Goal: Complete application form

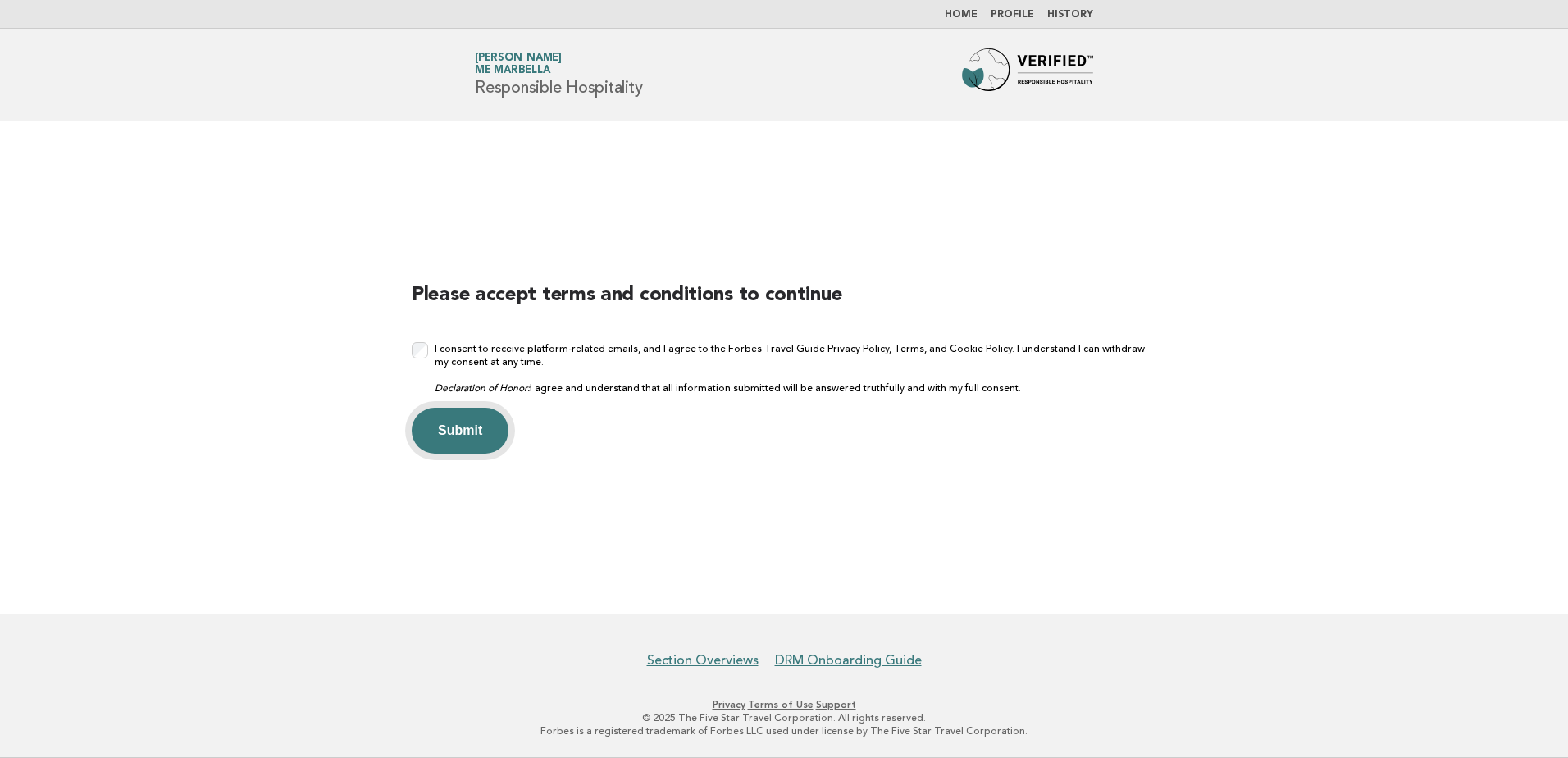
click at [457, 437] on button "Submit" at bounding box center [460, 430] width 97 height 46
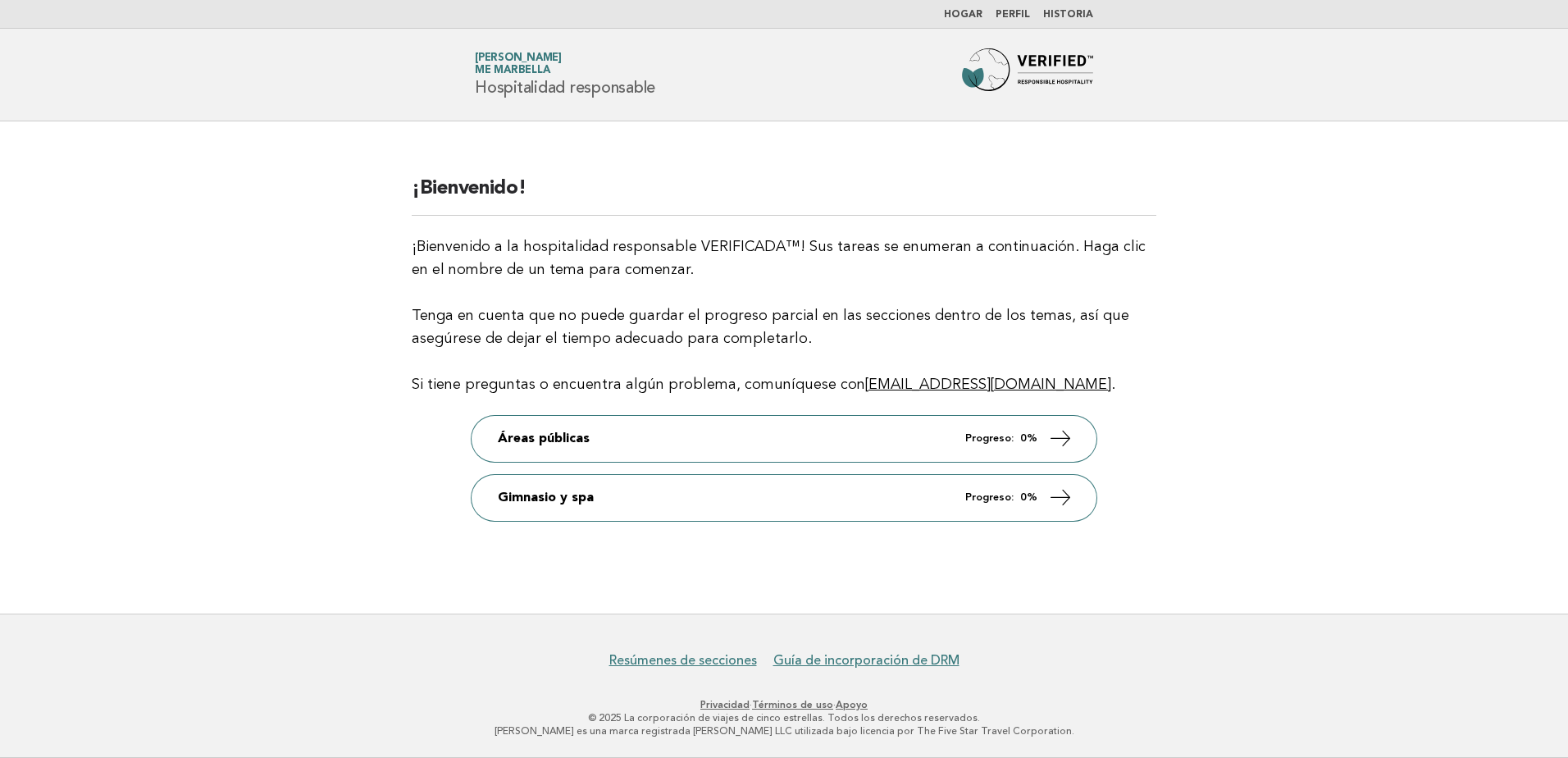
click at [1278, 144] on main "¡Bienvenido! ¡Bienvenido a la hospitalidad responsable VERIFICADA™! Sus tareas …" at bounding box center [784, 366] width 1568 height 492
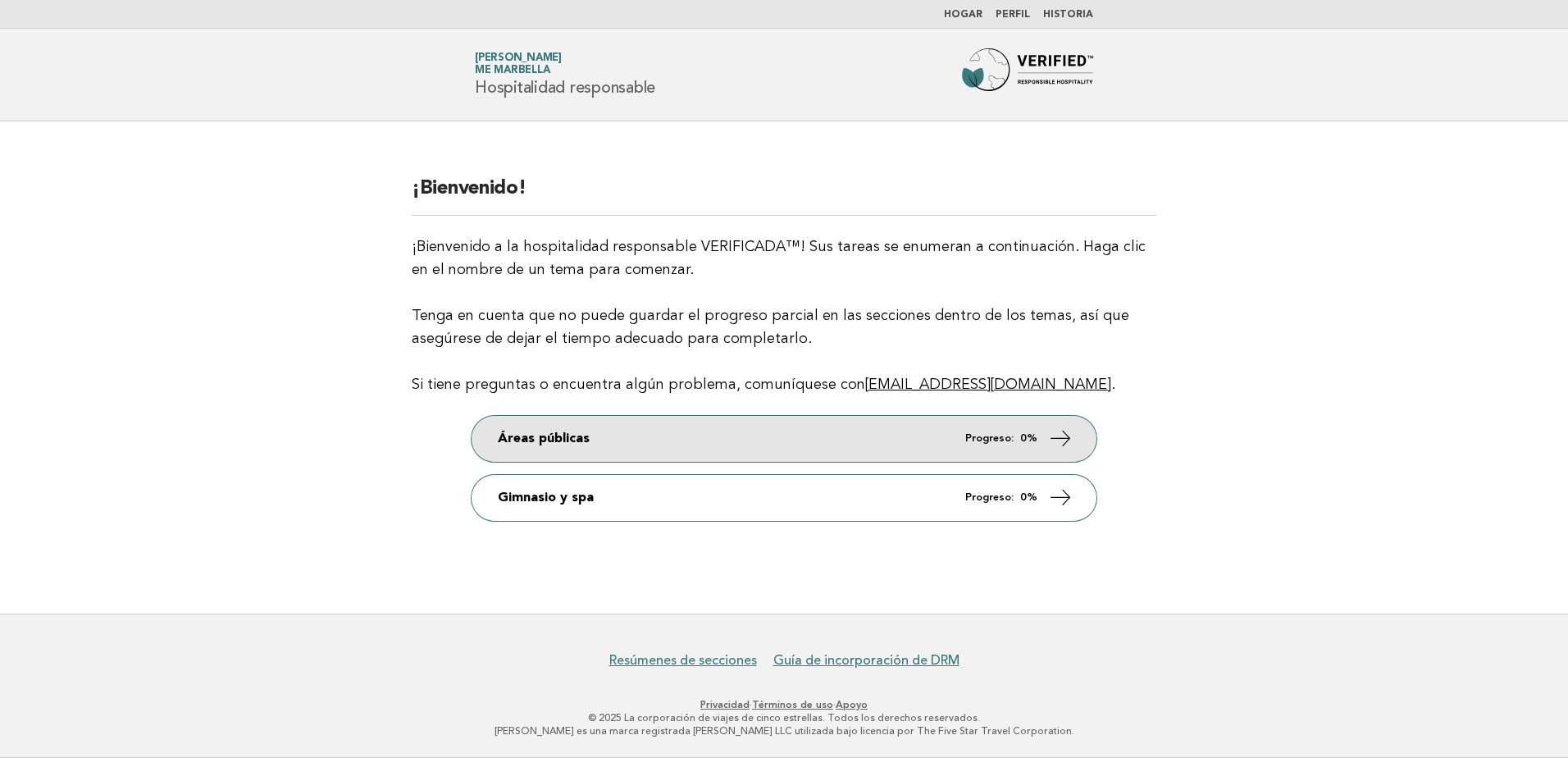
click at [569, 435] on font "Áreas públicas" at bounding box center [544, 439] width 92 height 17
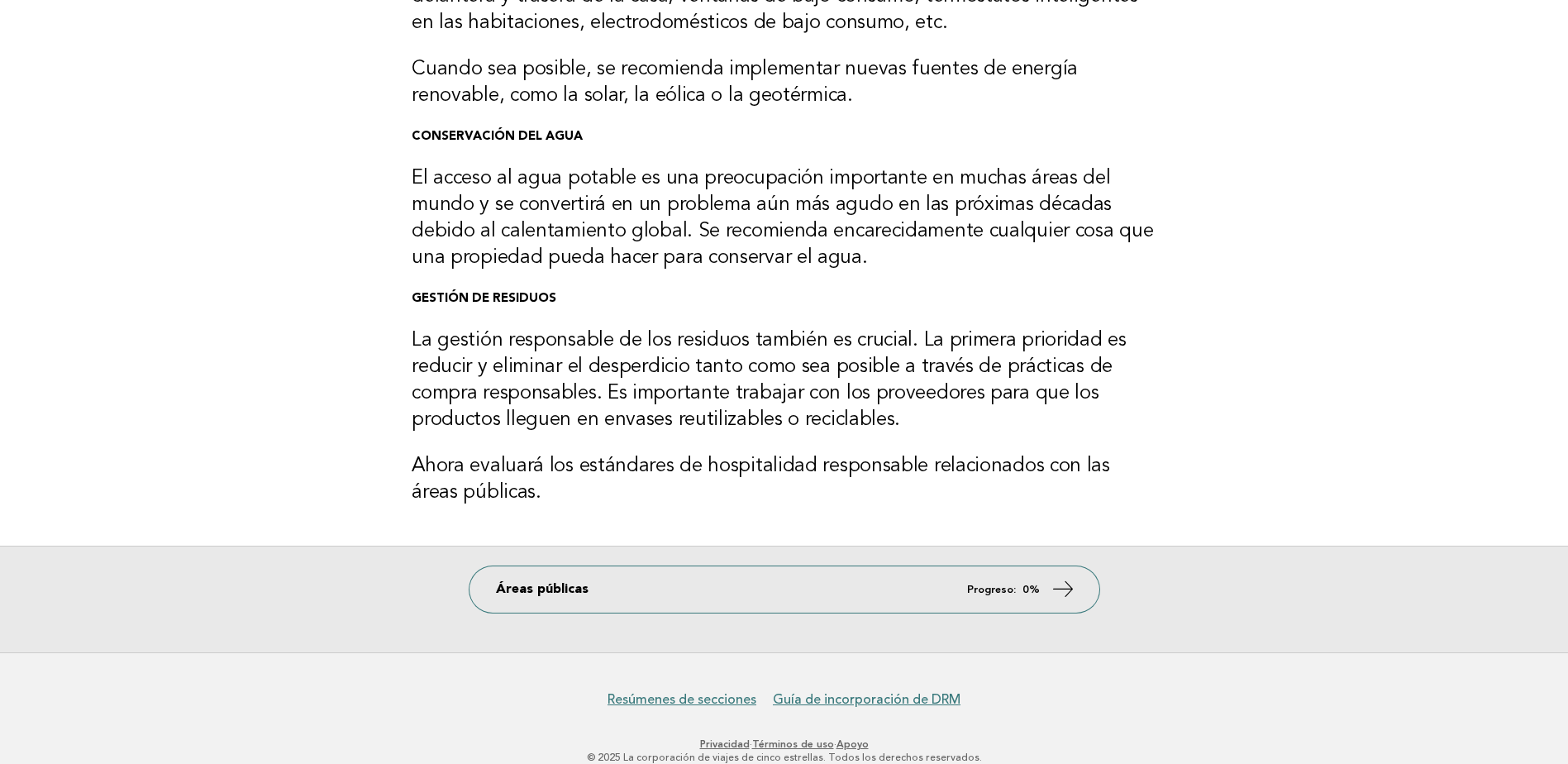
scroll to position [331, 0]
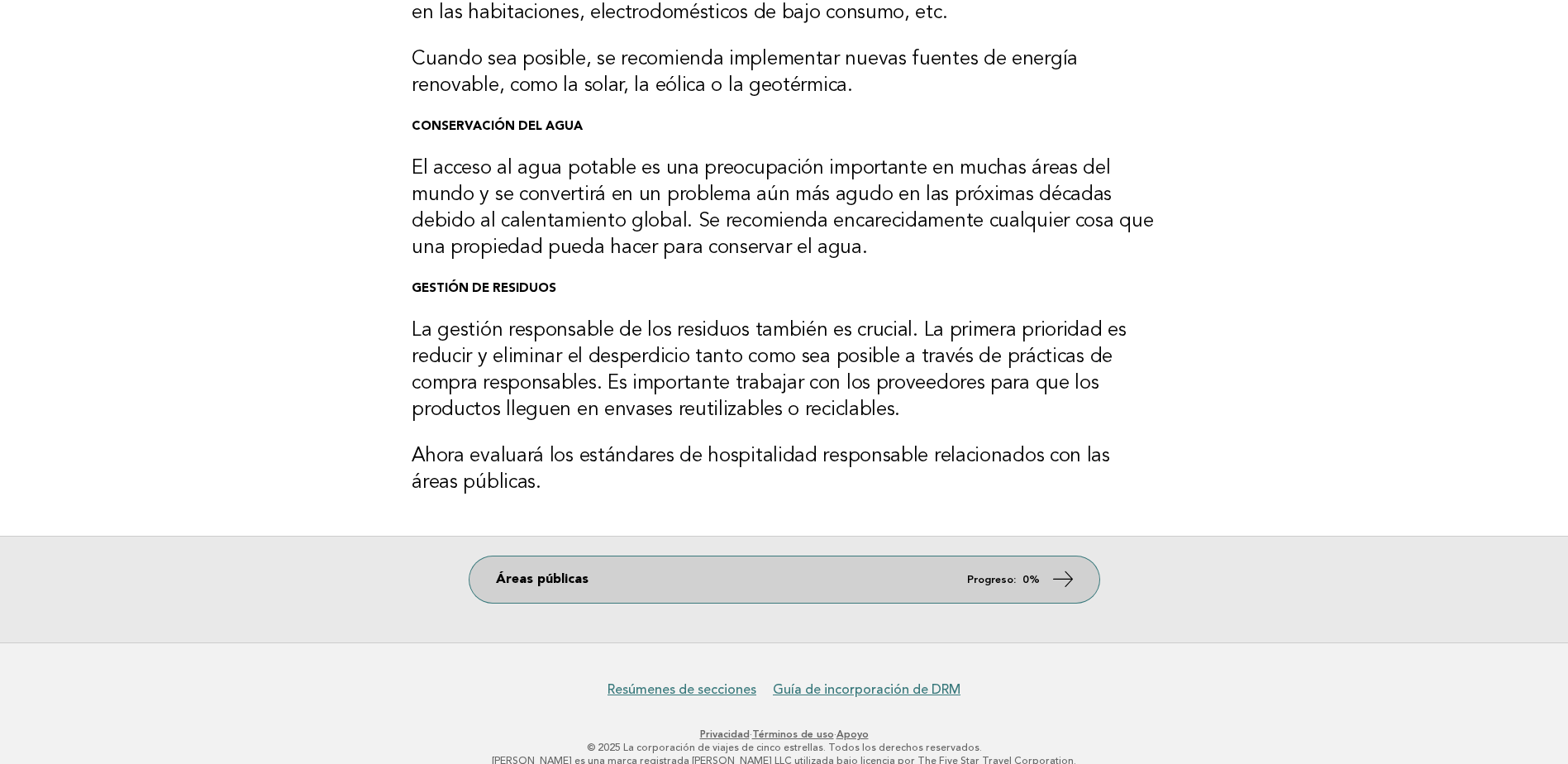
click at [1042, 565] on link "Áreas públicas Progreso: 0%" at bounding box center [784, 579] width 630 height 46
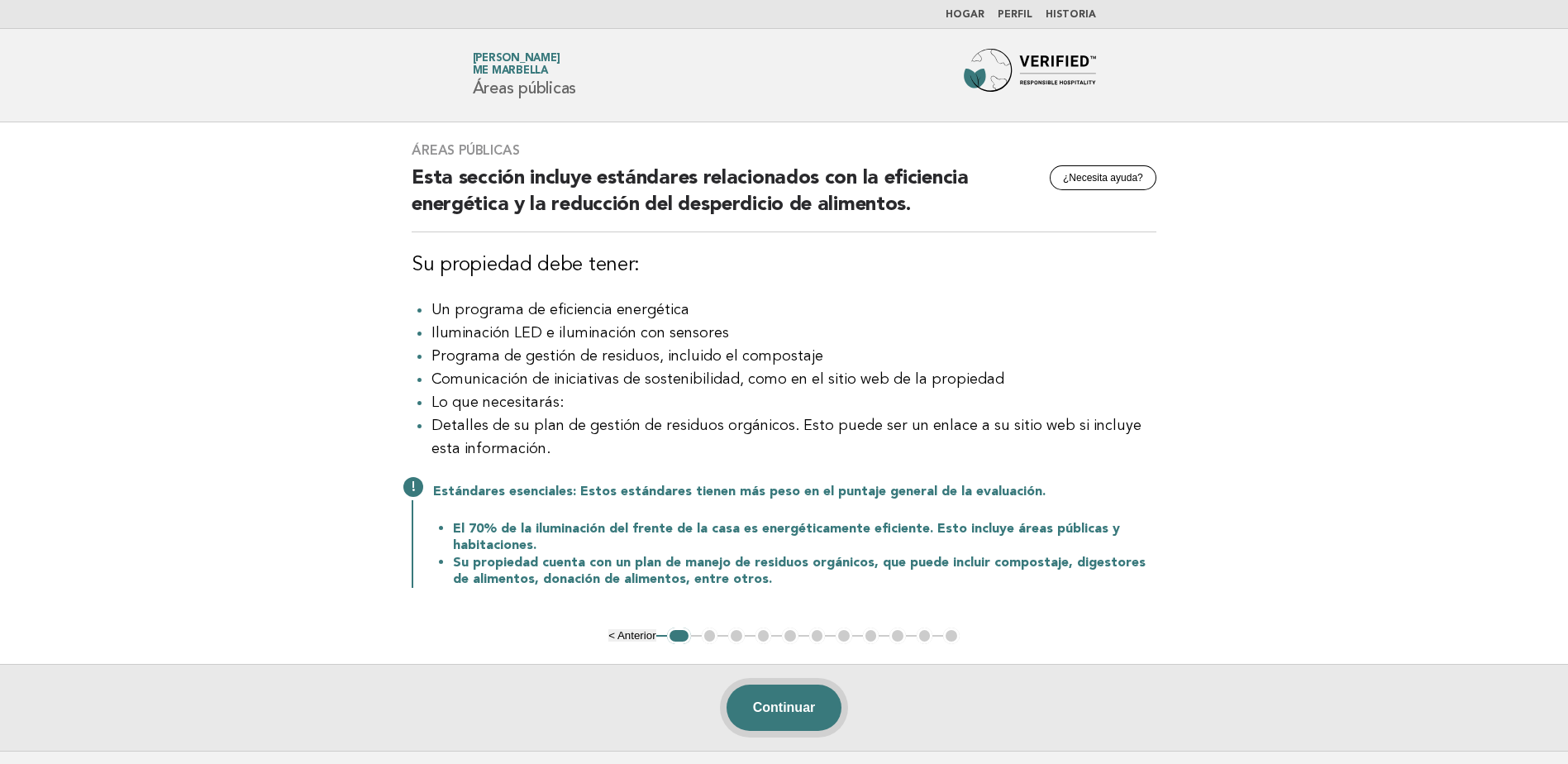
click at [797, 711] on button "Continuar" at bounding box center [785, 707] width 116 height 46
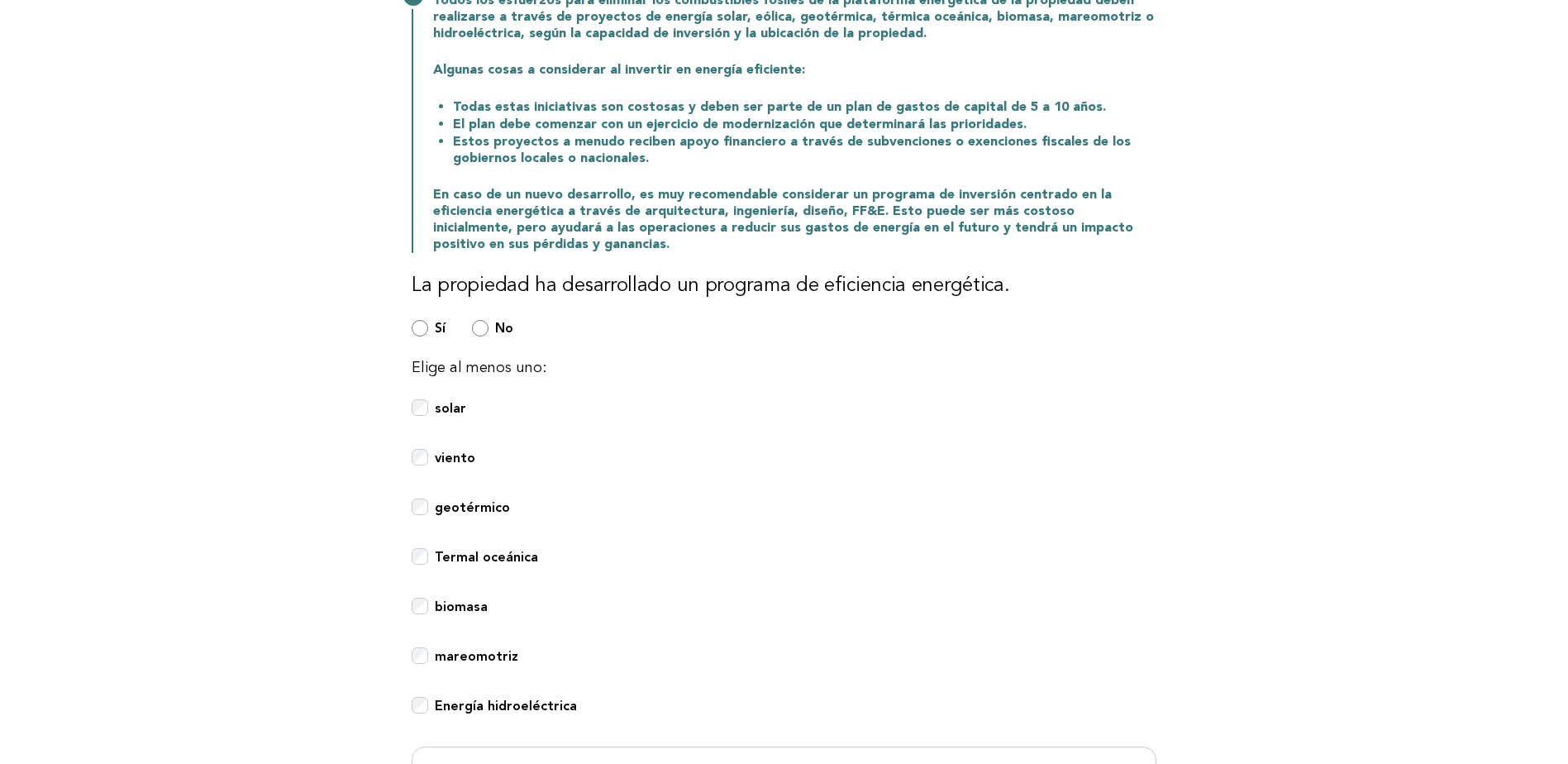
scroll to position [413, 0]
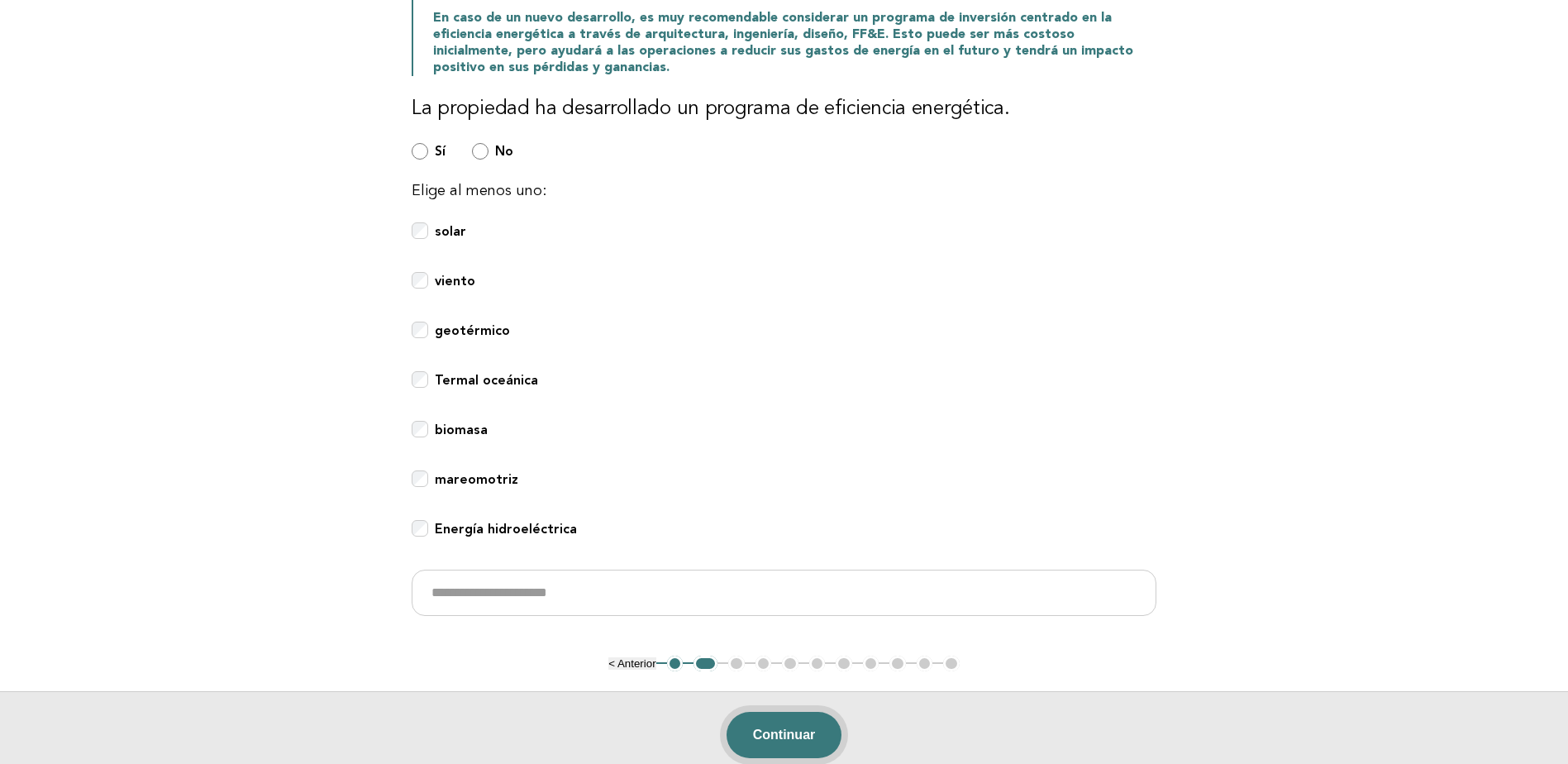
click at [756, 745] on button "Continuar" at bounding box center [785, 735] width 116 height 46
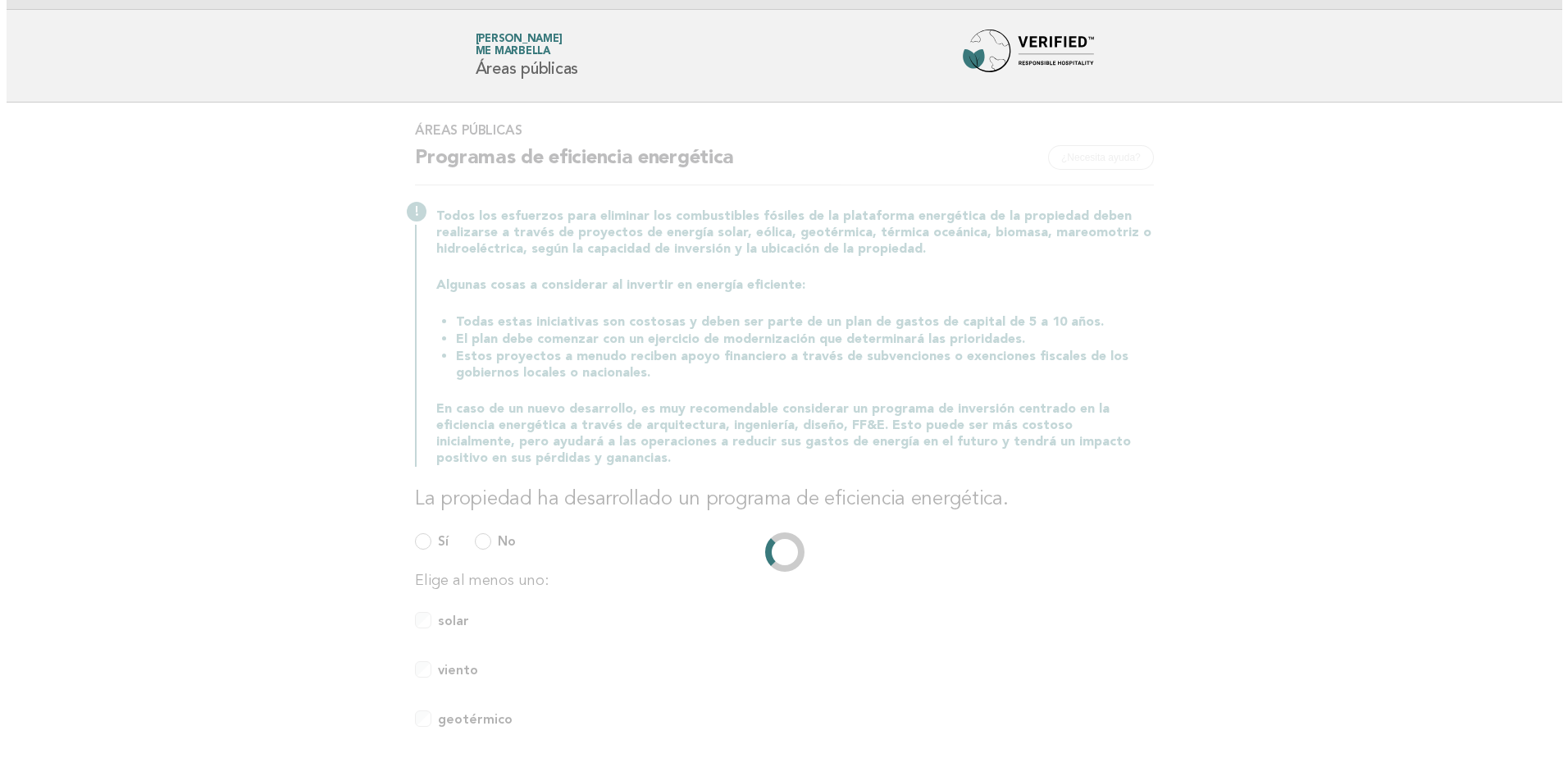
scroll to position [0, 0]
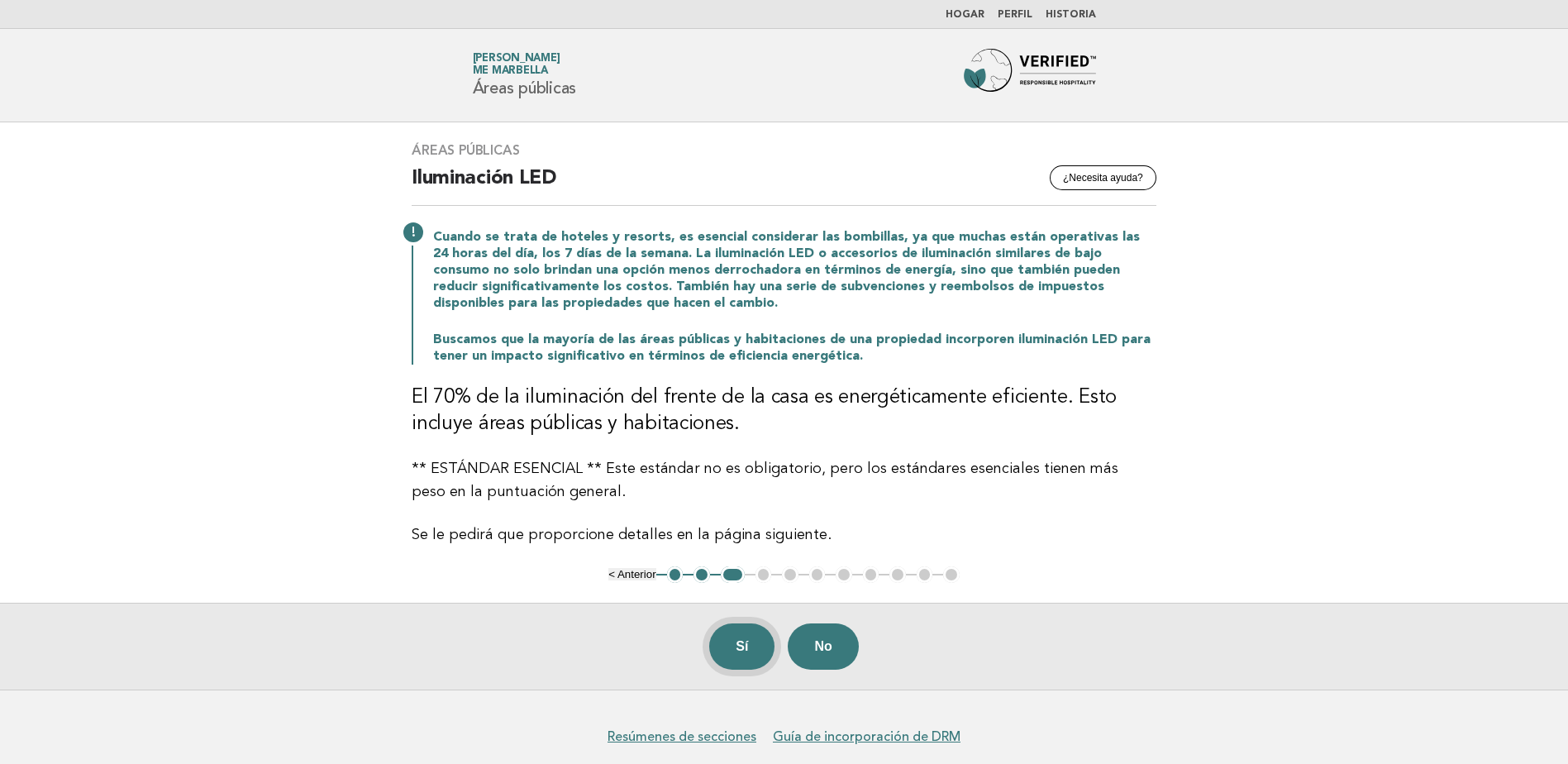
click at [736, 648] on button "Sí" at bounding box center [742, 646] width 66 height 46
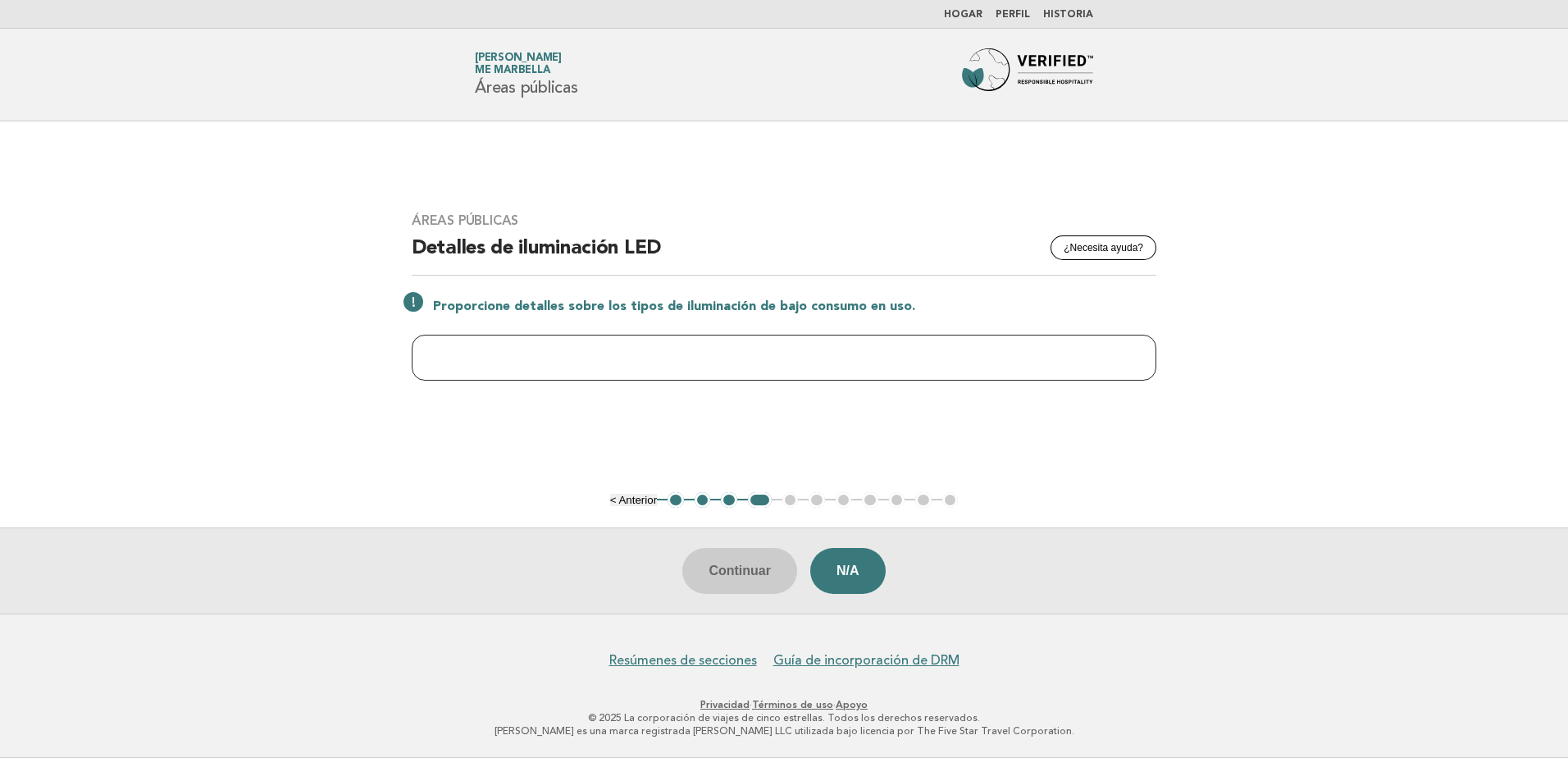
click at [639, 351] on input "text" at bounding box center [784, 357] width 745 height 46
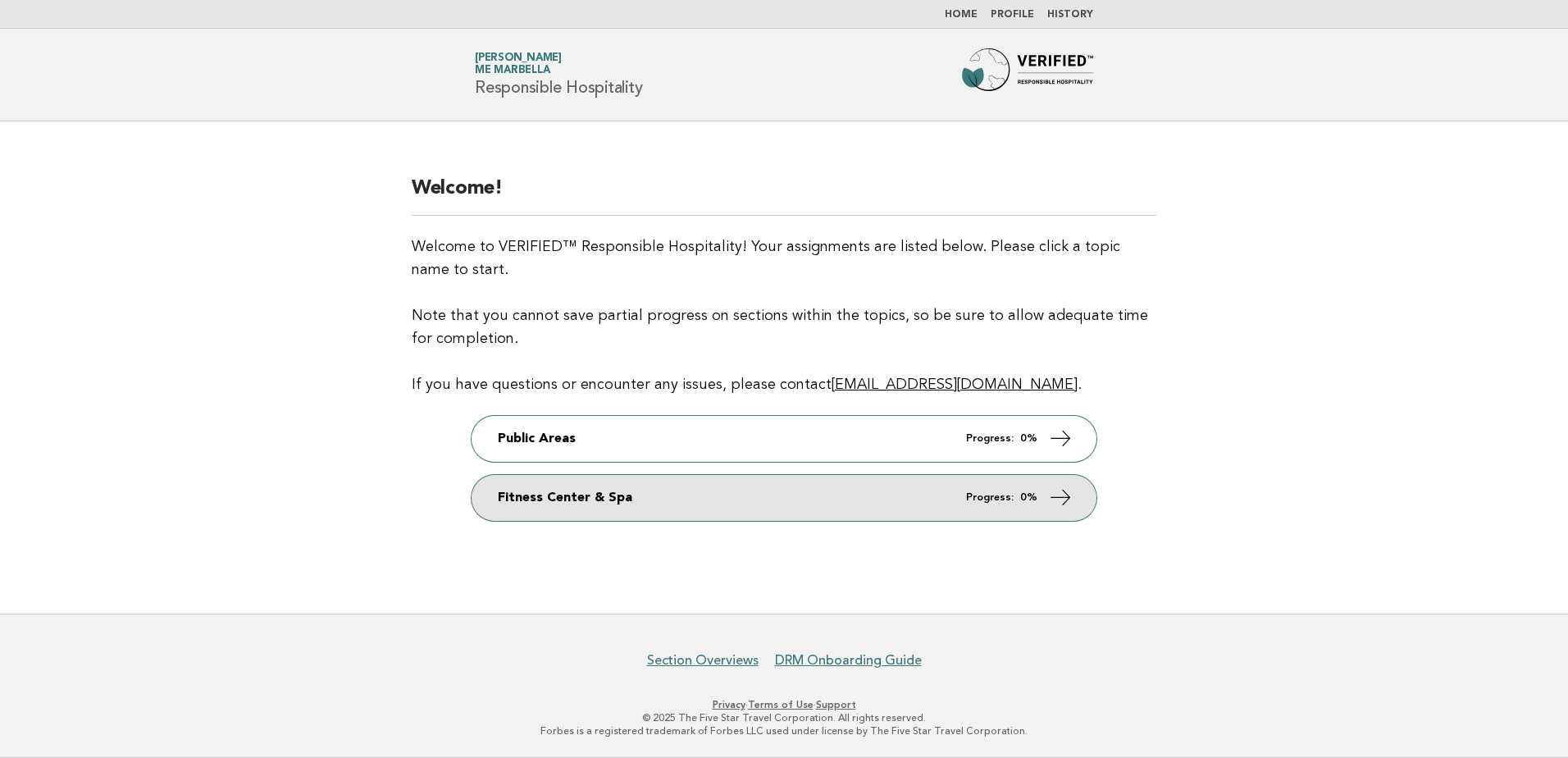
click at [709, 506] on link "Fitness Center & Spa Progress: 0%" at bounding box center [784, 498] width 625 height 46
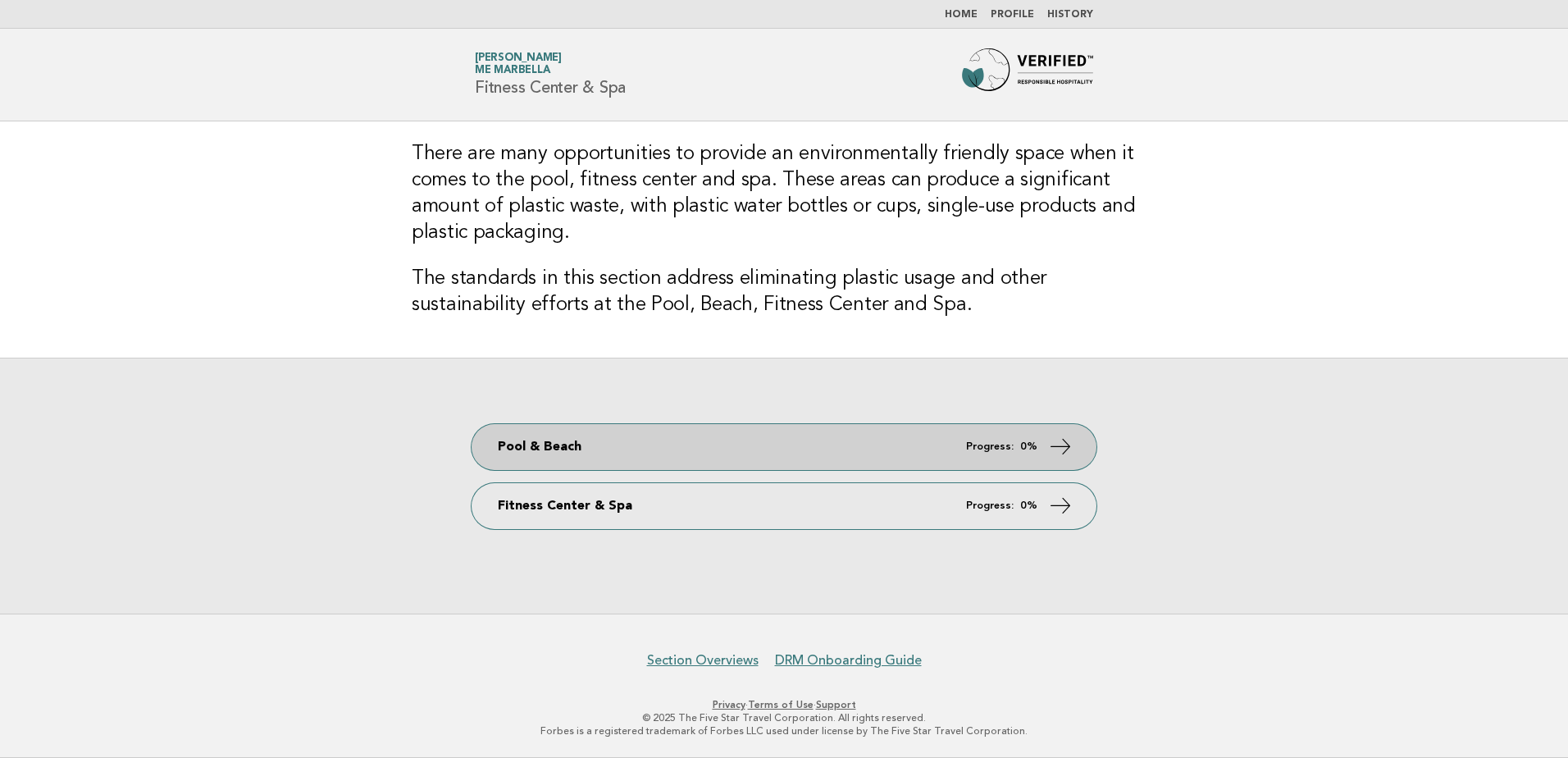
click at [656, 446] on link "Pool & Beach Progress: 0%" at bounding box center [784, 447] width 625 height 46
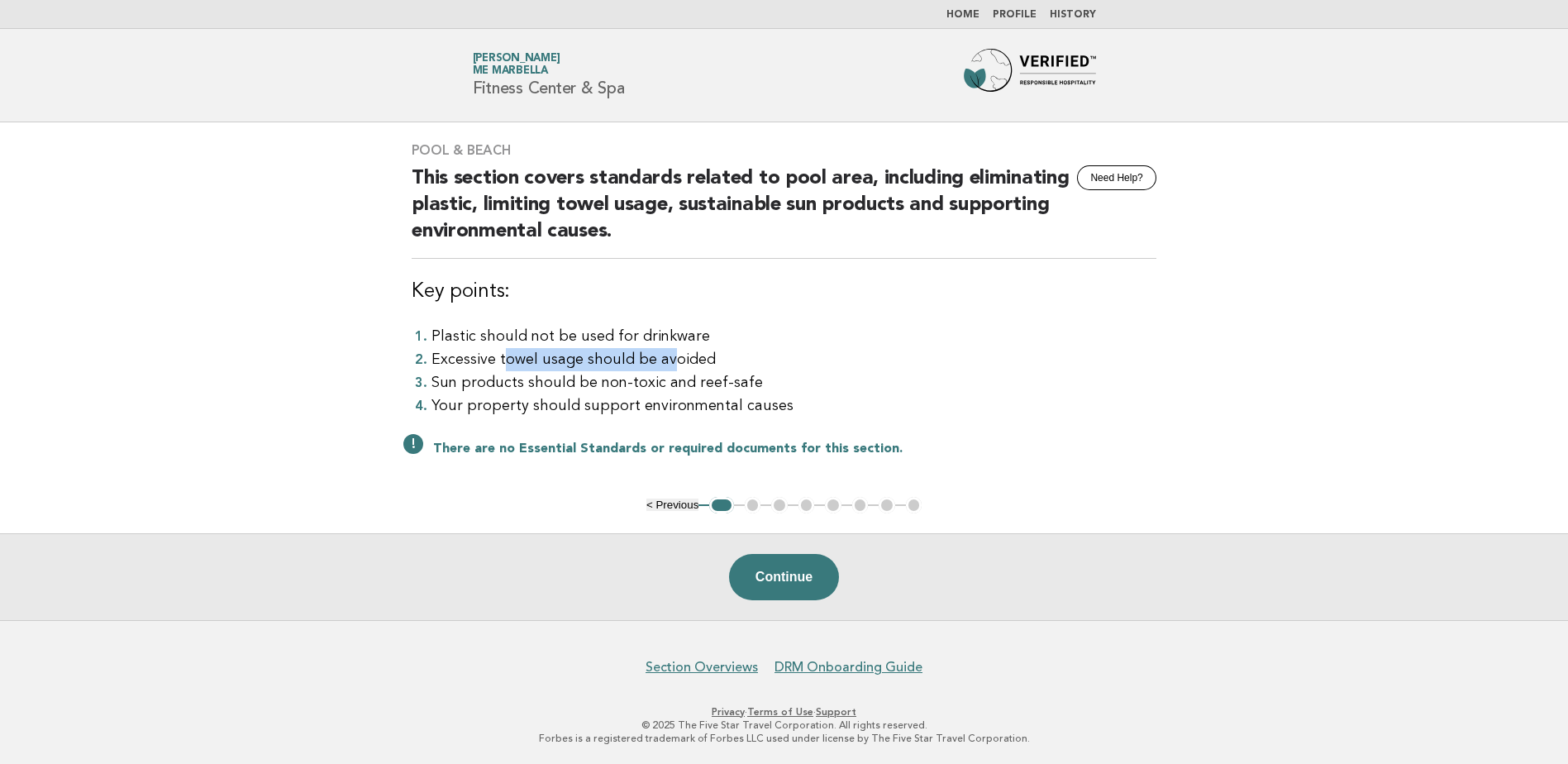
drag, startPoint x: 499, startPoint y: 354, endPoint x: 669, endPoint y: 356, distance: 170.0
click at [669, 356] on li "Excessive towel usage should be avoided" at bounding box center [794, 360] width 725 height 24
drag, startPoint x: 432, startPoint y: 380, endPoint x: 712, endPoint y: 390, distance: 280.2
click at [712, 390] on li "Sun products should be non-toxic and reef-safe" at bounding box center [794, 383] width 725 height 24
drag, startPoint x: 469, startPoint y: 401, endPoint x: 769, endPoint y: 400, distance: 300.0
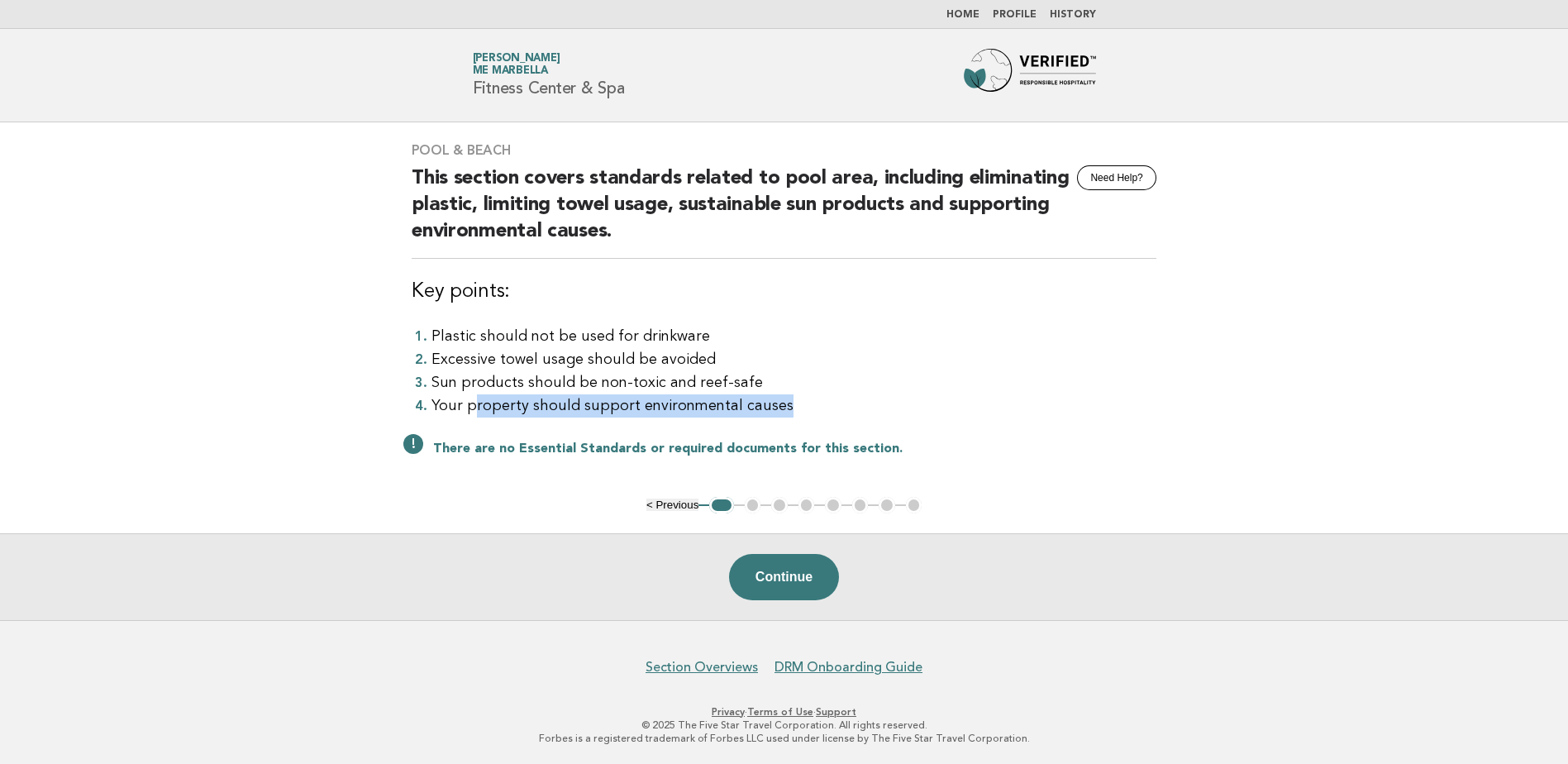
click at [769, 400] on li "Your property should support environmental causes" at bounding box center [794, 406] width 725 height 24
drag, startPoint x: 769, startPoint y: 400, endPoint x: 781, endPoint y: 560, distance: 160.4
click at [778, 560] on button "Continue" at bounding box center [784, 576] width 110 height 46
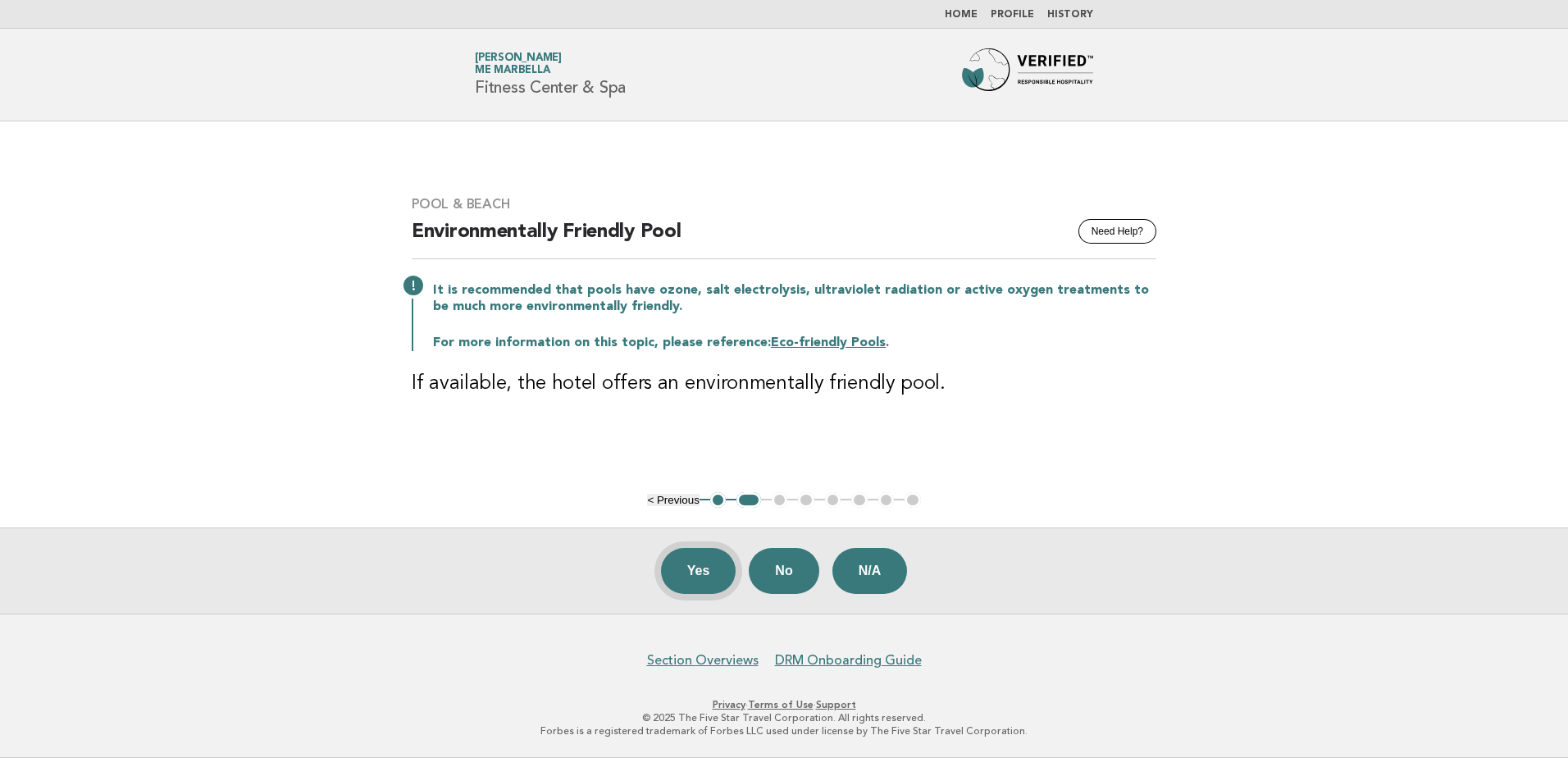
click at [710, 565] on button "Yes" at bounding box center [699, 570] width 75 height 46
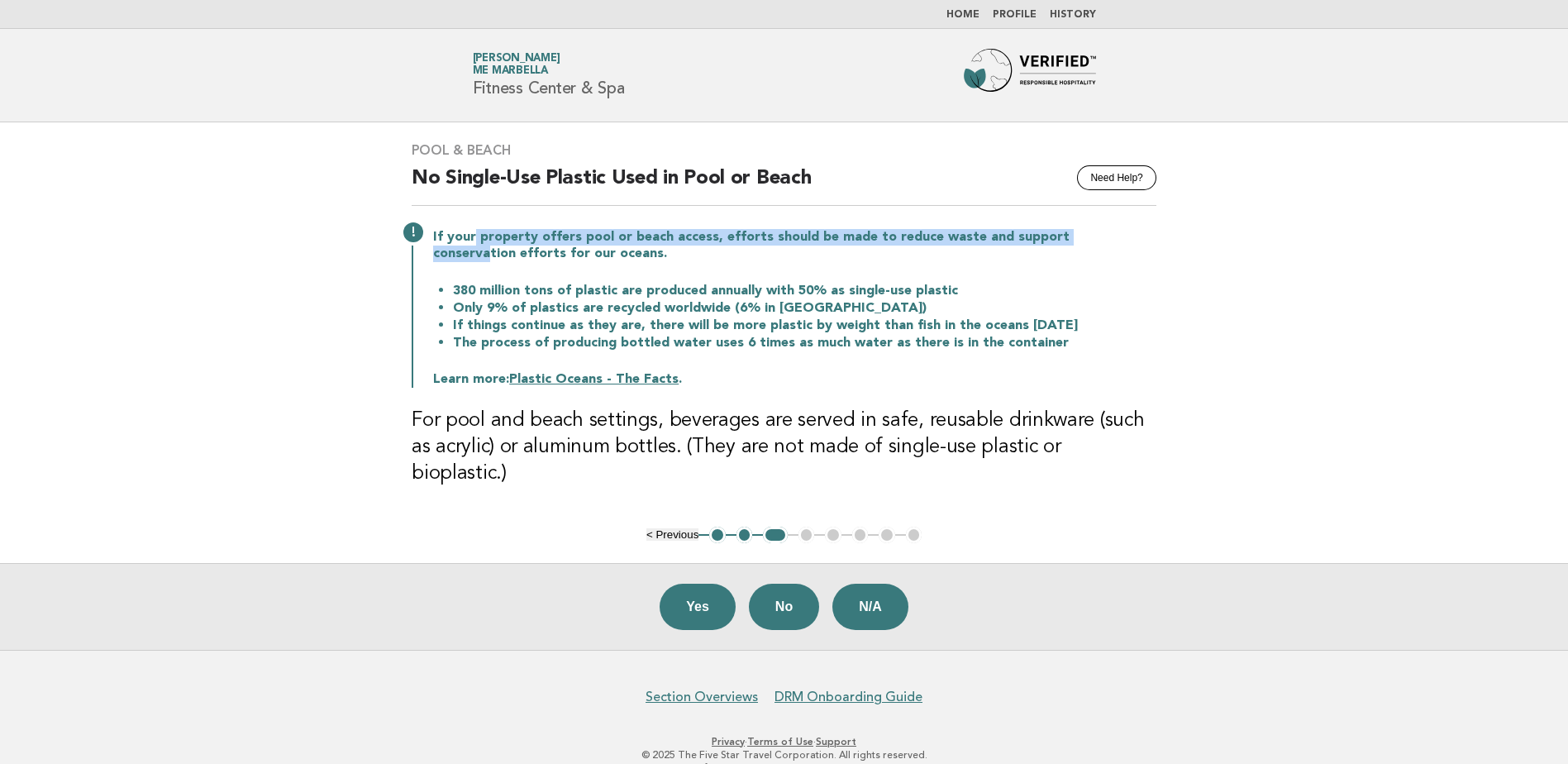
drag, startPoint x: 469, startPoint y: 244, endPoint x: 1105, endPoint y: 233, distance: 636.1
click at [1105, 233] on p "If your property offers pool or beach access, efforts should be made to reduce …" at bounding box center [795, 245] width 723 height 33
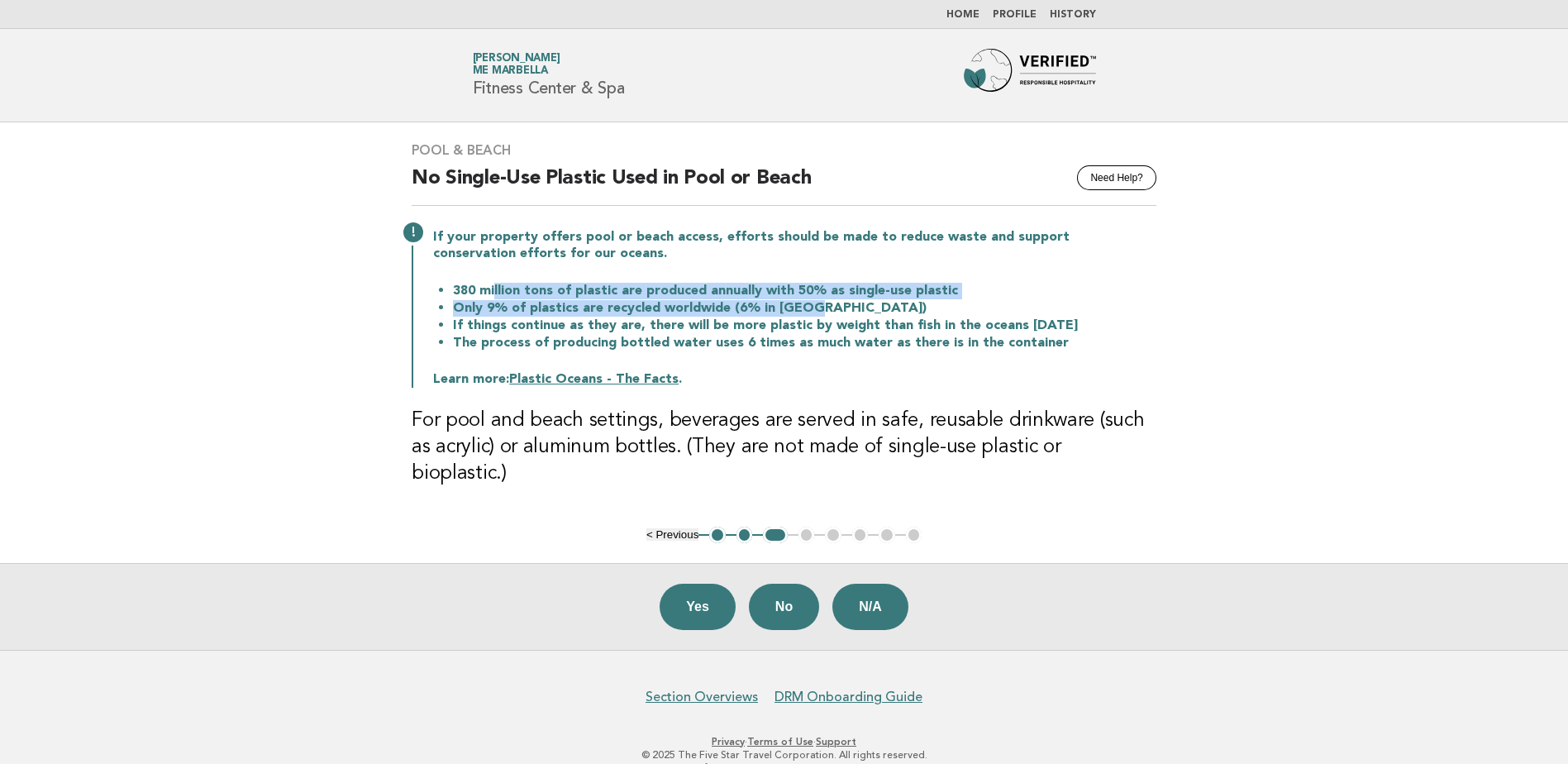
drag, startPoint x: 491, startPoint y: 285, endPoint x: 797, endPoint y: 305, distance: 306.7
click at [797, 305] on ul "380 million tons of plastic are produced annually with 50% as single-use plasti…" at bounding box center [795, 316] width 723 height 70
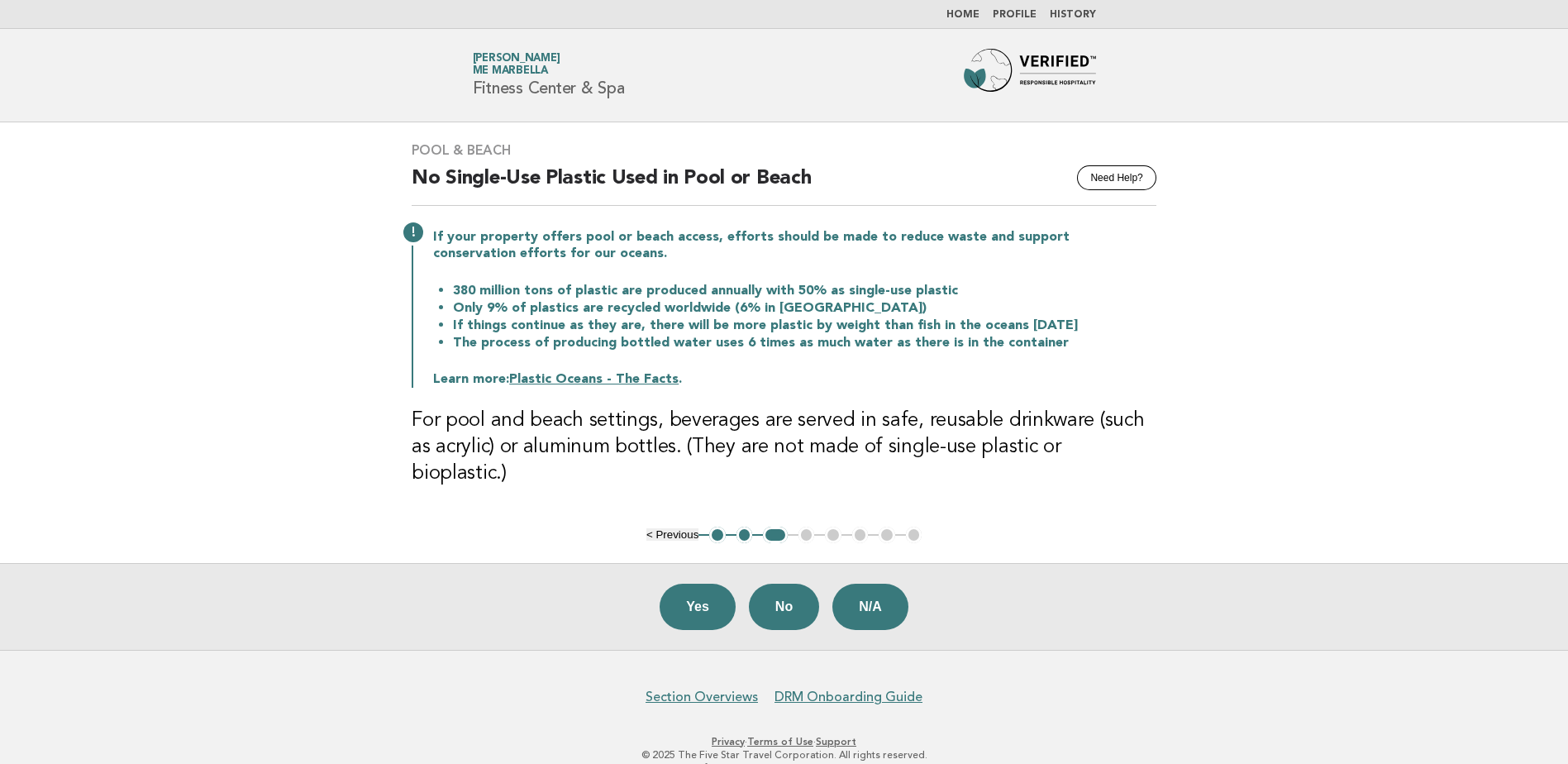
drag, startPoint x: 797, startPoint y: 305, endPoint x: 751, endPoint y: 335, distance: 54.9
click at [751, 335] on li "The process of producing bottled water uses 6 times as much water as there is i…" at bounding box center [804, 342] width 703 height 18
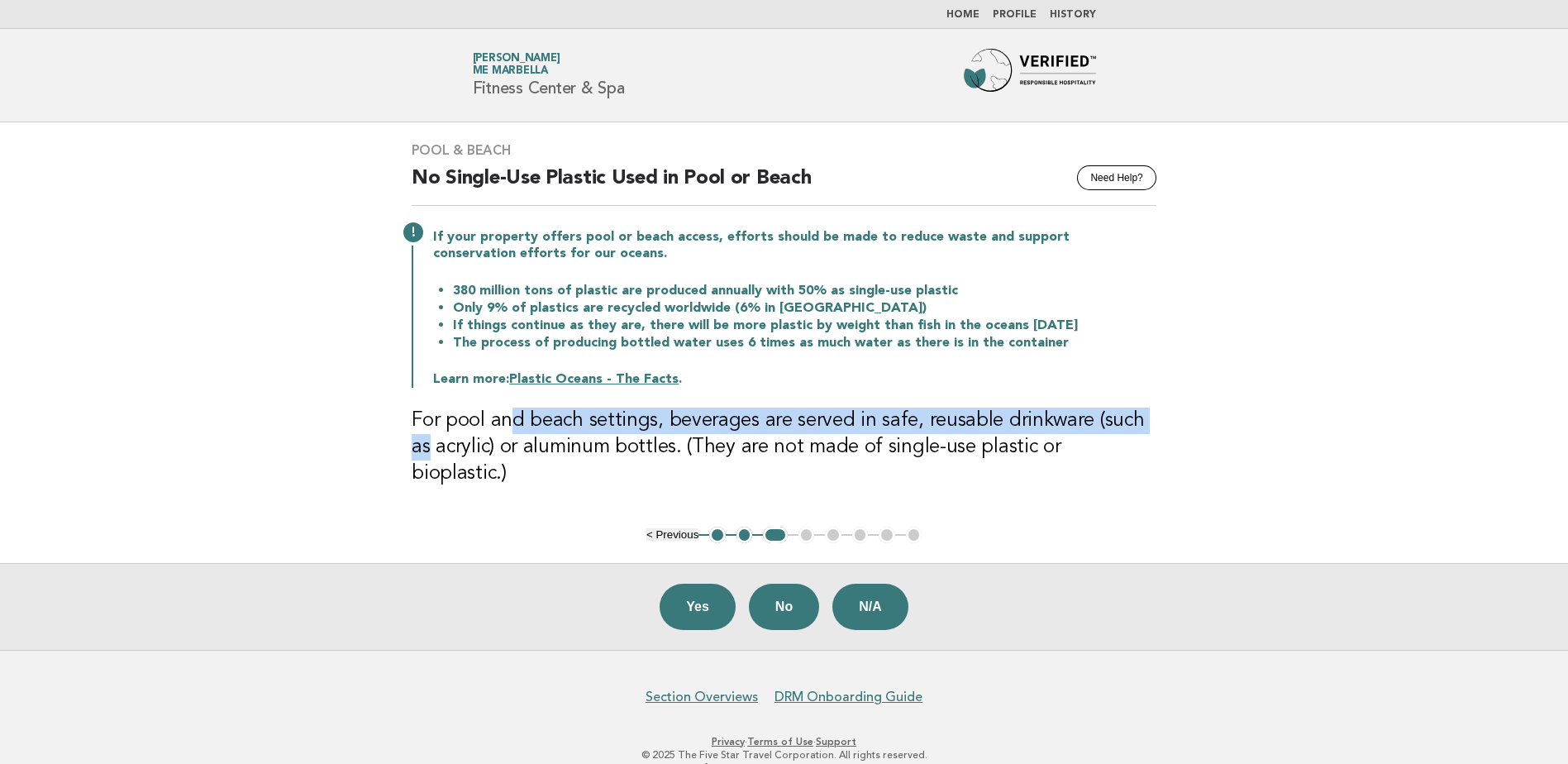
drag, startPoint x: 504, startPoint y: 404, endPoint x: 1149, endPoint y: 417, distance: 645.1
click at [1149, 417] on div "Pool & Beach Need Help? No Single-Use Plastic Used in Pool or Beach If your pro…" at bounding box center [784, 324] width 784 height 404
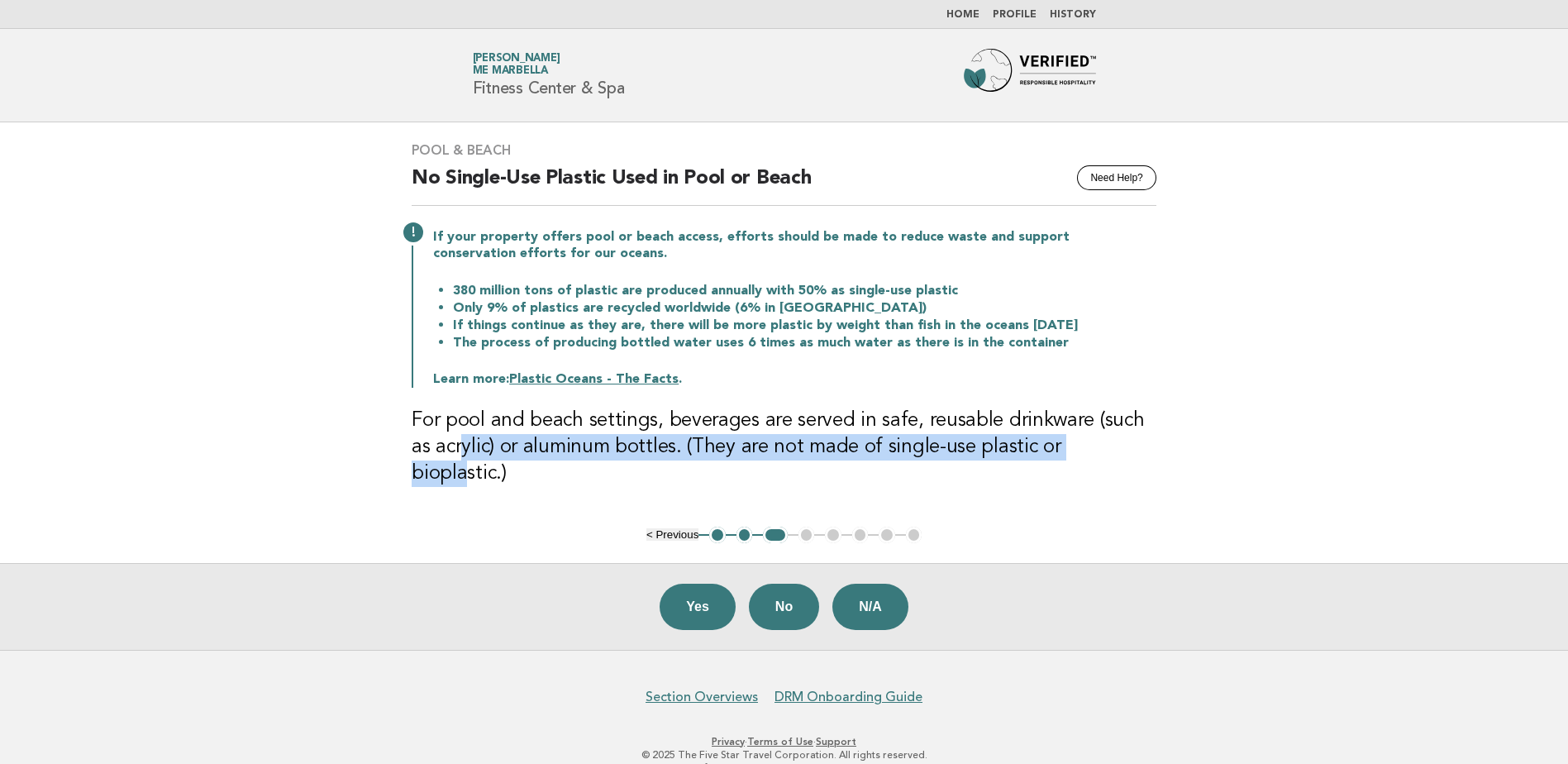
drag, startPoint x: 437, startPoint y: 447, endPoint x: 1081, endPoint y: 456, distance: 644.1
click at [1081, 456] on h3 "For pool and beach settings, beverages are served in safe, reusable drinkware (…" at bounding box center [783, 447] width 744 height 79
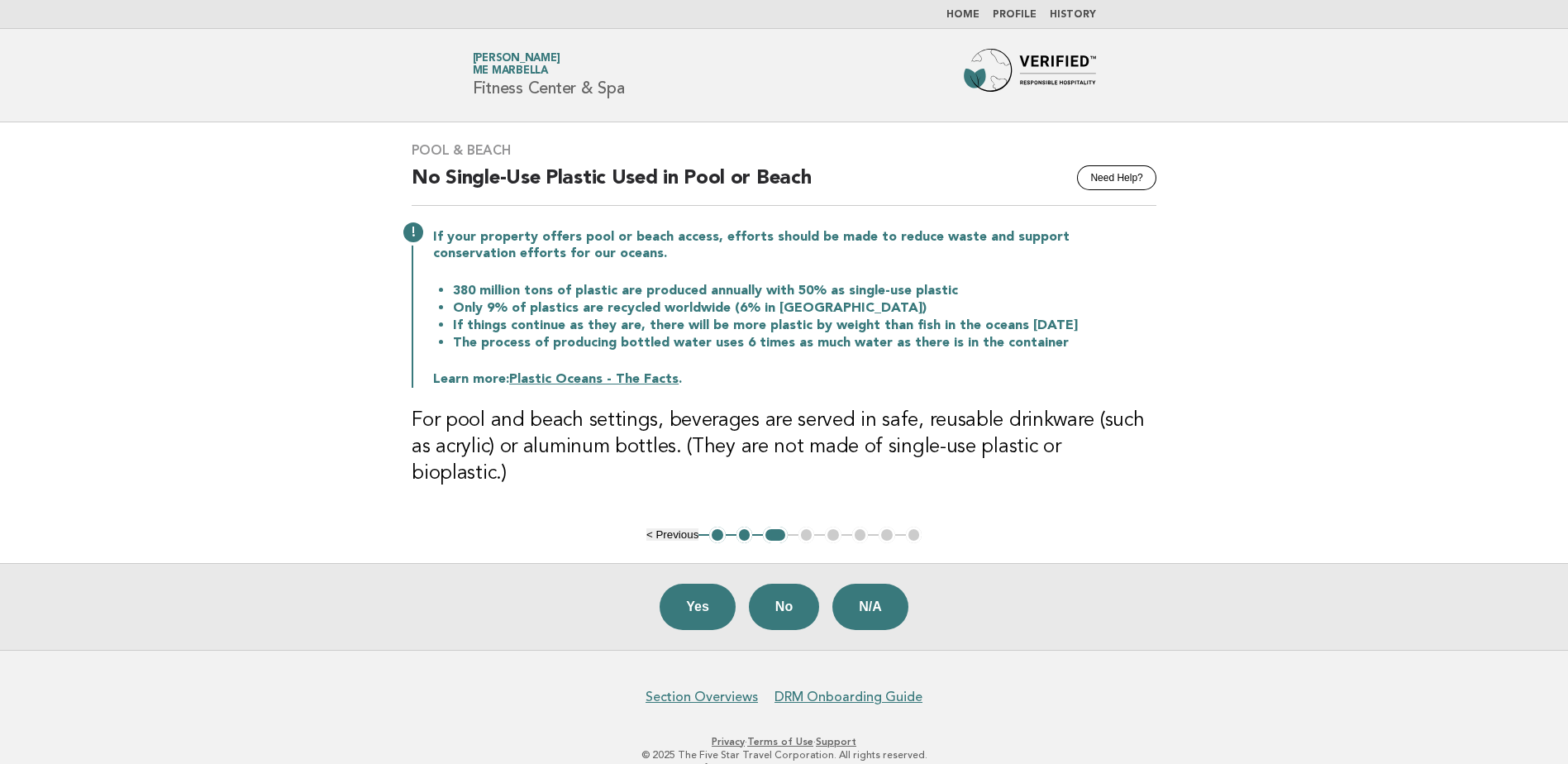
drag, startPoint x: 1081, startPoint y: 456, endPoint x: 1089, endPoint y: 471, distance: 17.0
click at [1089, 471] on div "Pool & Beach Need Help? No Single-Use Plastic Used in Pool or Beach If your pro…" at bounding box center [784, 324] width 784 height 404
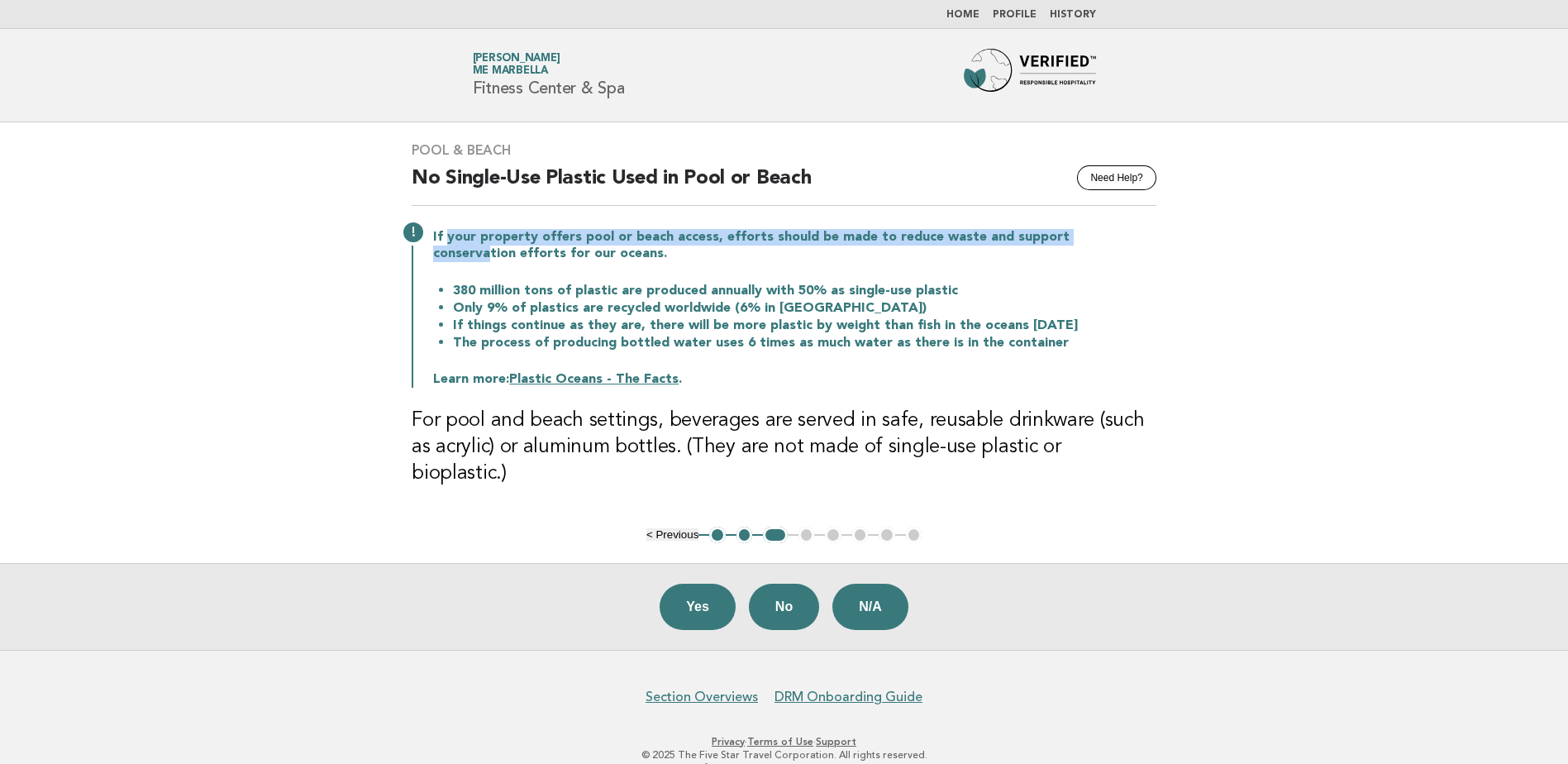
drag, startPoint x: 442, startPoint y: 233, endPoint x: 1102, endPoint y: 238, distance: 660.0
click at [1102, 238] on p "If your property offers pool or beach access, efforts should be made to reduce …" at bounding box center [795, 245] width 723 height 33
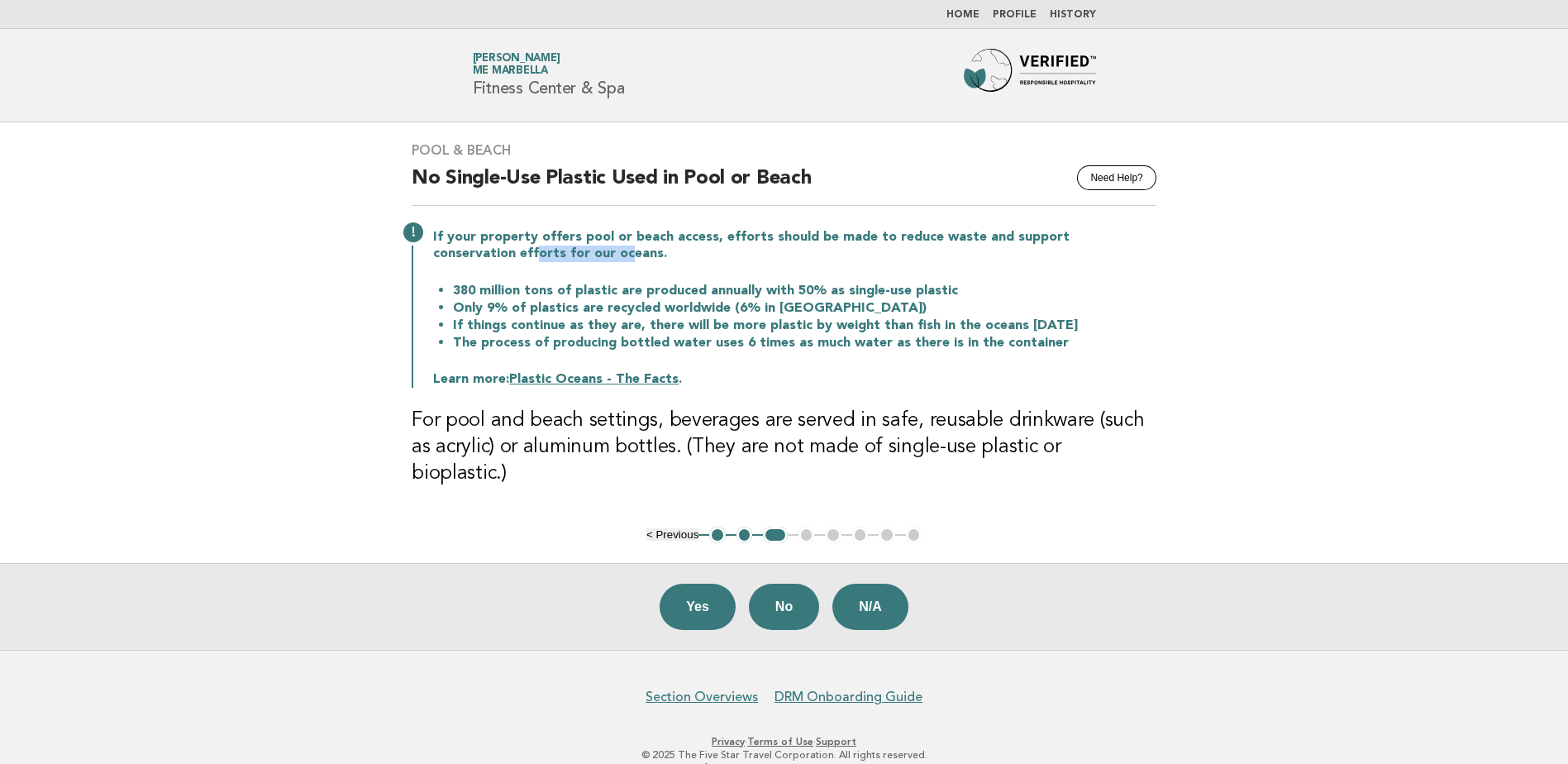
drag, startPoint x: 451, startPoint y: 250, endPoint x: 538, endPoint y: 250, distance: 87.0
click at [538, 250] on p "If your property offers pool or beach access, efforts should be made to reduce …" at bounding box center [795, 245] width 723 height 33
drag, startPoint x: 538, startPoint y: 250, endPoint x: 542, endPoint y: 268, distance: 18.4
click at [546, 266] on div "If your property offers pool or beach access, efforts should be made to reduce …" at bounding box center [783, 306] width 744 height 162
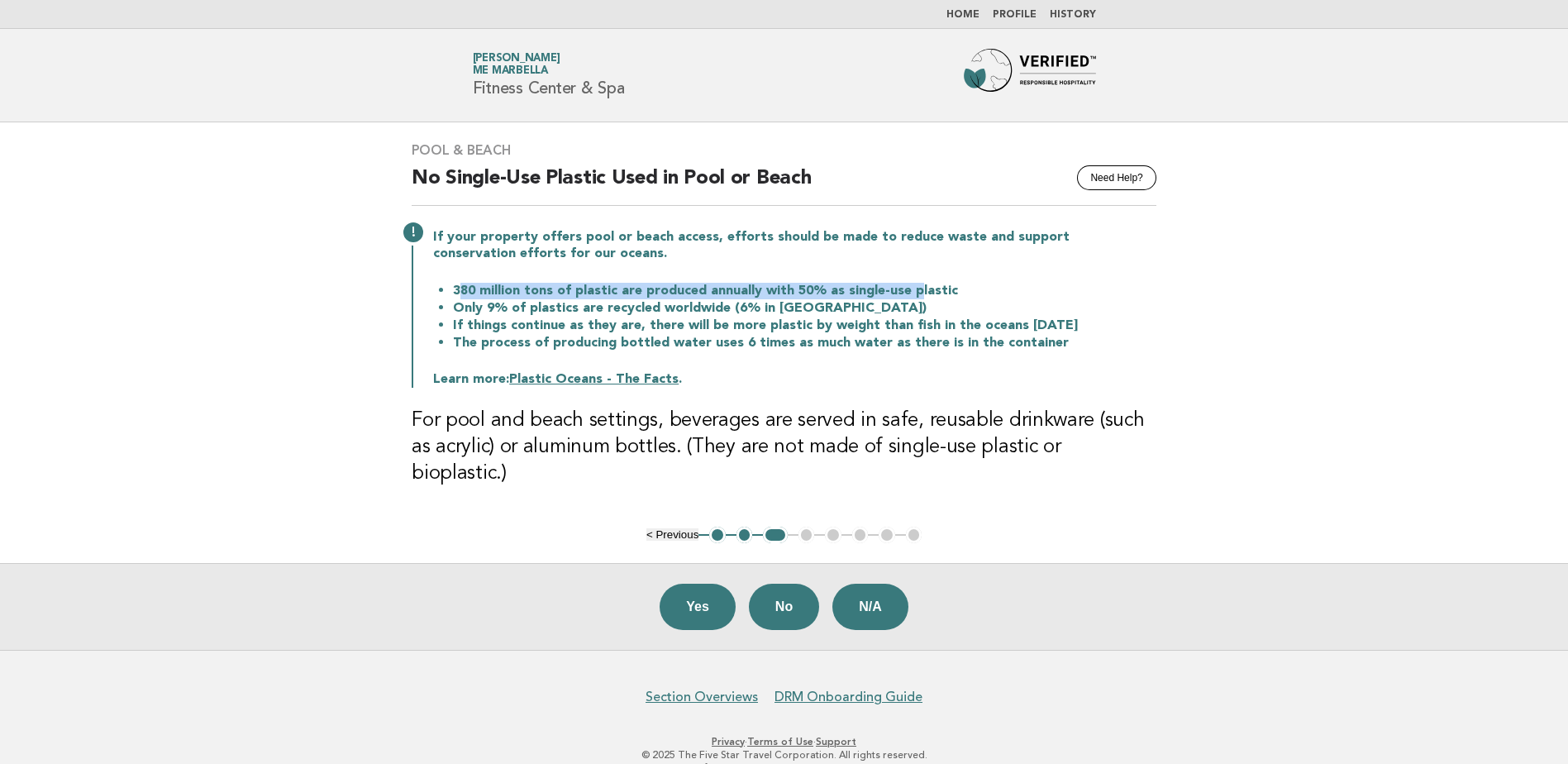
drag, startPoint x: 455, startPoint y: 285, endPoint x: 908, endPoint y: 290, distance: 453.0
click at [908, 290] on li "380 million tons of plastic are produced annually with 50% as single-use plastic" at bounding box center [804, 290] width 703 height 18
drag, startPoint x: 486, startPoint y: 308, endPoint x: 745, endPoint y: 299, distance: 259.2
click at [745, 299] on ul "380 million tons of plastic are produced annually with 50% as single-use plasti…" at bounding box center [795, 316] width 723 height 70
drag, startPoint x: 745, startPoint y: 299, endPoint x: 731, endPoint y: 323, distance: 27.8
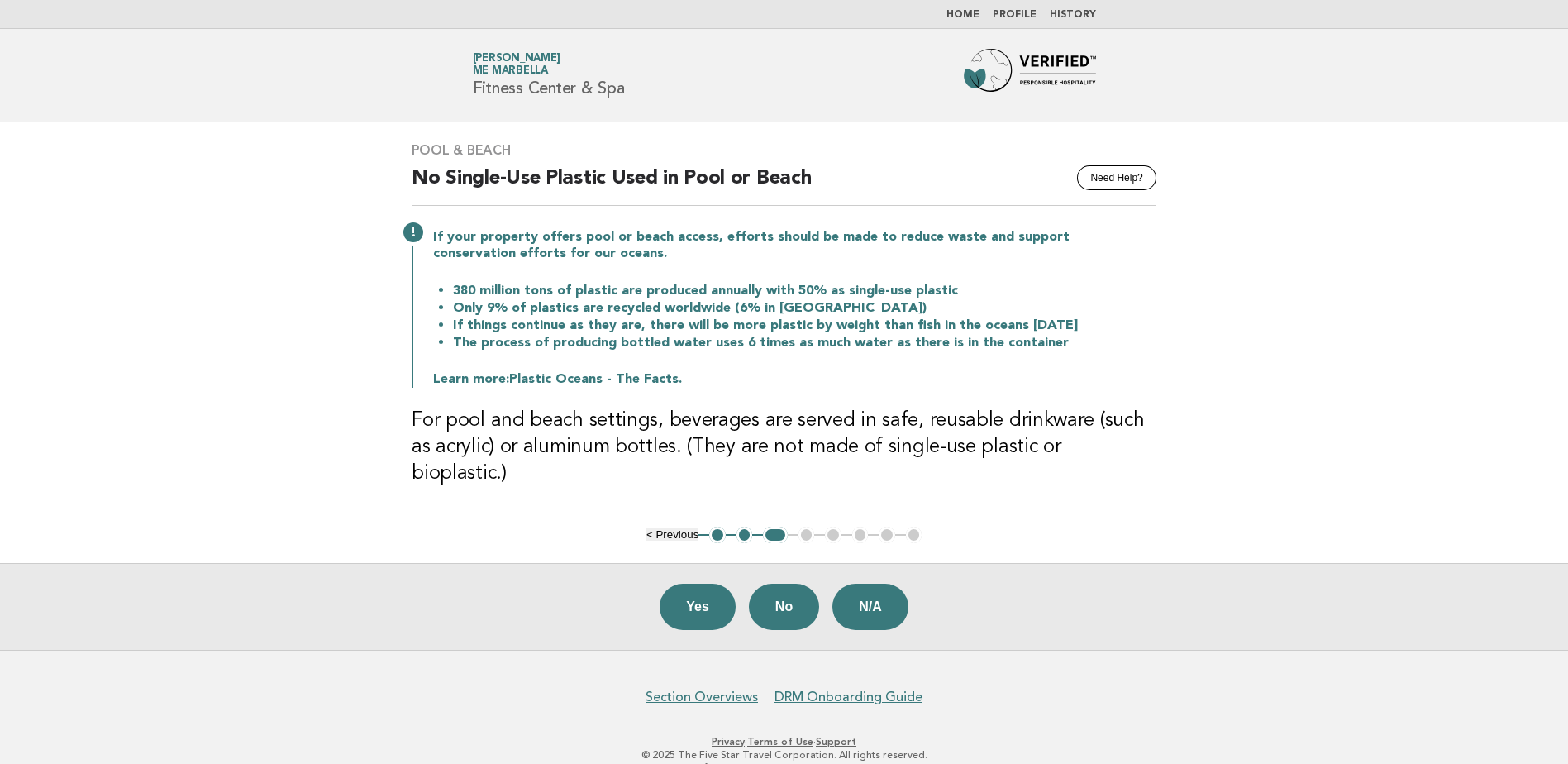
click at [731, 323] on li "If things continue as they are, there will be more plastic by weight than fish …" at bounding box center [804, 325] width 703 height 18
click at [668, 584] on button "Yes" at bounding box center [697, 607] width 76 height 46
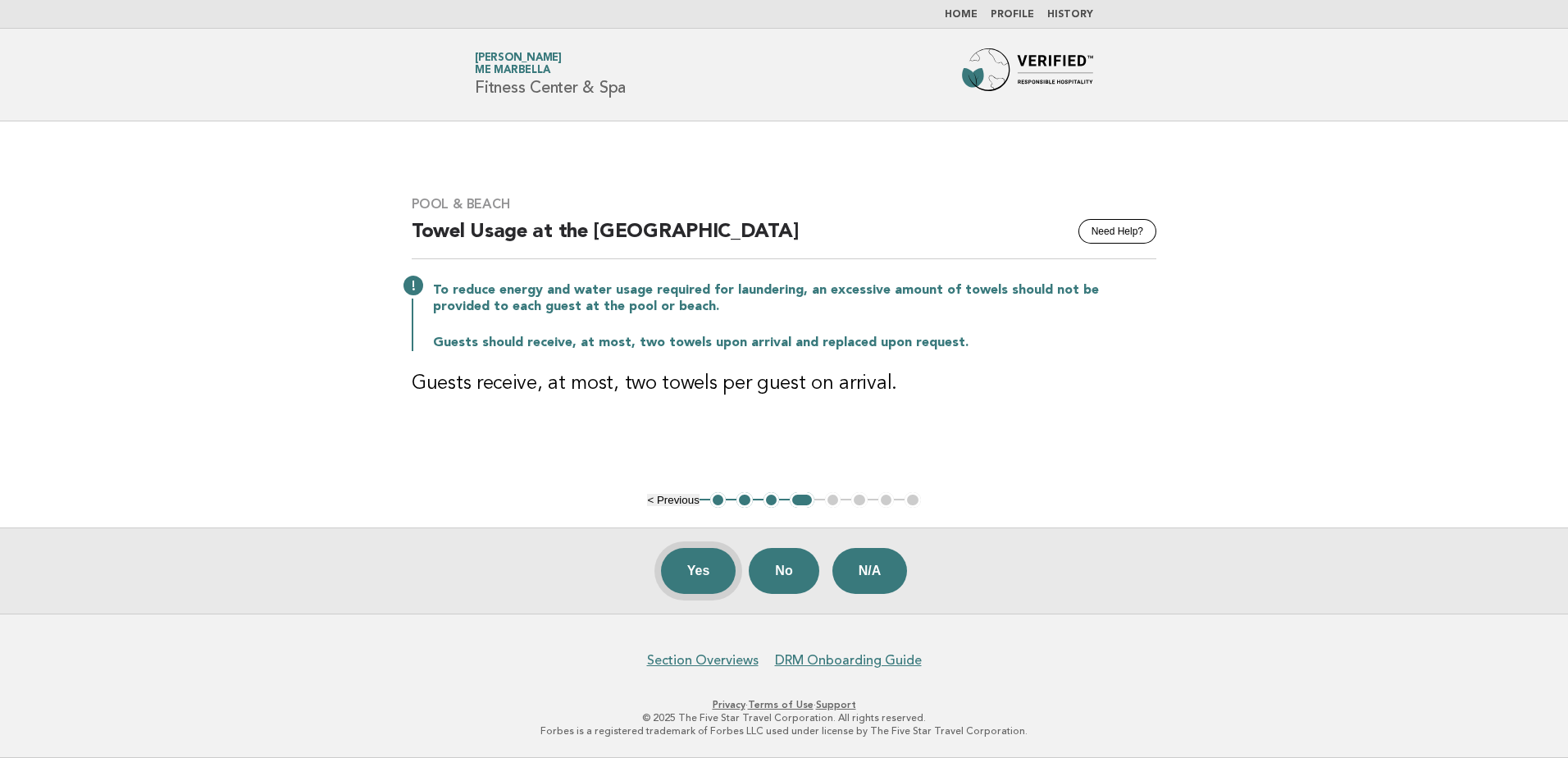
click at [694, 566] on button "Yes" at bounding box center [699, 570] width 75 height 46
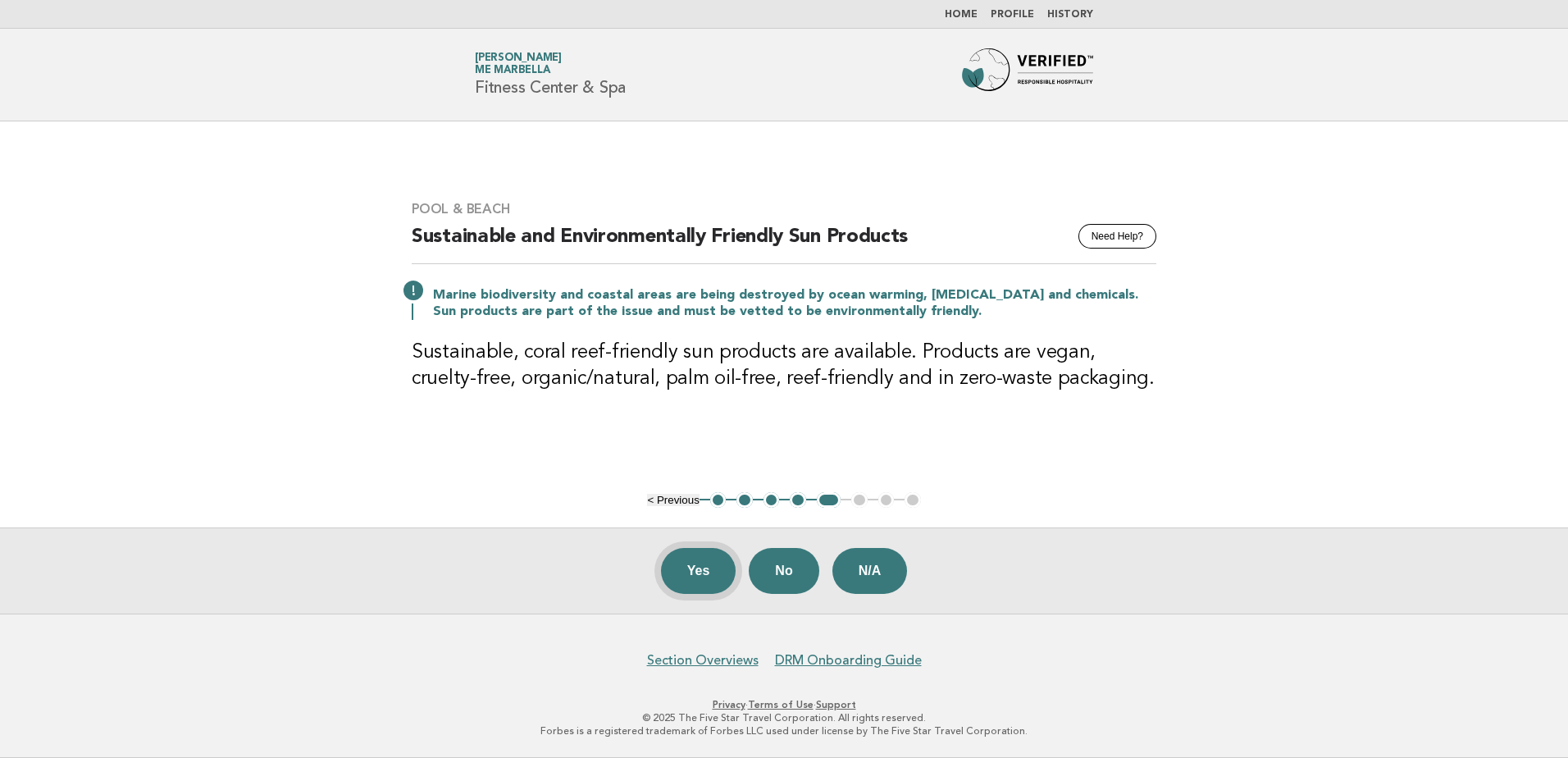
click at [702, 568] on button "Yes" at bounding box center [699, 570] width 75 height 46
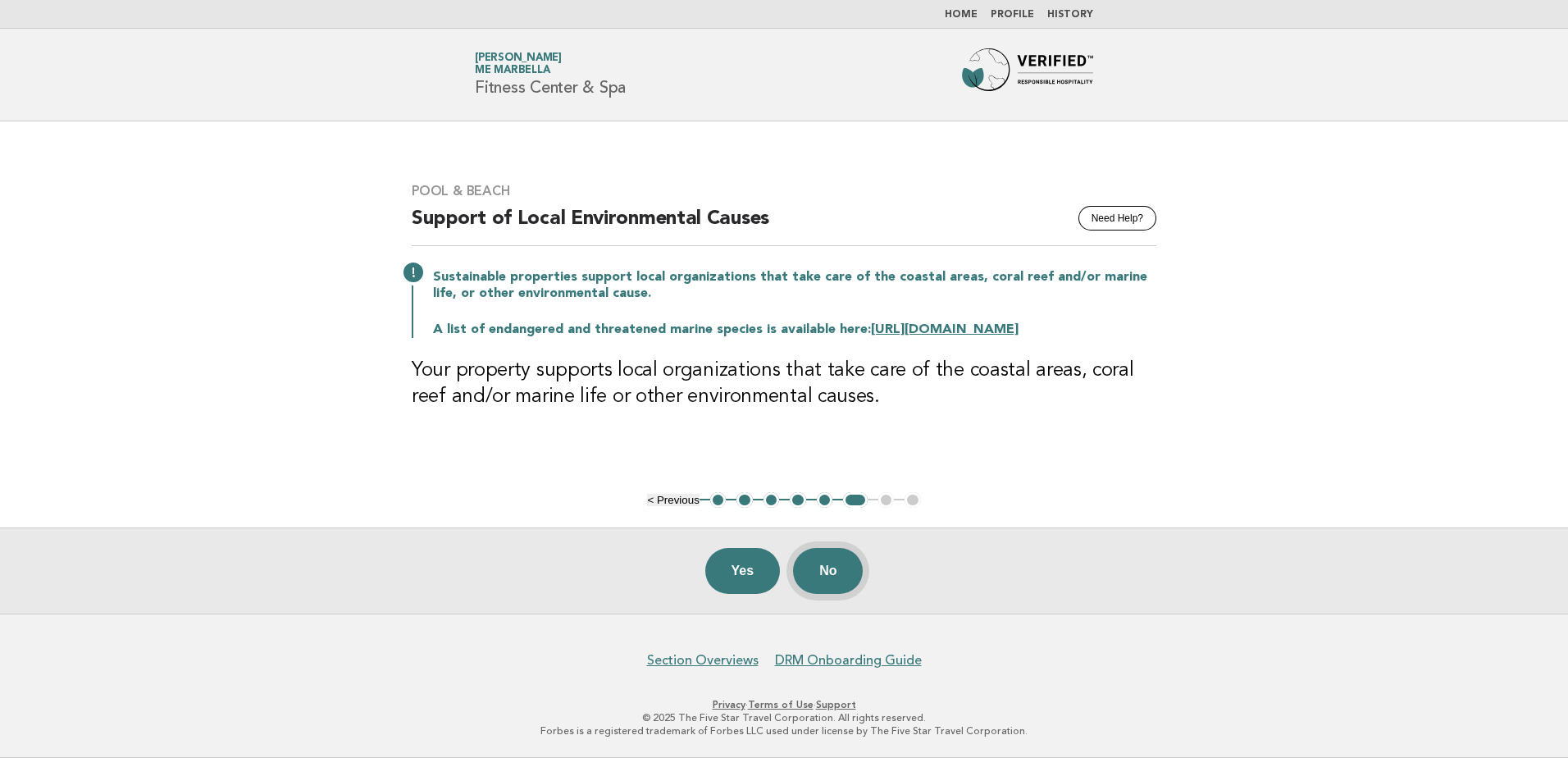
click at [832, 579] on button "No" at bounding box center [828, 570] width 70 height 46
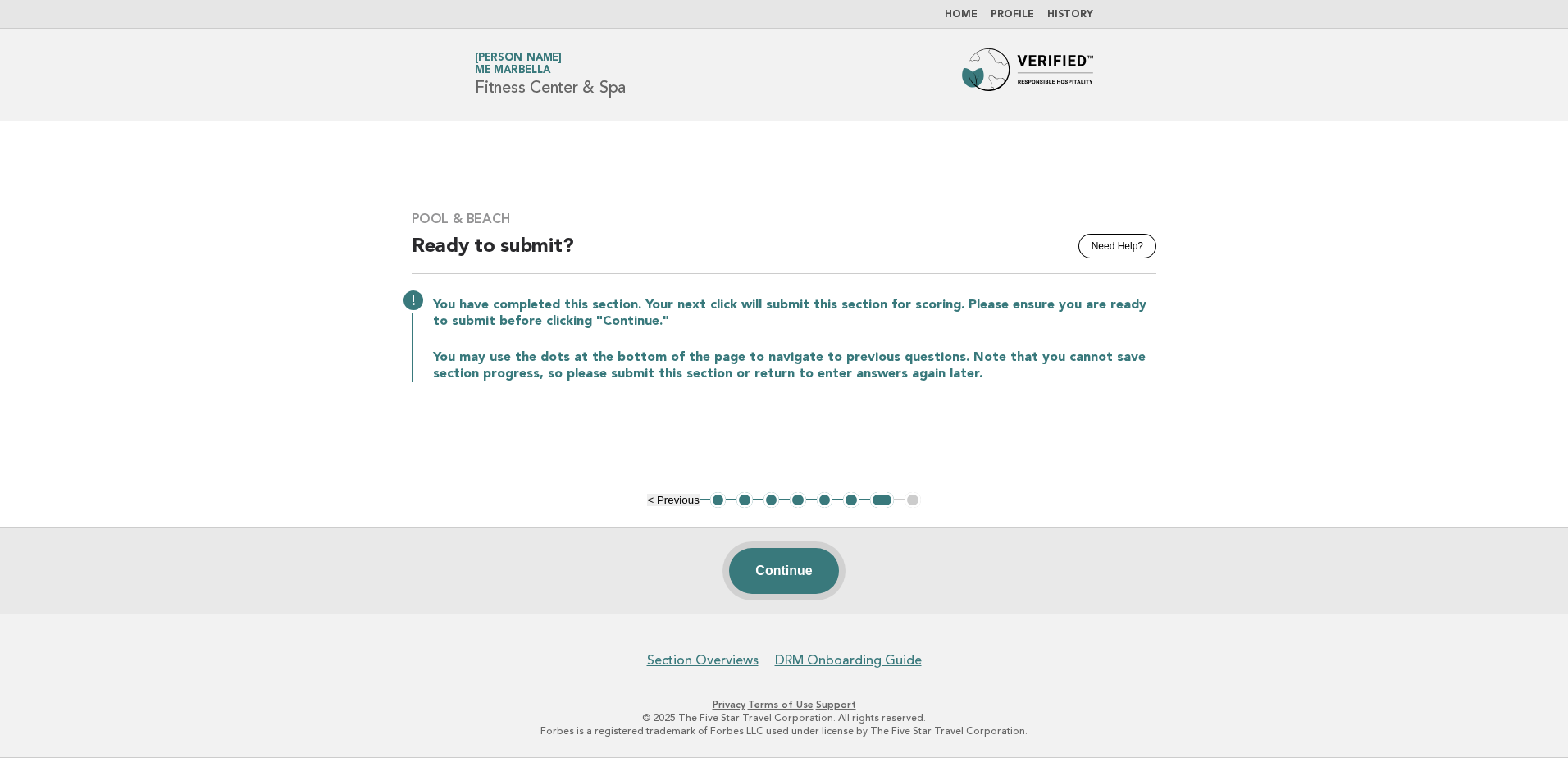
click at [779, 563] on button "Continue" at bounding box center [783, 570] width 109 height 46
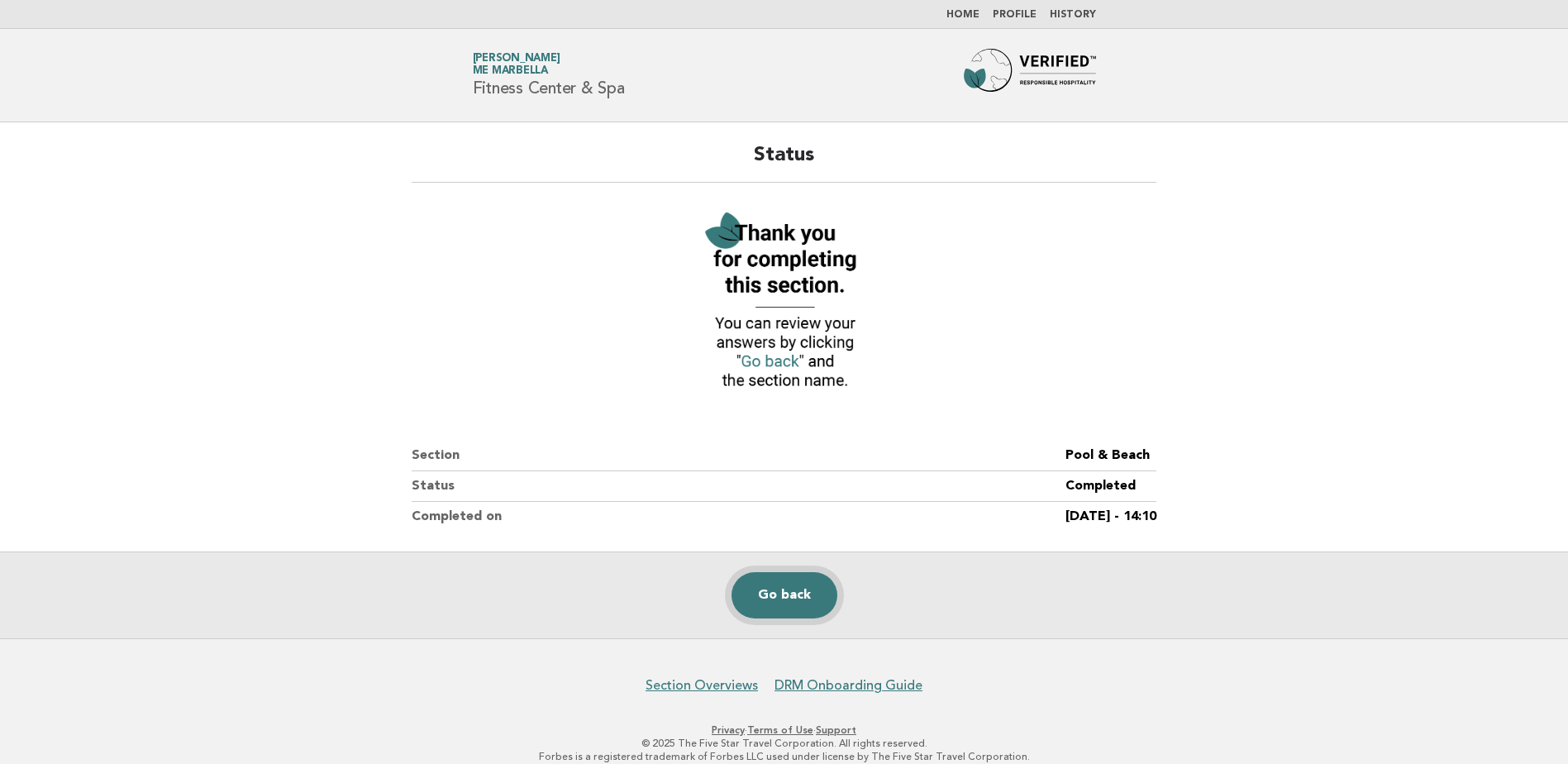
click at [791, 600] on link "Go back" at bounding box center [784, 595] width 106 height 46
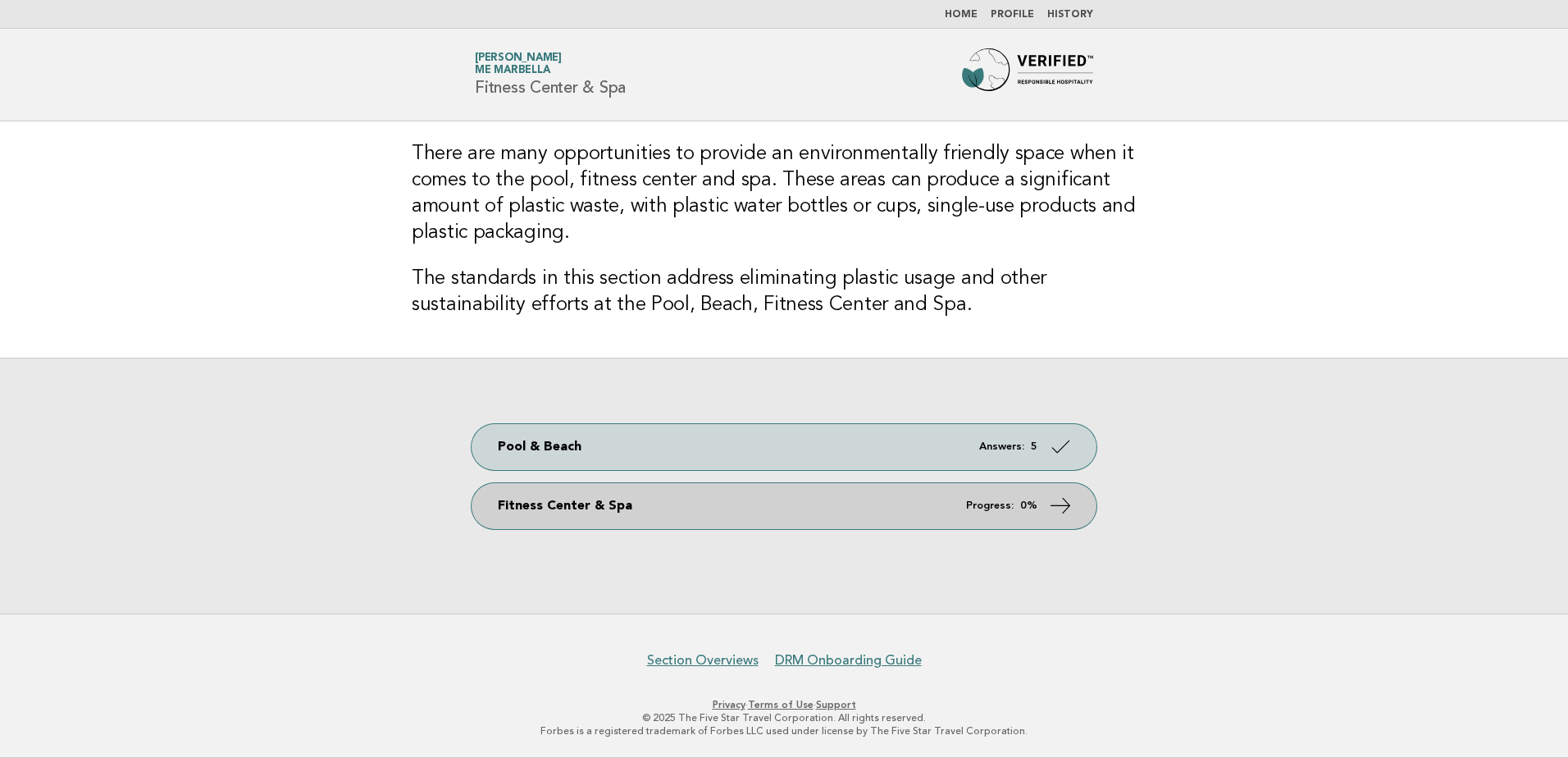
click at [728, 517] on link "Fitness Center & Spa Progress: 0%" at bounding box center [784, 506] width 625 height 46
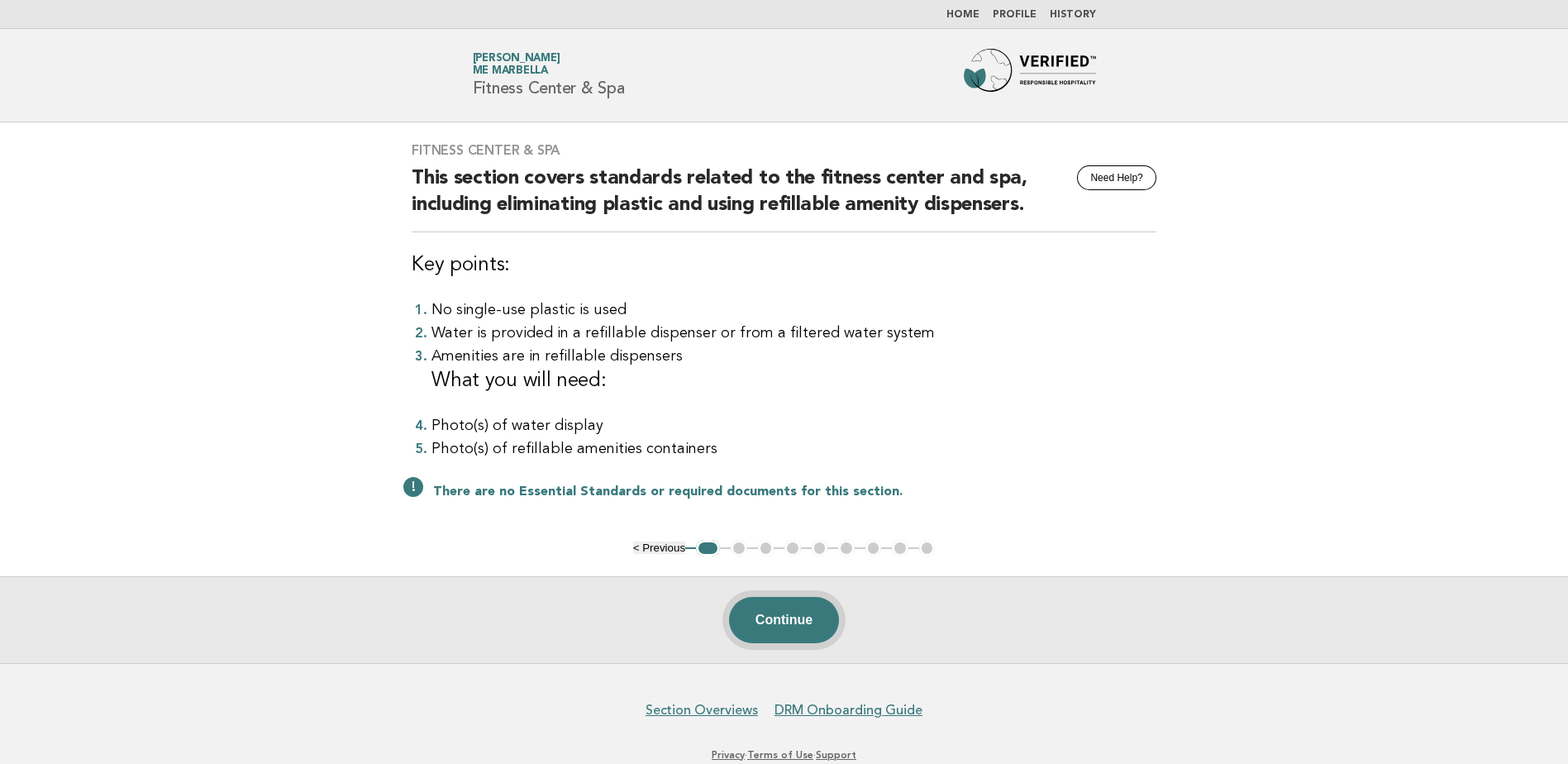
click at [799, 618] on button "Continue" at bounding box center [784, 619] width 110 height 46
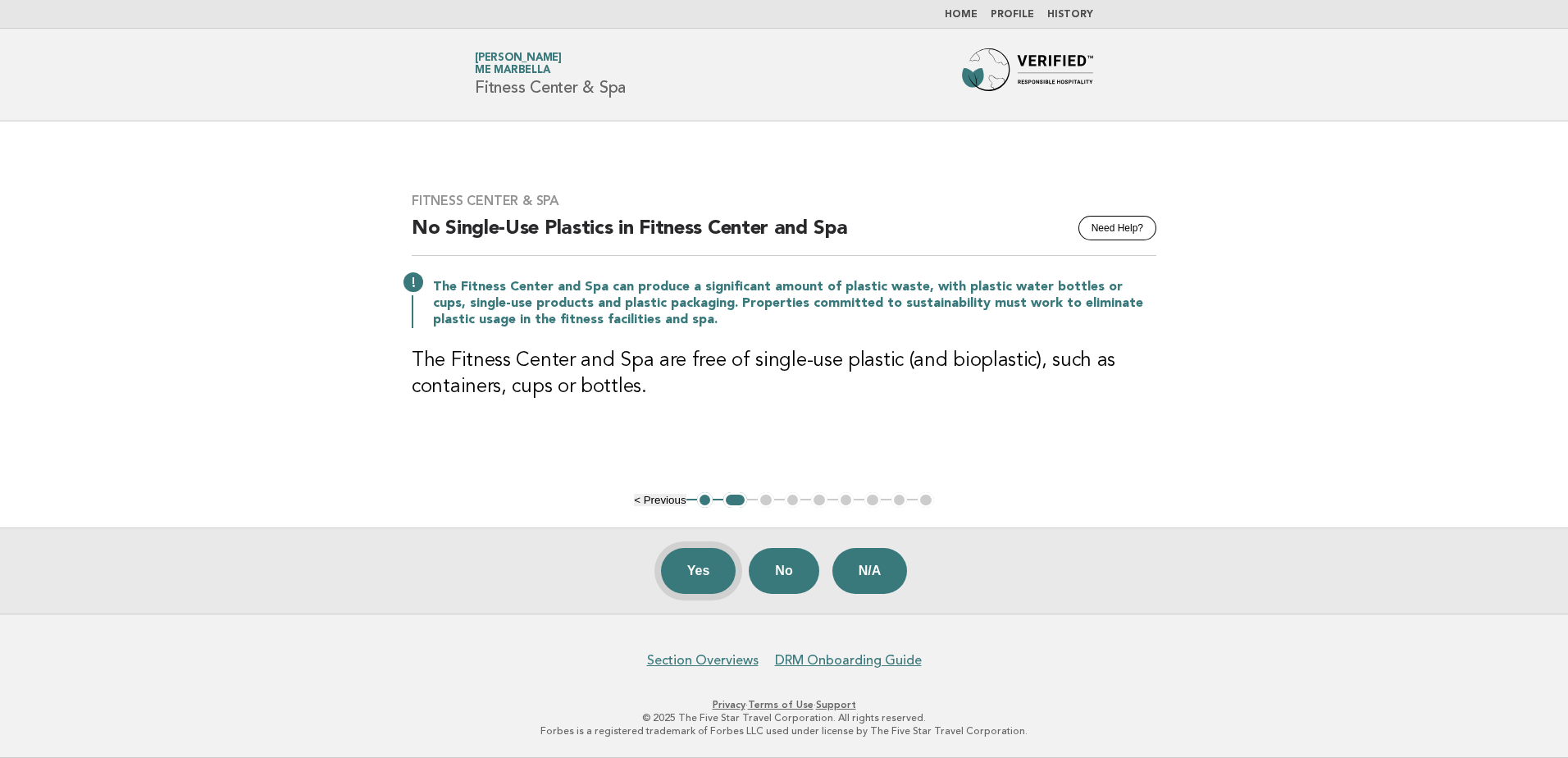
click at [712, 584] on button "Yes" at bounding box center [699, 570] width 75 height 46
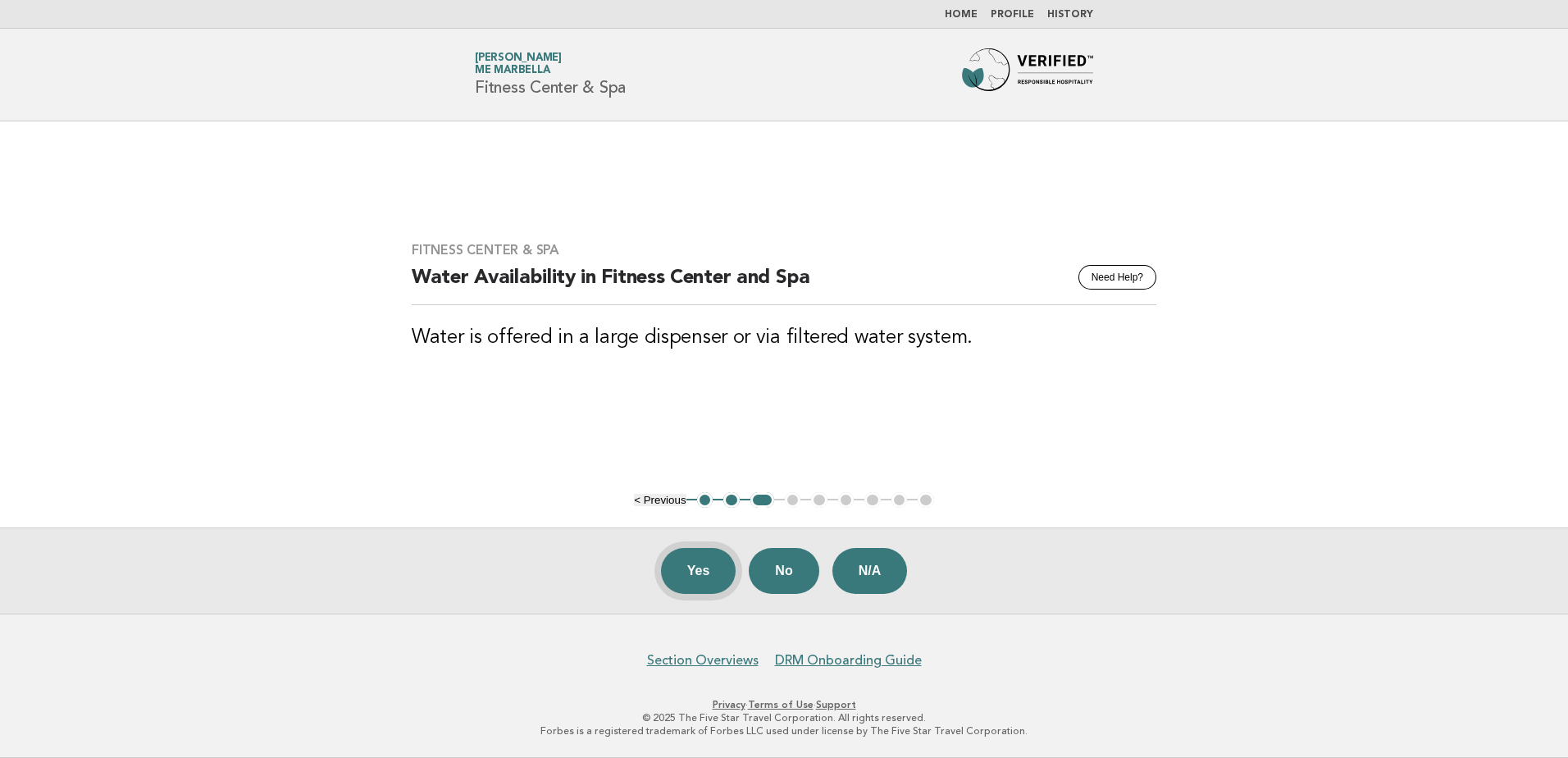
click at [723, 579] on button "Yes" at bounding box center [699, 570] width 75 height 46
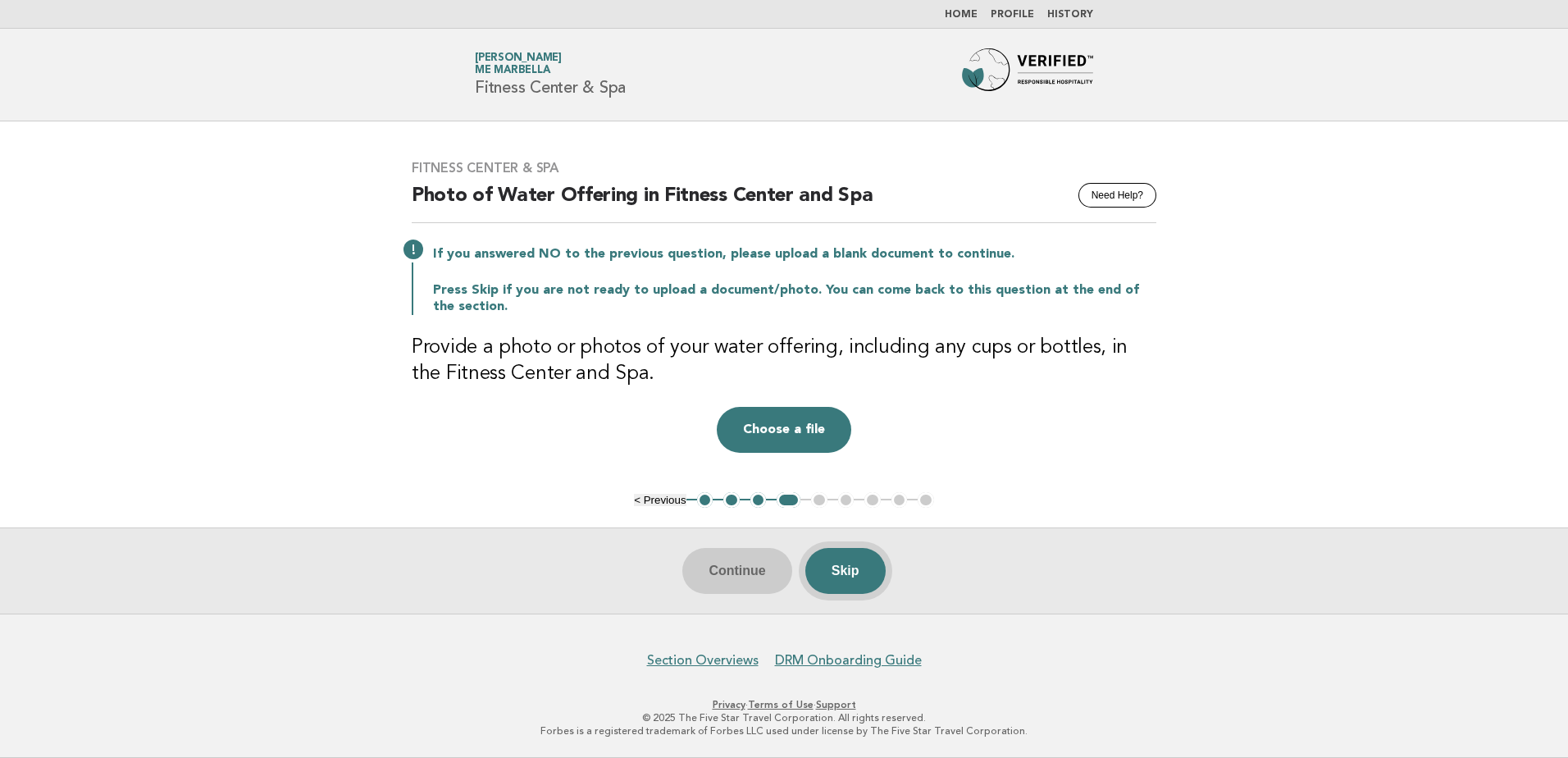
click at [842, 562] on button "Skip" at bounding box center [846, 570] width 80 height 46
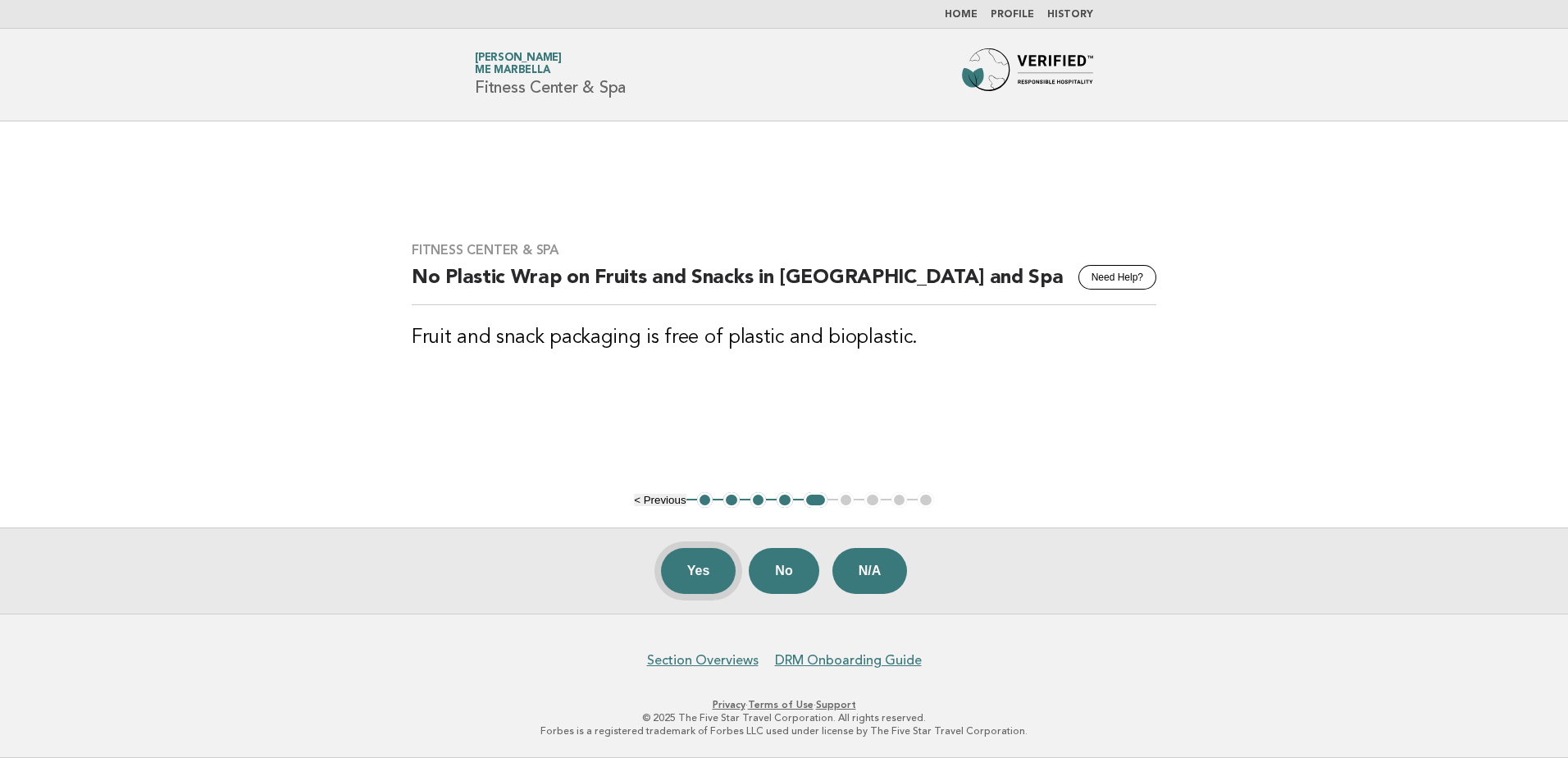
click at [680, 572] on button "Yes" at bounding box center [699, 570] width 75 height 46
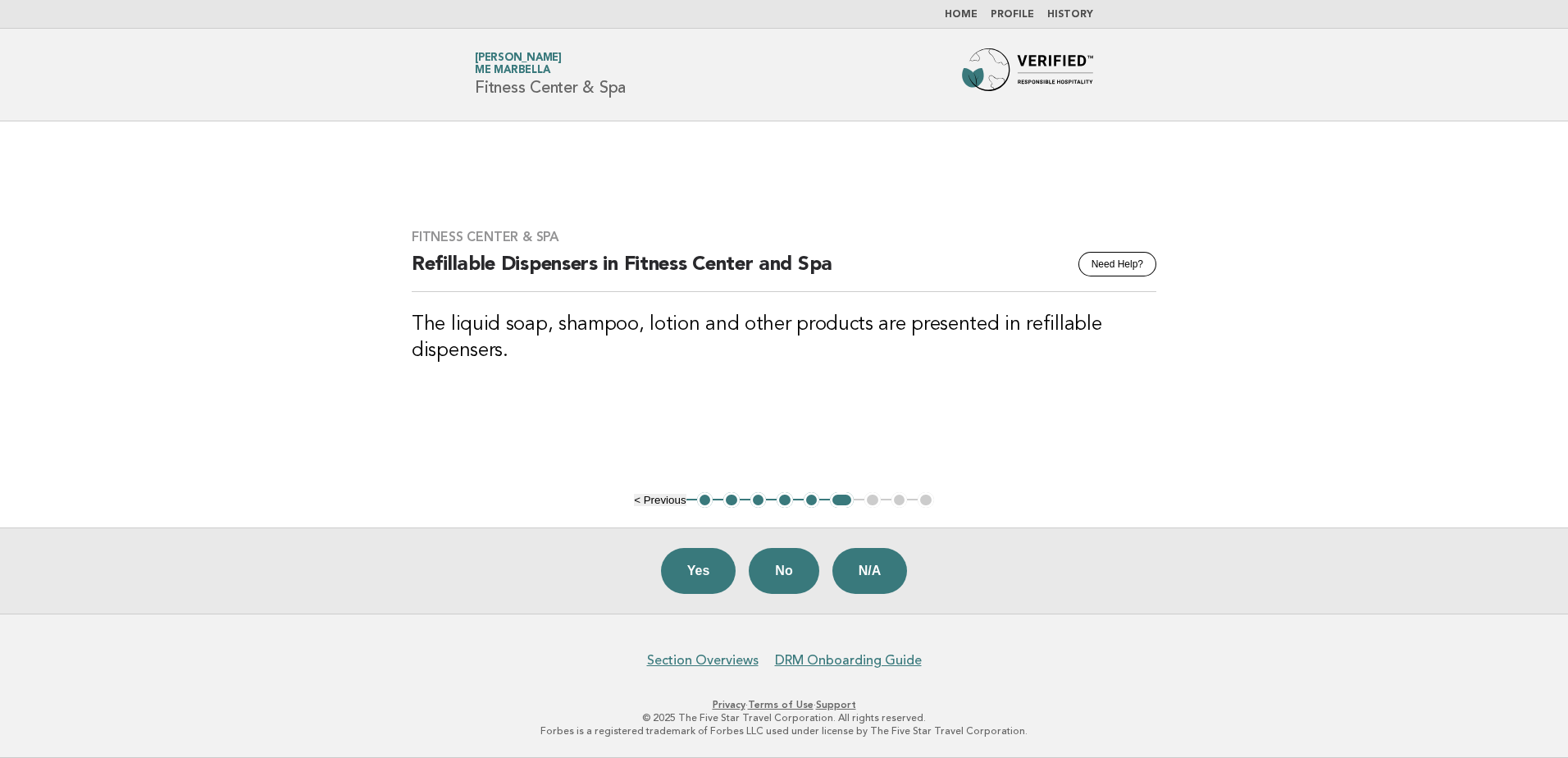
click at [680, 572] on button "Yes" at bounding box center [699, 570] width 75 height 46
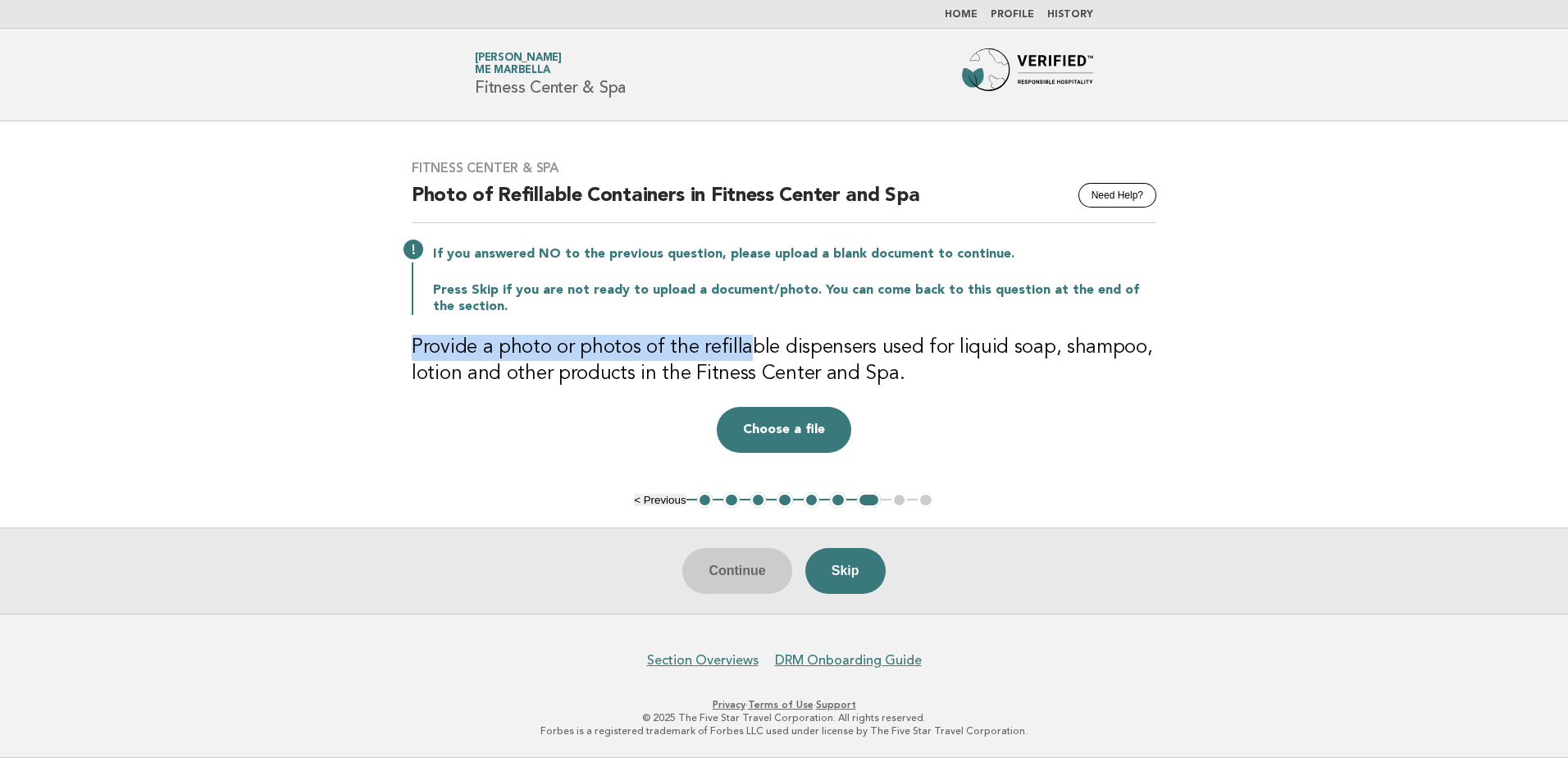
drag, startPoint x: 416, startPoint y: 346, endPoint x: 741, endPoint y: 340, distance: 325.1
click at [741, 340] on h3 "Provide a photo or photos of the refillable dispensers used for liquid soap, sh…" at bounding box center [784, 361] width 745 height 53
click at [833, 568] on button "Skip" at bounding box center [846, 570] width 80 height 46
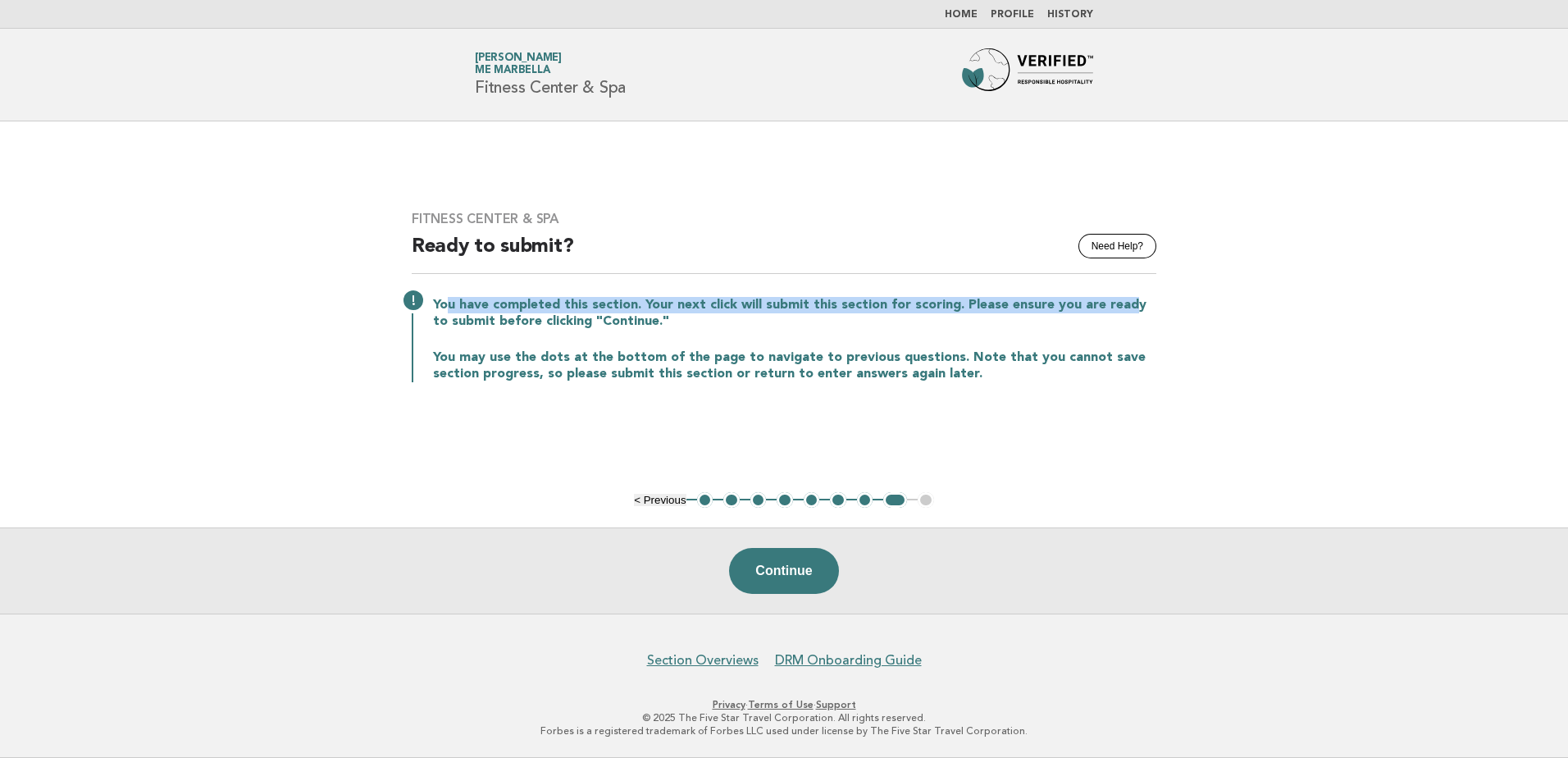
drag, startPoint x: 450, startPoint y: 298, endPoint x: 1125, endPoint y: 296, distance: 675.0
click at [1125, 296] on div "You have completed this section. Your next click will submit this section for s…" at bounding box center [784, 338] width 745 height 88
drag, startPoint x: 446, startPoint y: 324, endPoint x: 624, endPoint y: 320, distance: 178.0
click at [624, 320] on p "You have completed this section. Your next click will submit this section for s…" at bounding box center [795, 313] width 724 height 33
drag, startPoint x: 624, startPoint y: 320, endPoint x: 507, endPoint y: 453, distance: 177.1
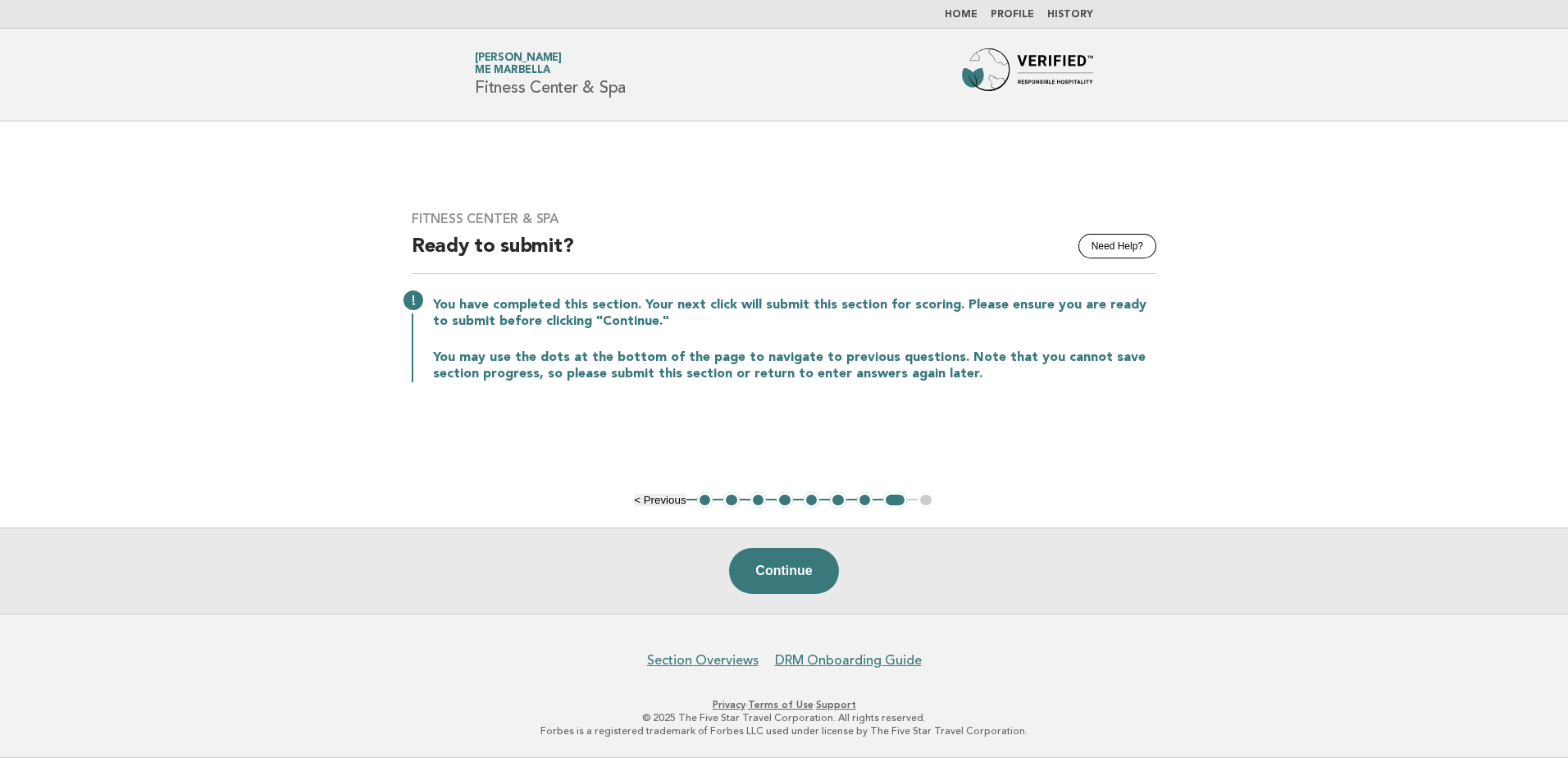
click at [507, 452] on main "Fitness Center & Spa Need Help? Ready to submit? You have completed this sectio…" at bounding box center [784, 366] width 1568 height 492
drag, startPoint x: 645, startPoint y: 300, endPoint x: 929, endPoint y: 308, distance: 284.1
click at [929, 308] on p "You have completed this section. Your next click will submit this section for s…" at bounding box center [795, 313] width 724 height 33
drag, startPoint x: 929, startPoint y: 308, endPoint x: 943, endPoint y: 316, distance: 16.1
click at [943, 316] on p "You have completed this section. Your next click will submit this section for s…" at bounding box center [795, 313] width 724 height 33
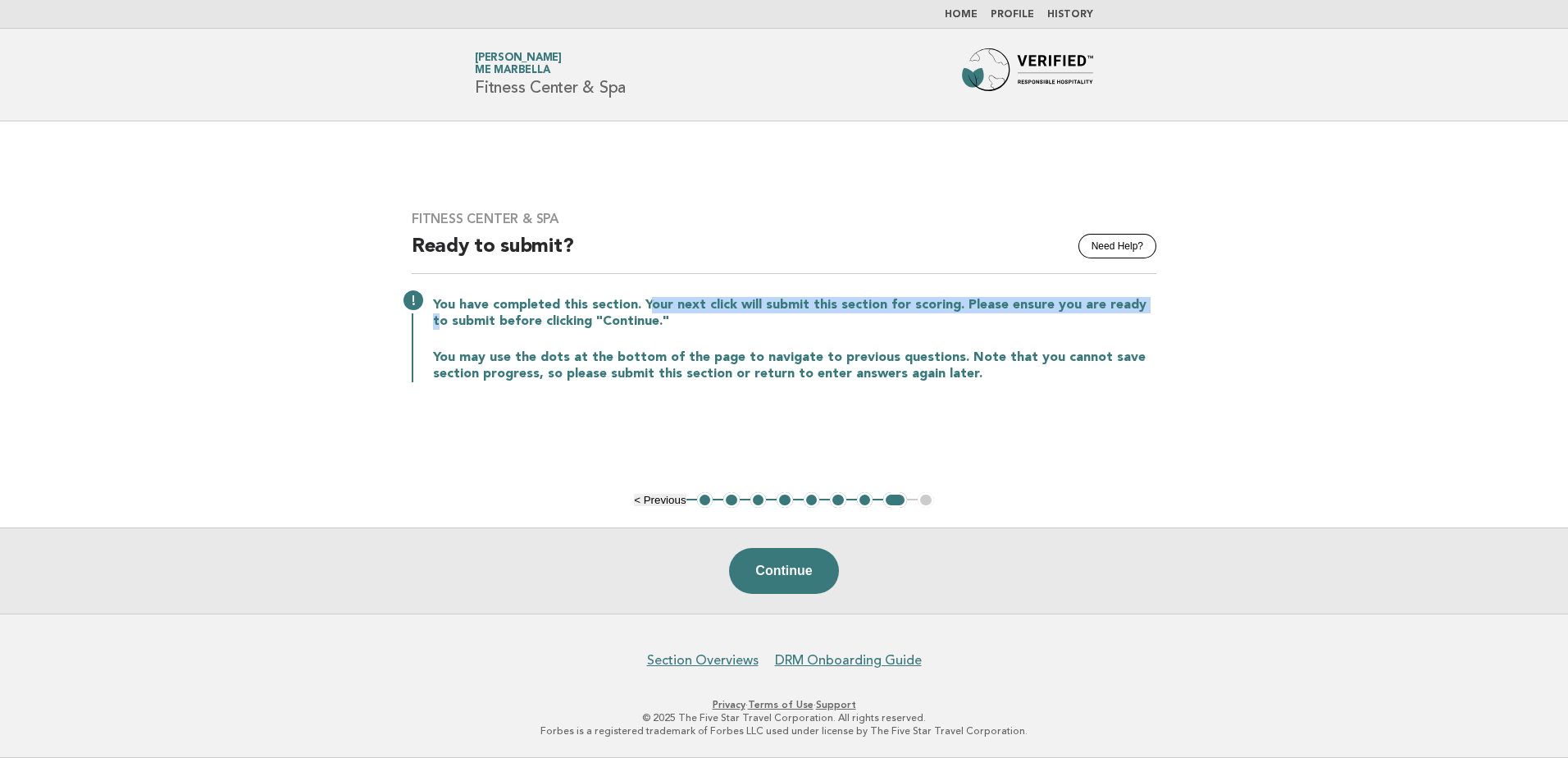
drag, startPoint x: 645, startPoint y: 306, endPoint x: 1142, endPoint y: 300, distance: 497.0
click at [1142, 300] on p "You have completed this section. Your next click will submit this section for s…" at bounding box center [795, 313] width 724 height 33
drag, startPoint x: 440, startPoint y: 322, endPoint x: 638, endPoint y: 326, distance: 198.0
click at [638, 326] on p "You have completed this section. Your next click will submit this section for s…" at bounding box center [795, 313] width 724 height 33
drag, startPoint x: 638, startPoint y: 326, endPoint x: 638, endPoint y: 342, distance: 16.0
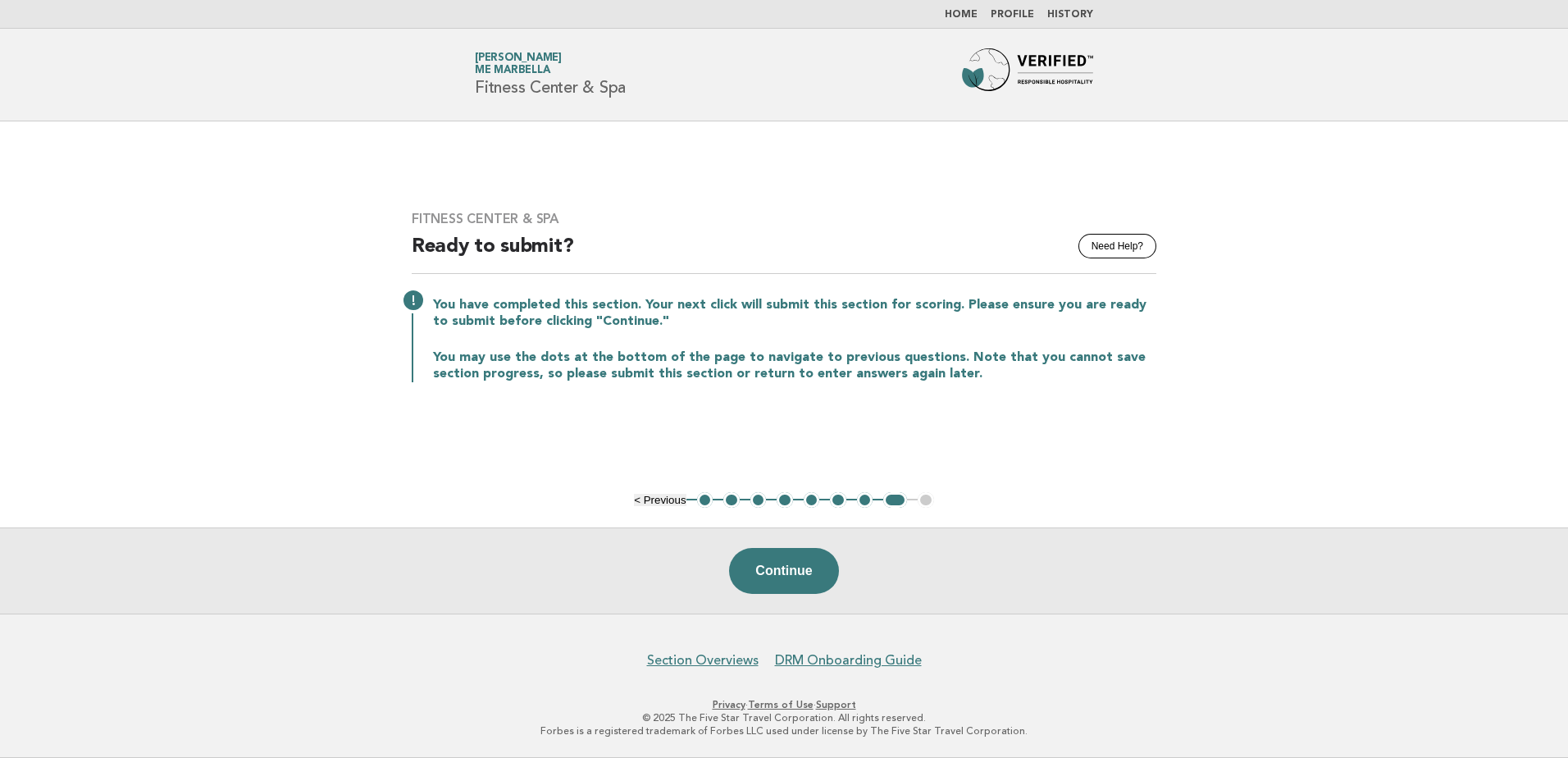
click at [638, 342] on div "You have completed this section. Your next click will submit this section for s…" at bounding box center [784, 338] width 745 height 88
drag, startPoint x: 439, startPoint y: 352, endPoint x: 851, endPoint y: 353, distance: 412.0
click at [851, 353] on p "You may use the dots at the bottom of the page to navigate to previous question…" at bounding box center [795, 366] width 724 height 33
drag, startPoint x: 851, startPoint y: 353, endPoint x: 759, endPoint y: 404, distance: 105.2
click at [759, 404] on div "Fitness Center & Spa Need Help? Ready to submit? You have completed this sectio…" at bounding box center [784, 306] width 784 height 230
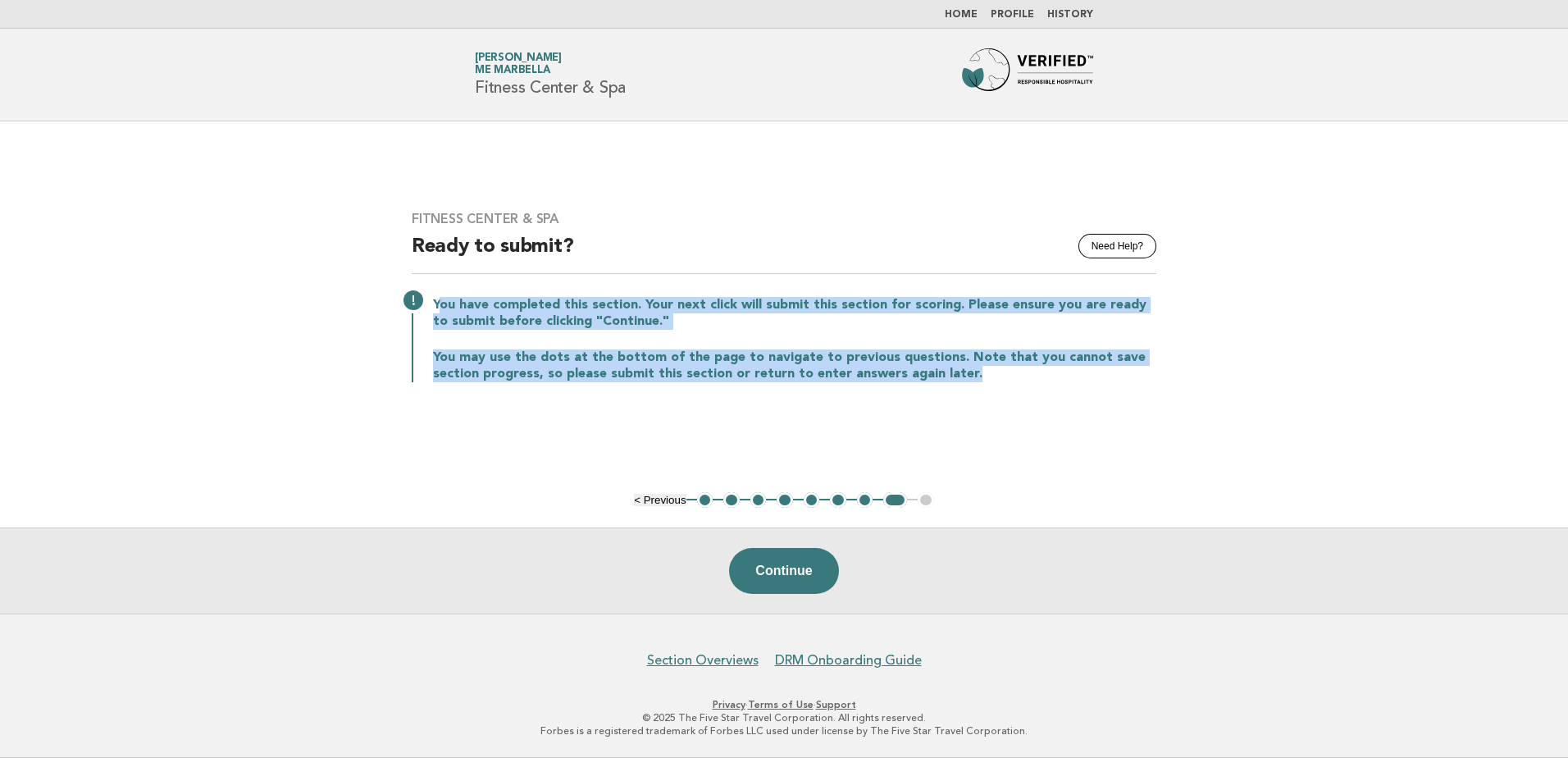
drag, startPoint x: 441, startPoint y: 303, endPoint x: 967, endPoint y: 372, distance: 530.5
click at [967, 372] on div "You have completed this section. Your next click will submit this section for s…" at bounding box center [784, 338] width 745 height 88
drag, startPoint x: 967, startPoint y: 372, endPoint x: 967, endPoint y: 382, distance: 10.0
click at [967, 382] on p "You may use the dots at the bottom of the page to navigate to previous question…" at bounding box center [795, 366] width 724 height 33
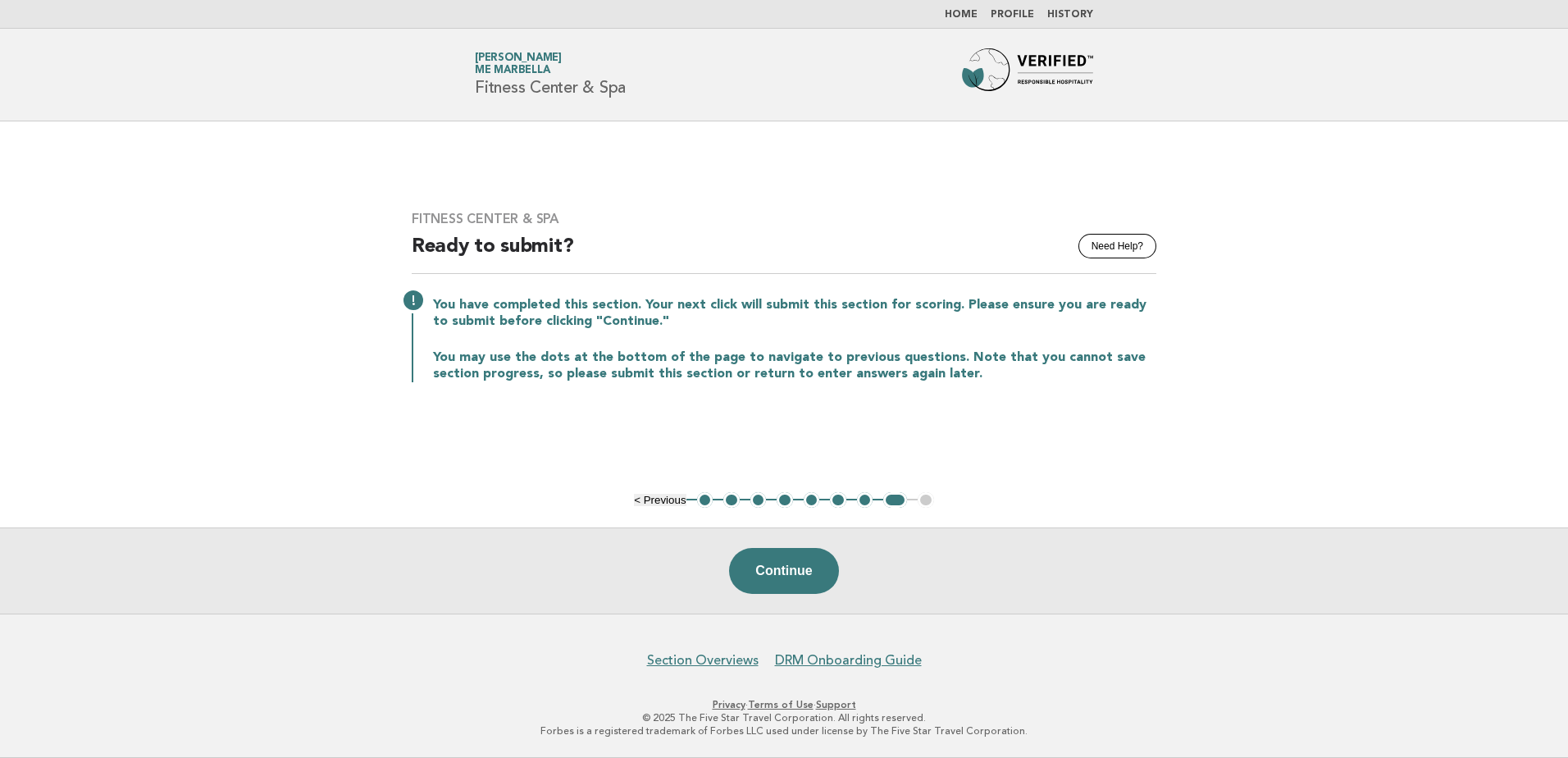
click at [961, 409] on div "Fitness Center & Spa Need Help? Ready to submit? You have completed this sectio…" at bounding box center [784, 306] width 784 height 230
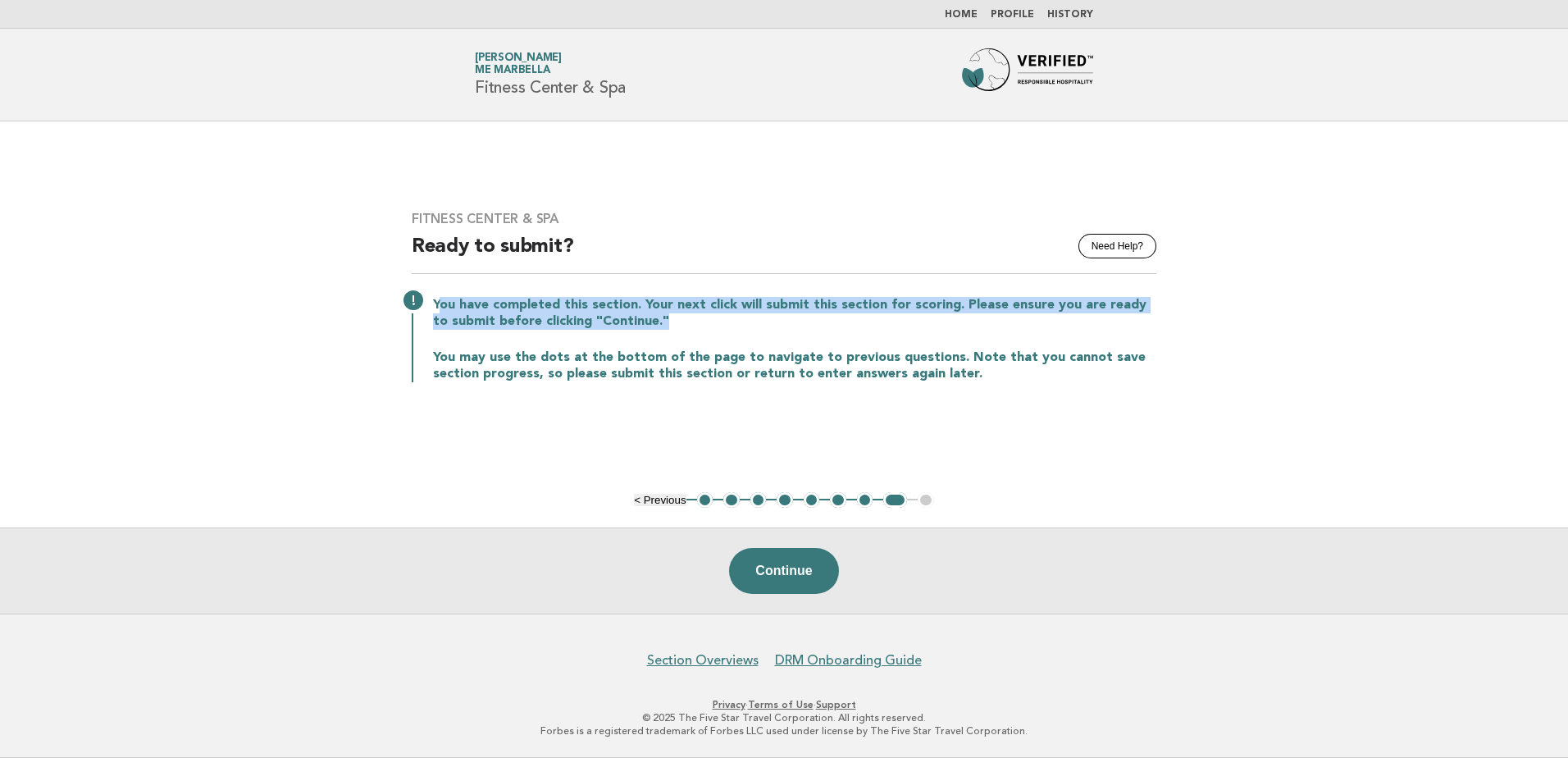
drag, startPoint x: 443, startPoint y: 307, endPoint x: 670, endPoint y: 324, distance: 227.6
click at [670, 324] on p "You have completed this section. Your next click will submit this section for s…" at bounding box center [795, 313] width 724 height 33
drag, startPoint x: 432, startPoint y: 303, endPoint x: 1121, endPoint y: 305, distance: 689.0
click at [1121, 305] on div "You have completed this section. Your next click will submit this section for s…" at bounding box center [784, 338] width 745 height 88
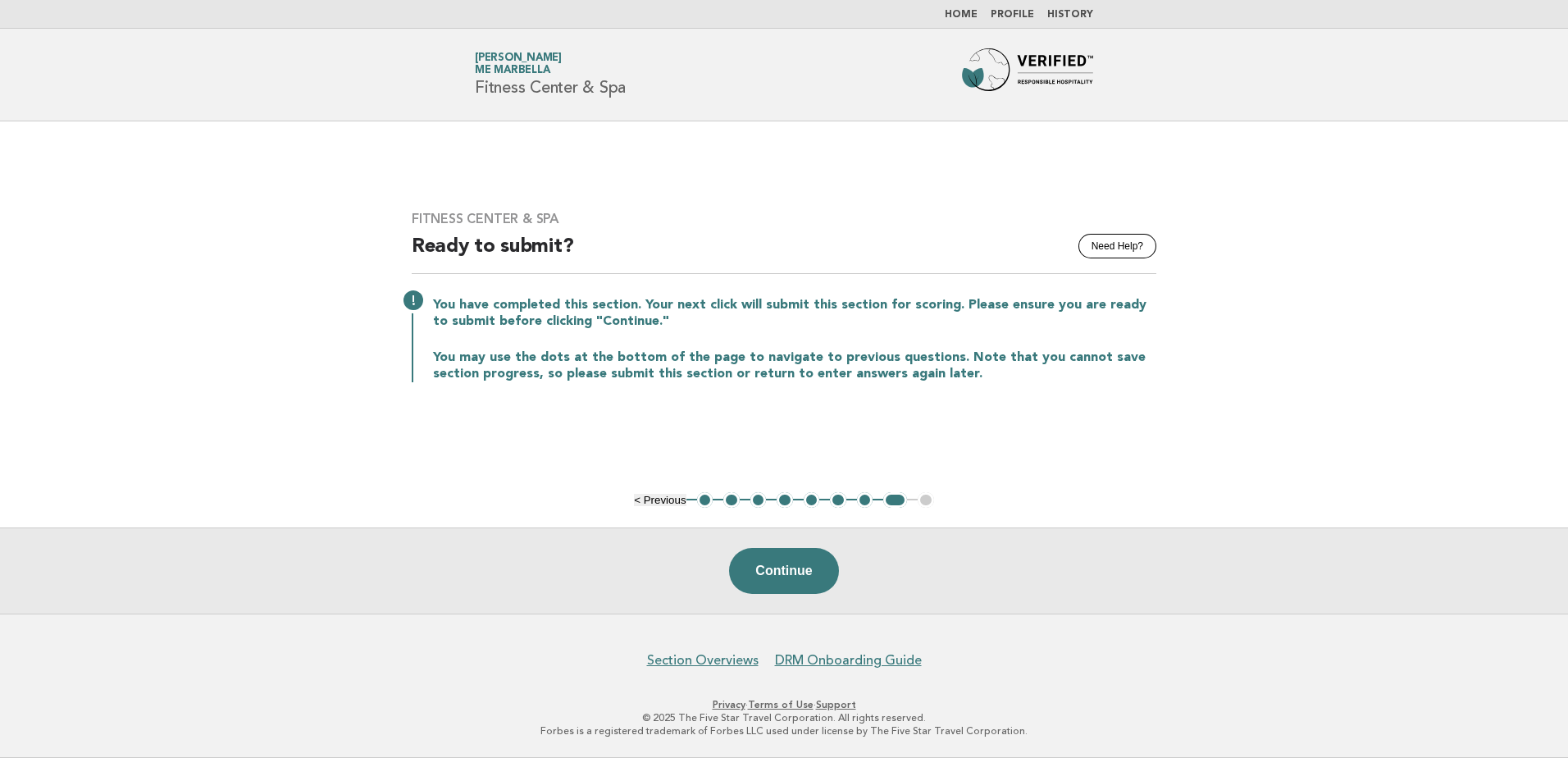
click at [437, 319] on p "You have completed this section. Your next click will submit this section for s…" at bounding box center [795, 313] width 724 height 33
drag, startPoint x: 438, startPoint y: 319, endPoint x: 623, endPoint y: 317, distance: 185.0
click at [623, 317] on p "You have completed this section. Your next click will submit this section for s…" at bounding box center [795, 313] width 724 height 33
drag, startPoint x: 623, startPoint y: 317, endPoint x: 654, endPoint y: 317, distance: 31.0
click at [654, 317] on p "You have completed this section. Your next click will submit this section for s…" at bounding box center [795, 313] width 724 height 33
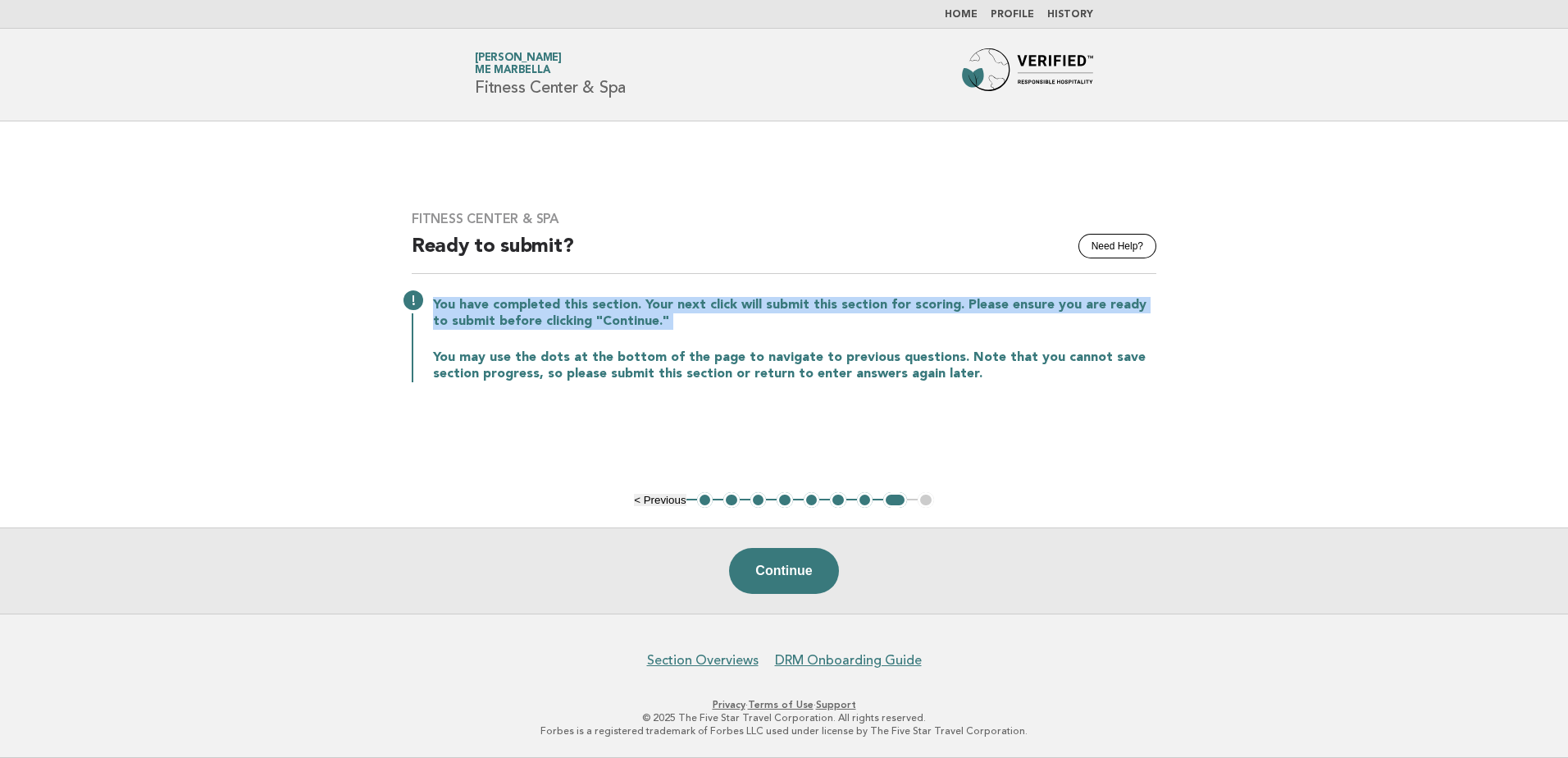
drag, startPoint x: 654, startPoint y: 317, endPoint x: 426, endPoint y: 298, distance: 228.8
click at [426, 298] on div "You have completed this section. Your next click will submit this section for s…" at bounding box center [784, 338] width 745 height 88
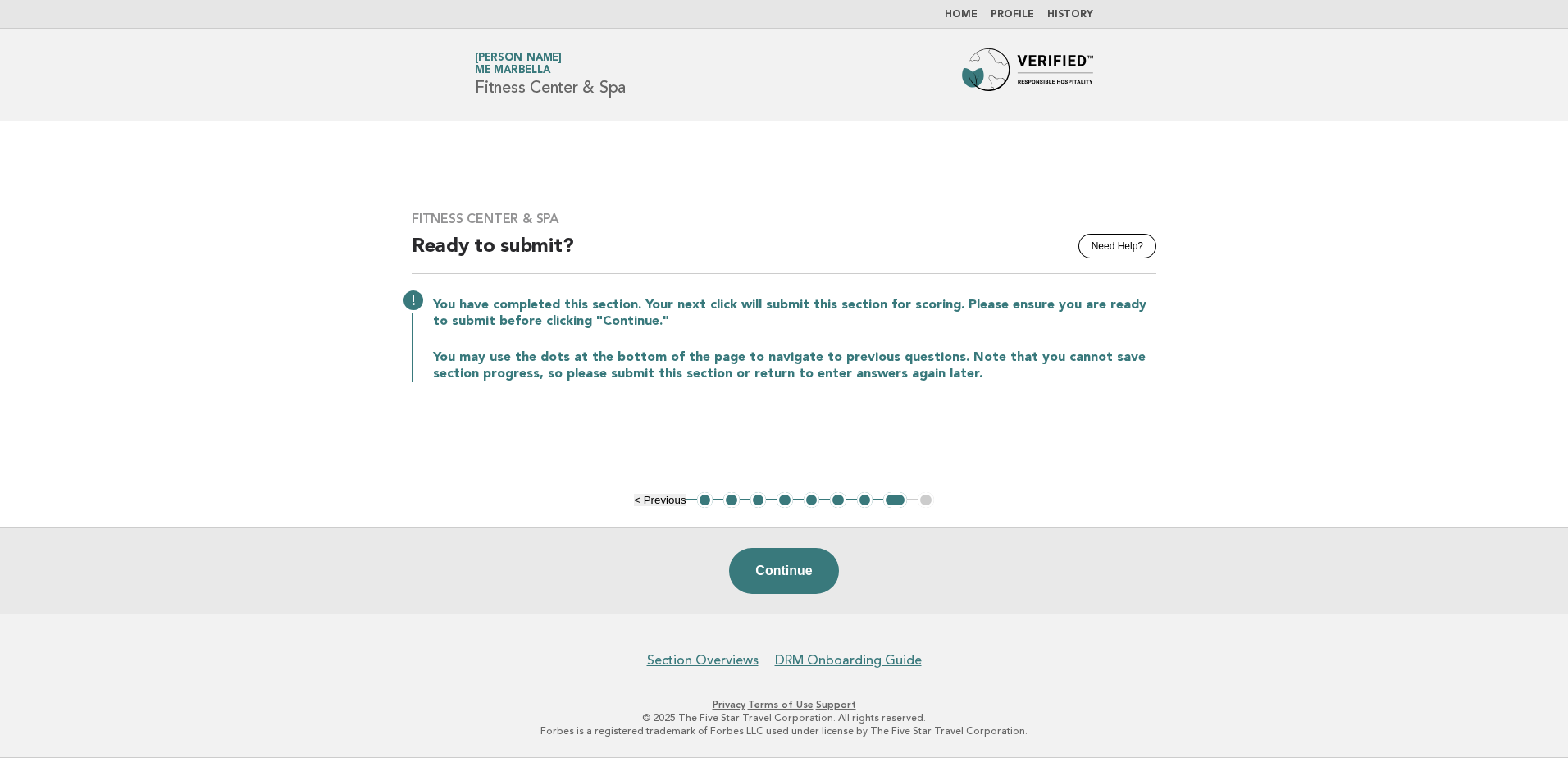
drag, startPoint x: 426, startPoint y: 298, endPoint x: 455, endPoint y: 333, distance: 45.5
click at [453, 333] on div "You have completed this section. Your next click will submit this section for s…" at bounding box center [784, 338] width 745 height 88
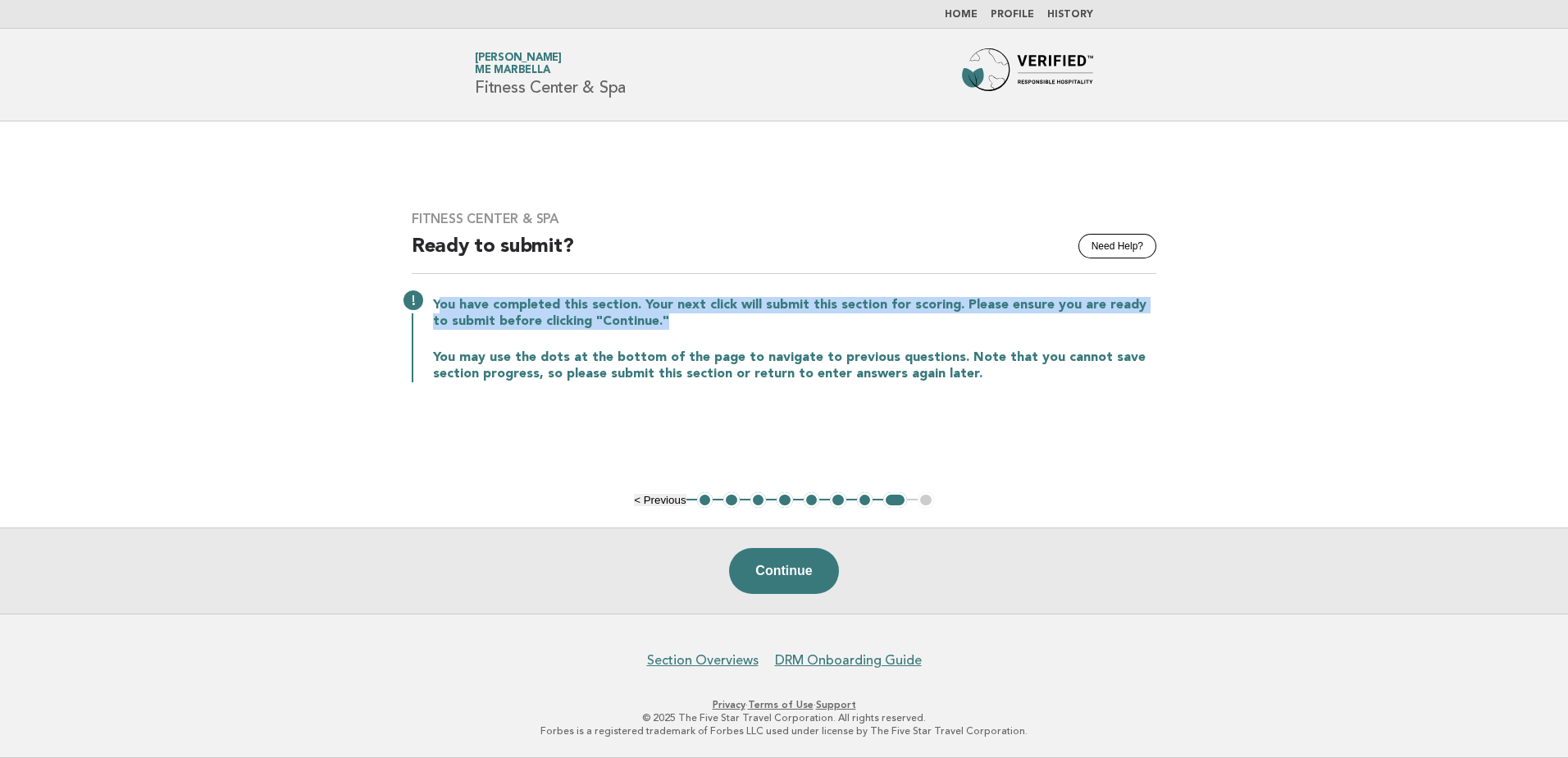
drag, startPoint x: 439, startPoint y: 304, endPoint x: 650, endPoint y: 316, distance: 211.3
click at [650, 316] on p "You have completed this section. Your next click will submit this section for s…" at bounding box center [795, 313] width 724 height 33
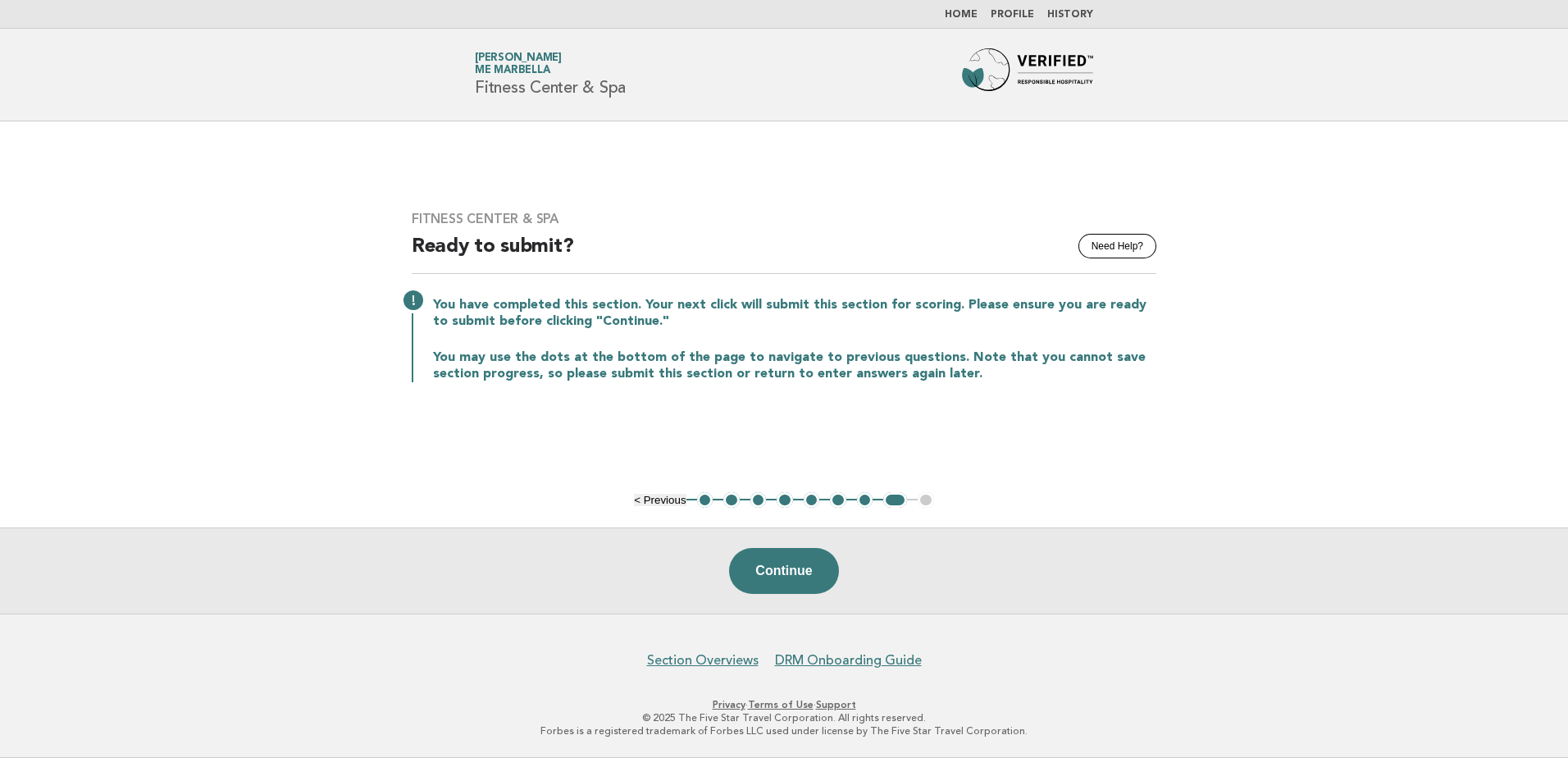
drag, startPoint x: 650, startPoint y: 316, endPoint x: 666, endPoint y: 333, distance: 23.3
click at [666, 333] on div "You have completed this section. Your next click will submit this section for s…" at bounding box center [784, 338] width 745 height 88
drag, startPoint x: 449, startPoint y: 354, endPoint x: 938, endPoint y: 365, distance: 489.1
click at [938, 365] on p "You may use the dots at the bottom of the page to navigate to previous question…" at bounding box center [795, 366] width 724 height 33
drag, startPoint x: 938, startPoint y: 365, endPoint x: 959, endPoint y: 353, distance: 24.2
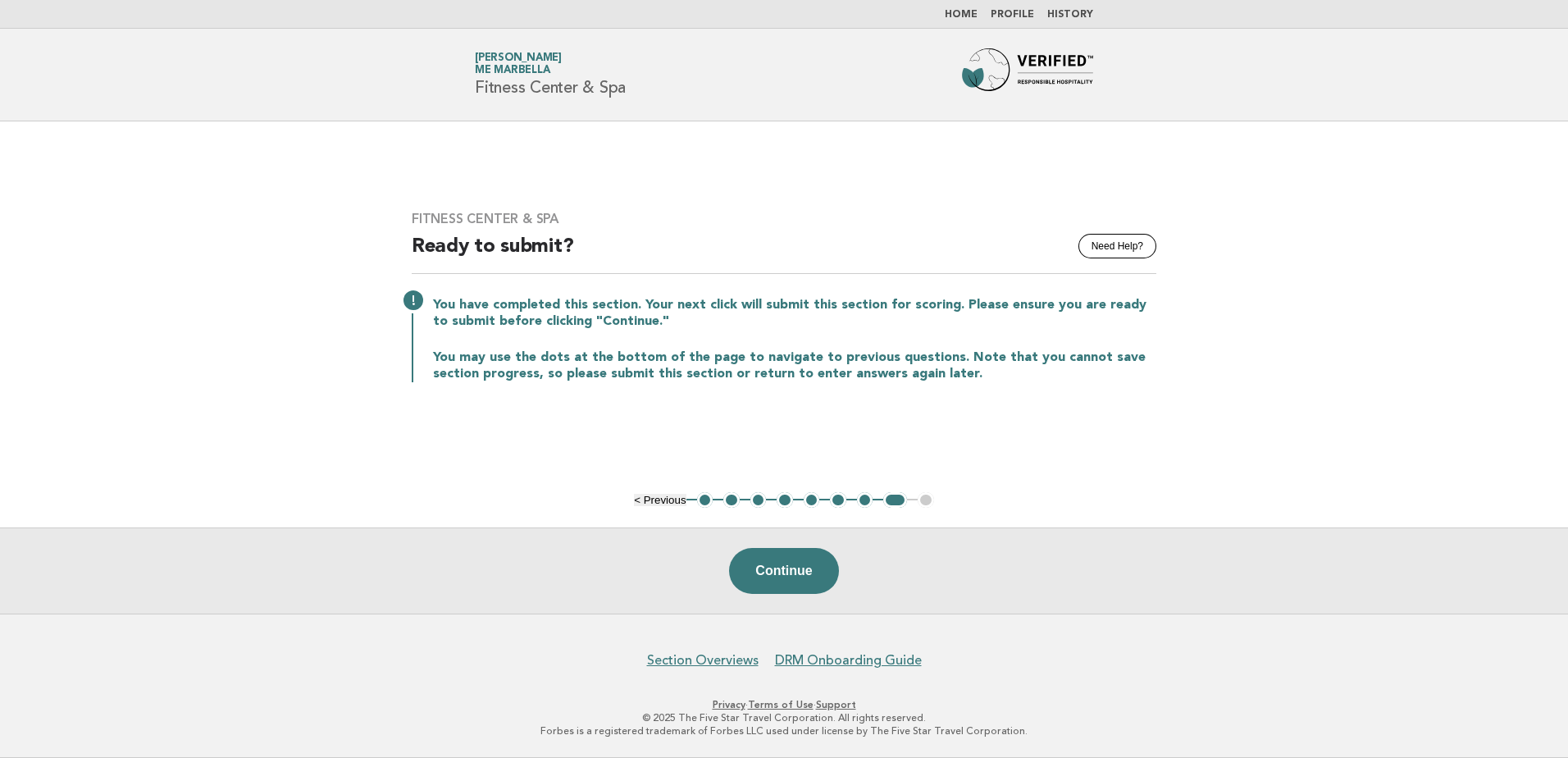
click at [959, 353] on p "You may use the dots at the bottom of the page to navigate to previous question…" at bounding box center [795, 366] width 724 height 33
drag, startPoint x: 954, startPoint y: 353, endPoint x: 1111, endPoint y: 354, distance: 157.0
click at [1111, 354] on p "You may use the dots at the bottom of the page to navigate to previous question…" at bounding box center [795, 366] width 724 height 33
drag, startPoint x: 448, startPoint y: 367, endPoint x: 952, endPoint y: 369, distance: 504.0
click at [952, 369] on p "You may use the dots at the bottom of the page to navigate to previous question…" at bounding box center [795, 366] width 724 height 33
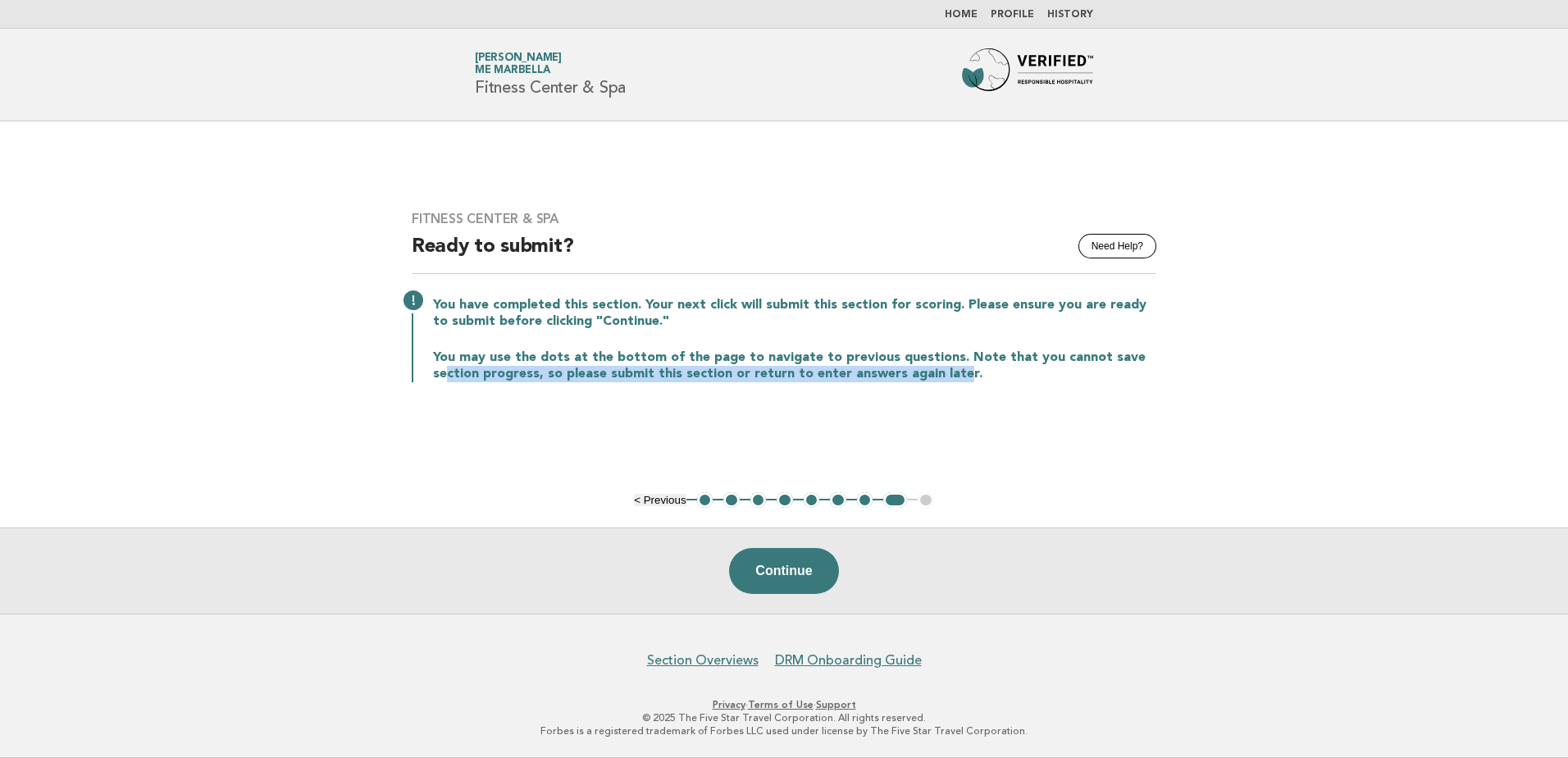
drag, startPoint x: 952, startPoint y: 369, endPoint x: 950, endPoint y: 399, distance: 30.1
click at [950, 399] on div "Fitness Center & Spa Need Help? Ready to submit? You have completed this sectio…" at bounding box center [784, 306] width 784 height 230
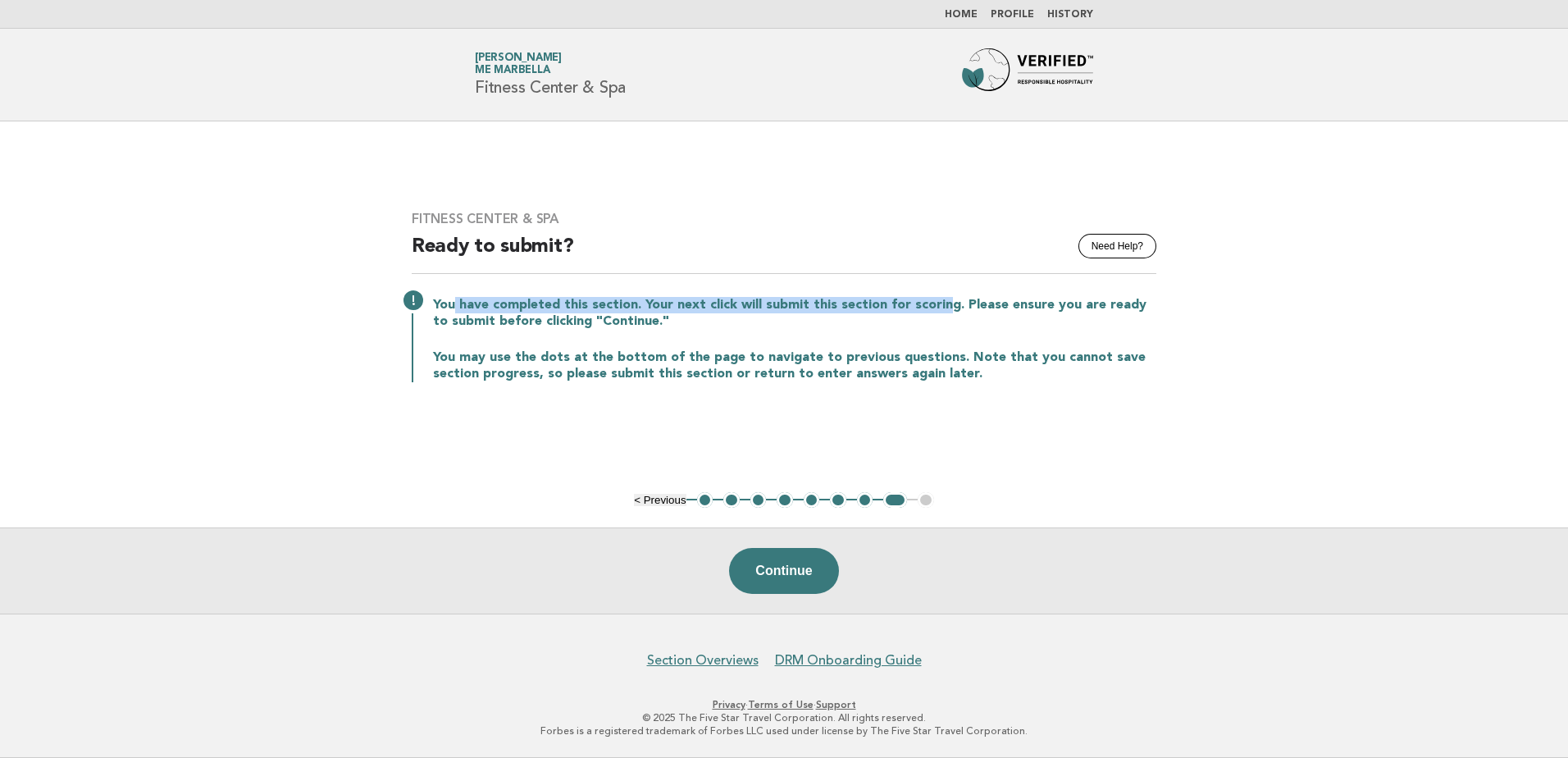
drag, startPoint x: 472, startPoint y: 304, endPoint x: 941, endPoint y: 311, distance: 469.1
click at [941, 311] on p "You have completed this section. Your next click will submit this section for s…" at bounding box center [795, 313] width 724 height 33
drag, startPoint x: 941, startPoint y: 311, endPoint x: 934, endPoint y: 329, distance: 19.3
click at [934, 329] on p "You have completed this section. Your next click will submit this section for s…" at bounding box center [795, 313] width 724 height 33
drag, startPoint x: 964, startPoint y: 304, endPoint x: 1124, endPoint y: 312, distance: 160.2
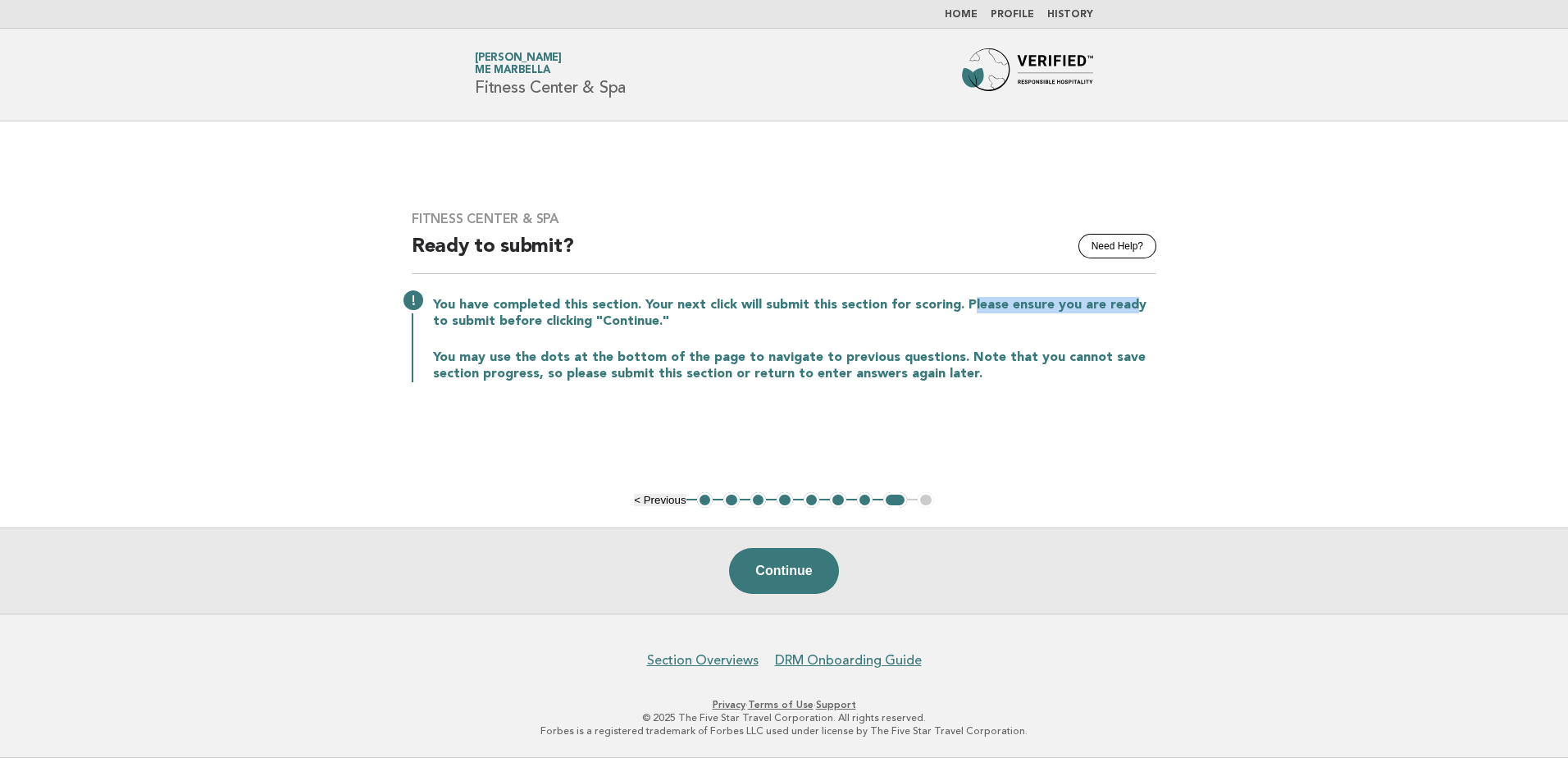
click at [1124, 312] on p "You have completed this section. Your next click will submit this section for s…" at bounding box center [795, 313] width 724 height 33
drag, startPoint x: 464, startPoint y: 321, endPoint x: 625, endPoint y: 321, distance: 161.0
click at [625, 321] on p "You have completed this section. Your next click will submit this section for s…" at bounding box center [795, 313] width 724 height 33
drag, startPoint x: 466, startPoint y: 355, endPoint x: 781, endPoint y: 350, distance: 315.0
click at [781, 350] on p "You may use the dots at the bottom of the page to navigate to previous question…" at bounding box center [795, 366] width 724 height 33
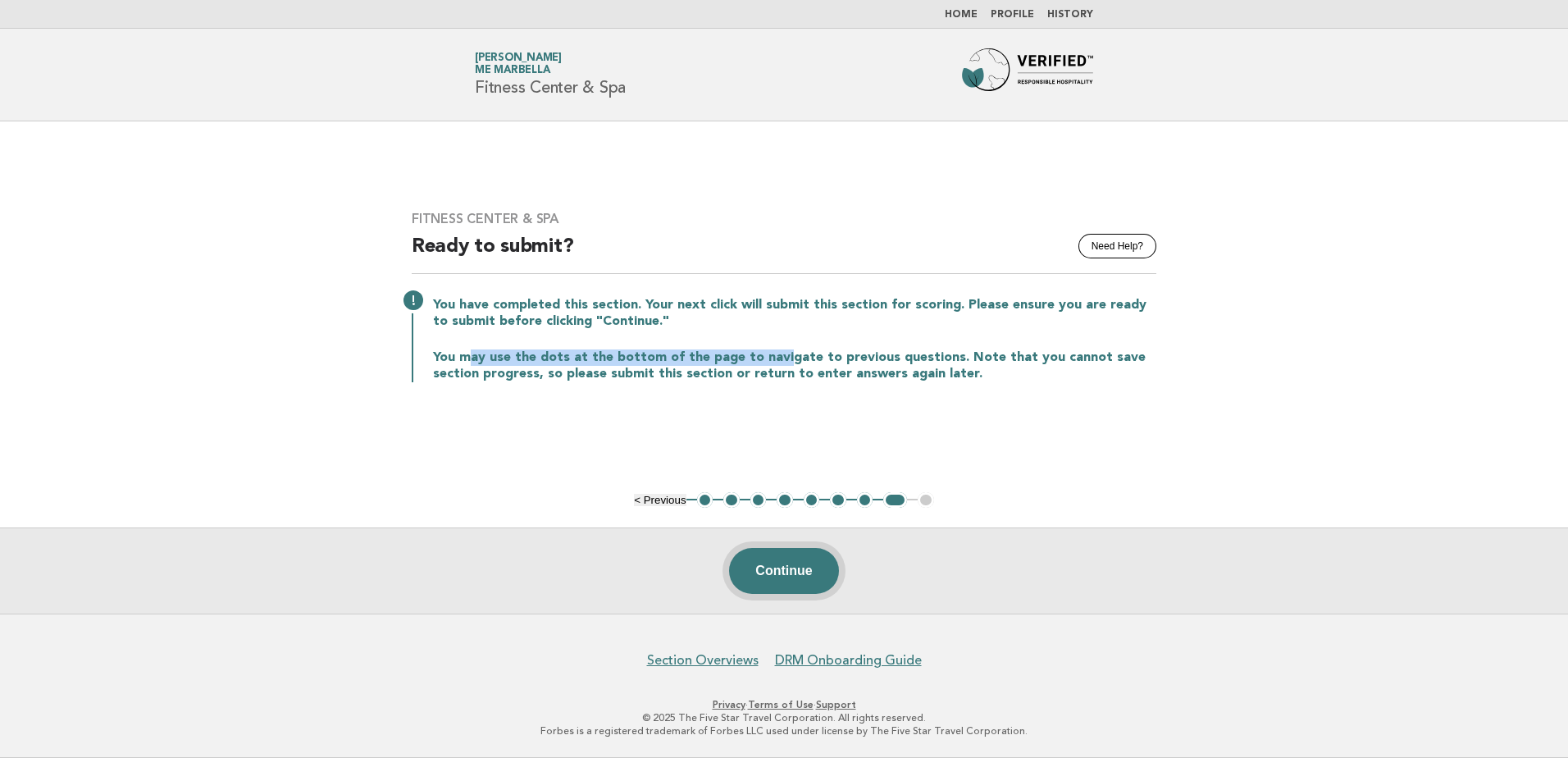
click at [814, 573] on button "Continue" at bounding box center [783, 570] width 109 height 46
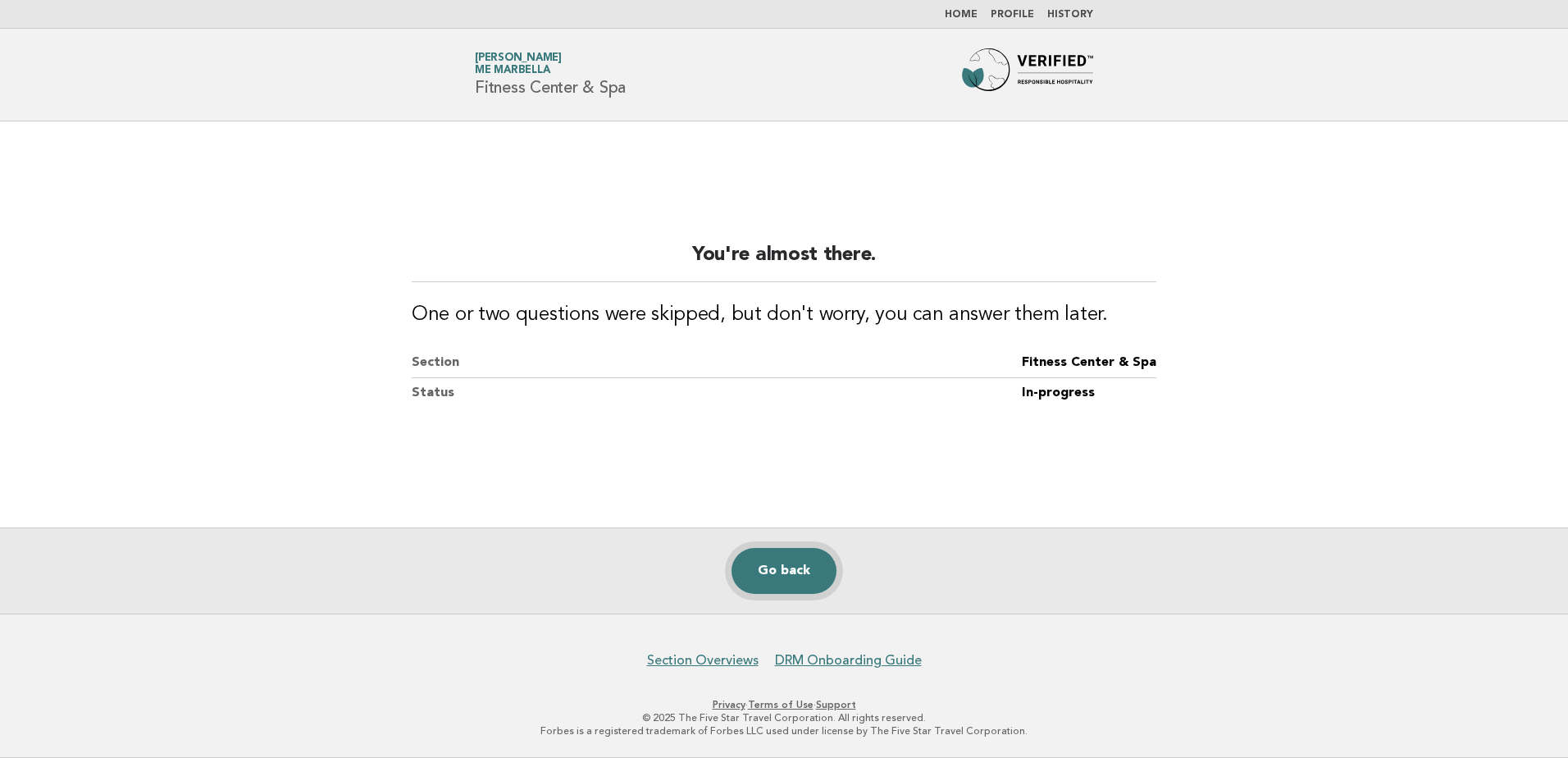
click at [803, 568] on link "Go back" at bounding box center [784, 570] width 105 height 46
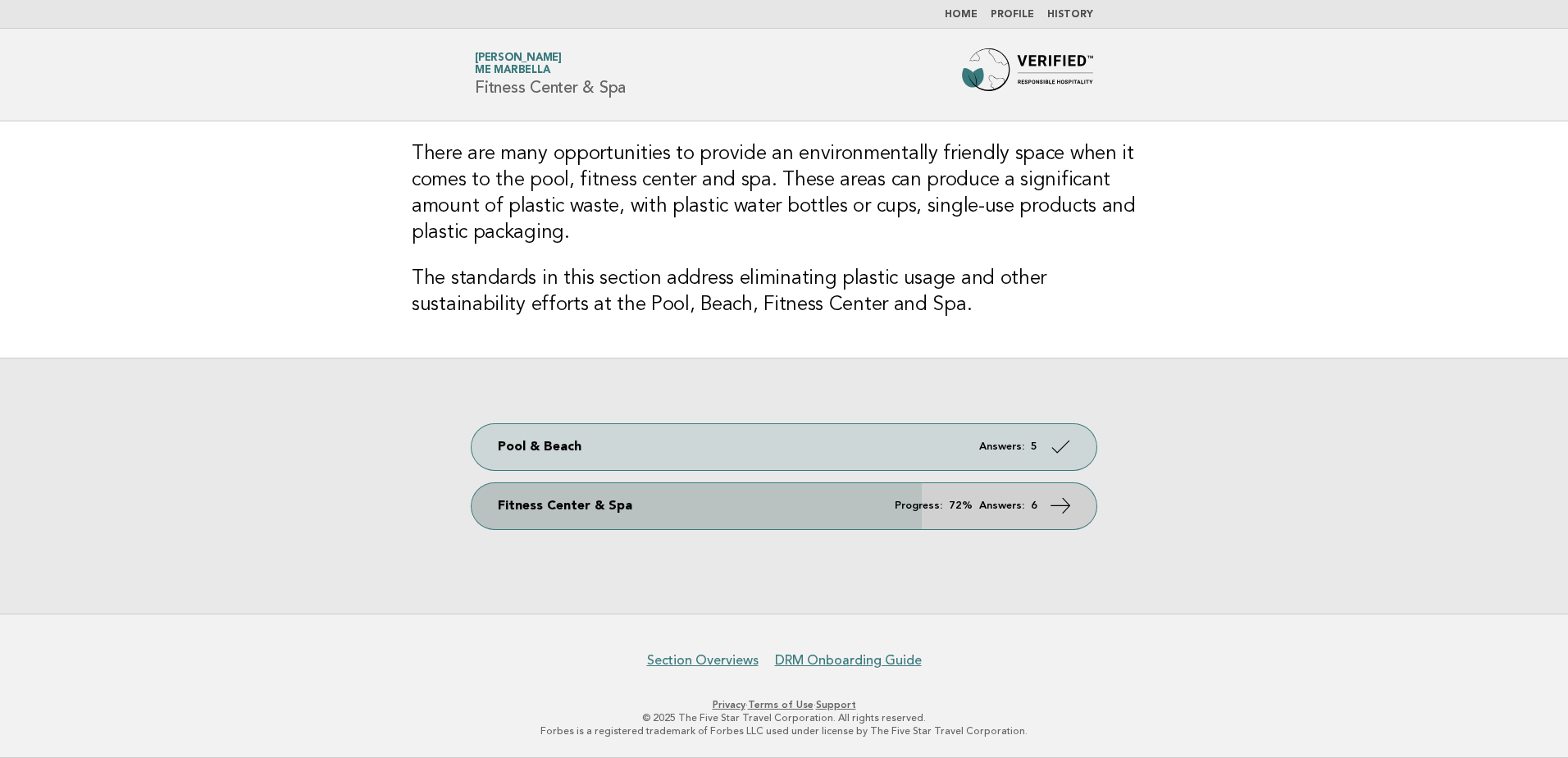
click at [849, 511] on link "Fitness Center & Spa Progress: 72% Answers: 6" at bounding box center [784, 506] width 625 height 46
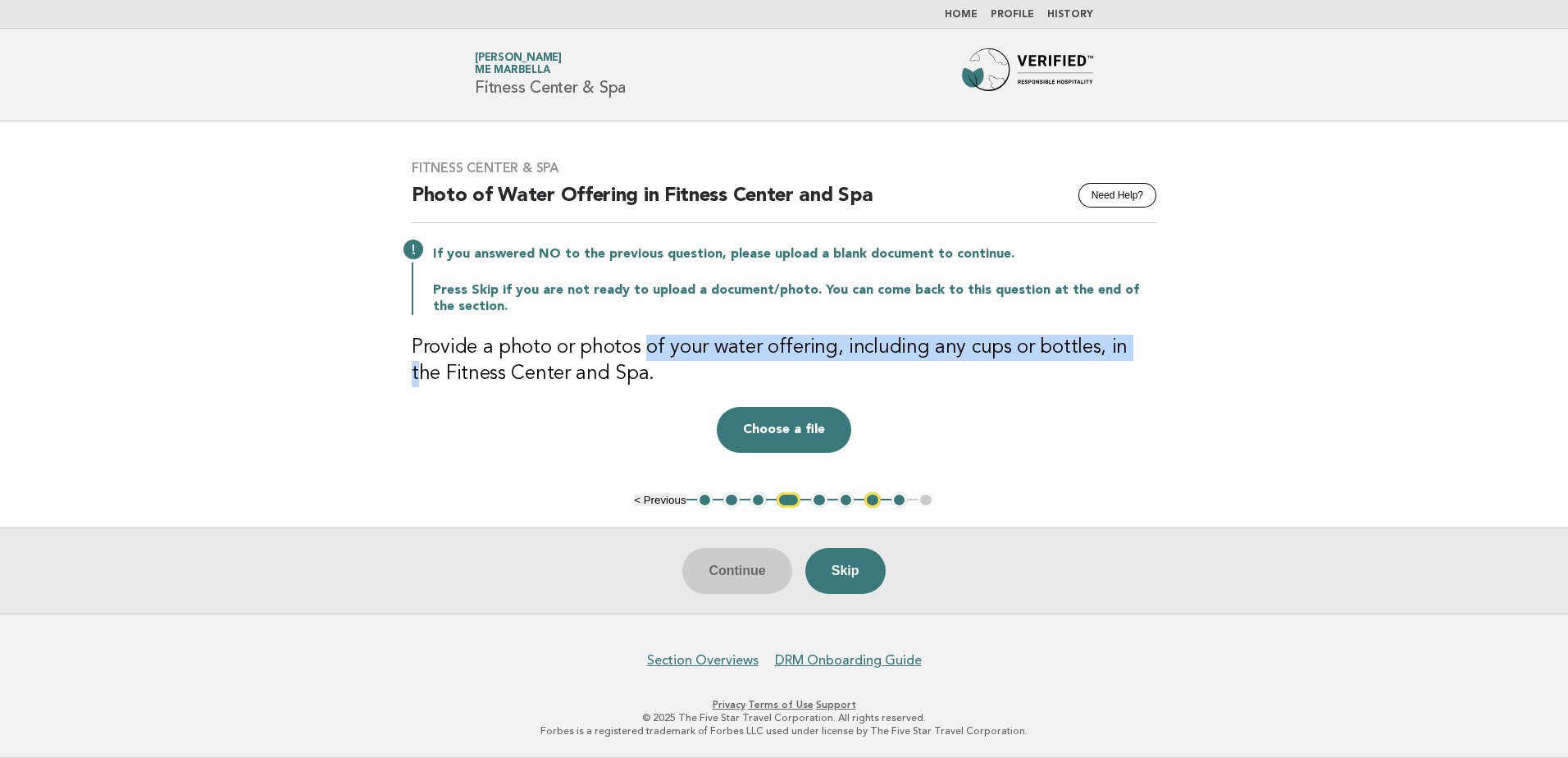
drag, startPoint x: 642, startPoint y: 350, endPoint x: 1120, endPoint y: 355, distance: 478.0
click at [1120, 355] on h3 "Provide a photo or photos of your water offering, including any cups or bottles…" at bounding box center [784, 361] width 745 height 53
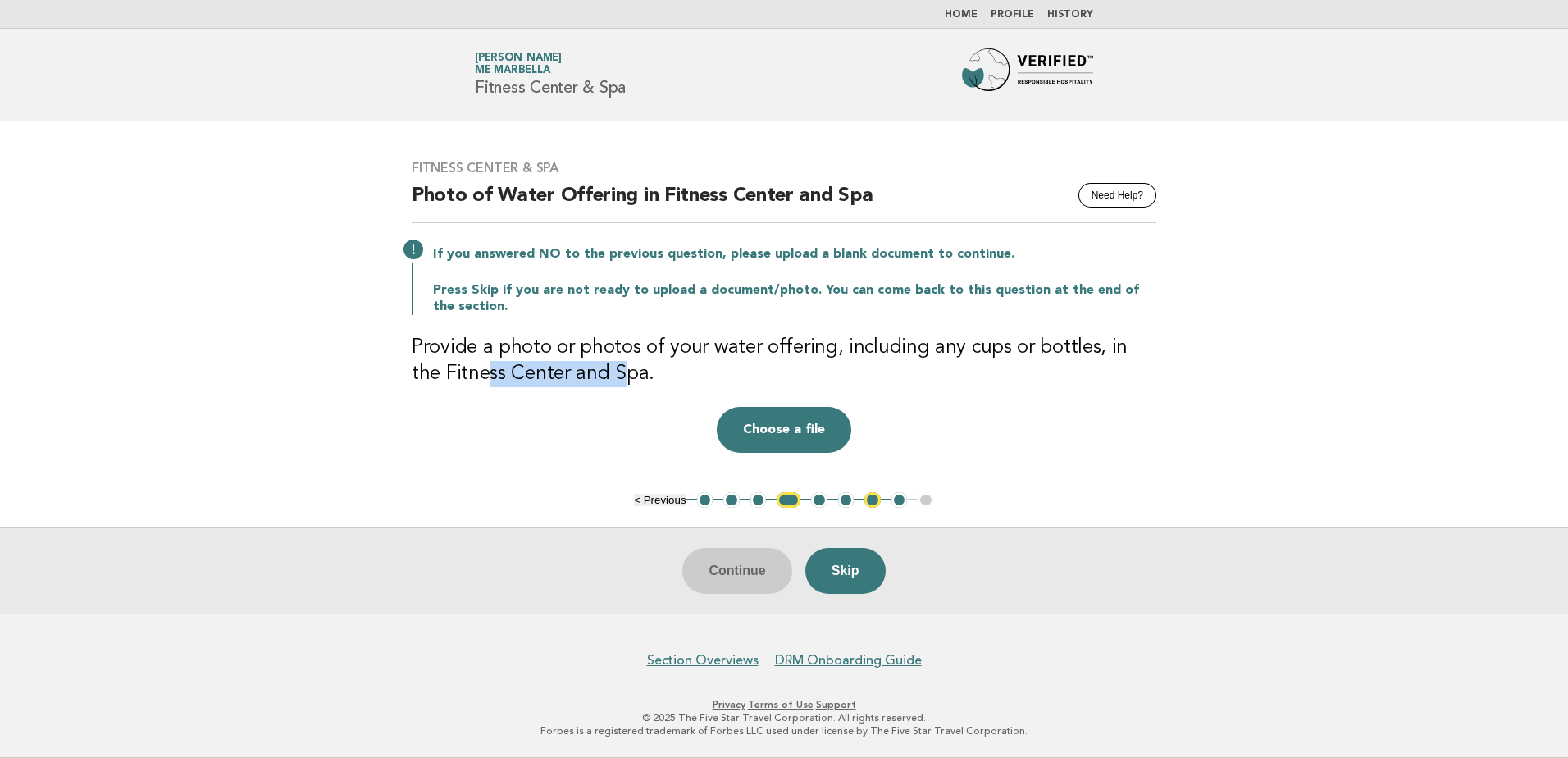
drag, startPoint x: 473, startPoint y: 375, endPoint x: 584, endPoint y: 378, distance: 111.0
click at [584, 378] on h3 "Provide a photo or photos of your water offering, including any cups or bottles…" at bounding box center [784, 361] width 745 height 53
drag, startPoint x: 584, startPoint y: 378, endPoint x: 654, endPoint y: 392, distance: 71.4
click at [654, 392] on div "Fitness Center & Spa Need Help? Photo of Water Offering in Fitness Center and S…" at bounding box center [784, 306] width 784 height 332
click at [870, 500] on button "7" at bounding box center [873, 500] width 17 height 17
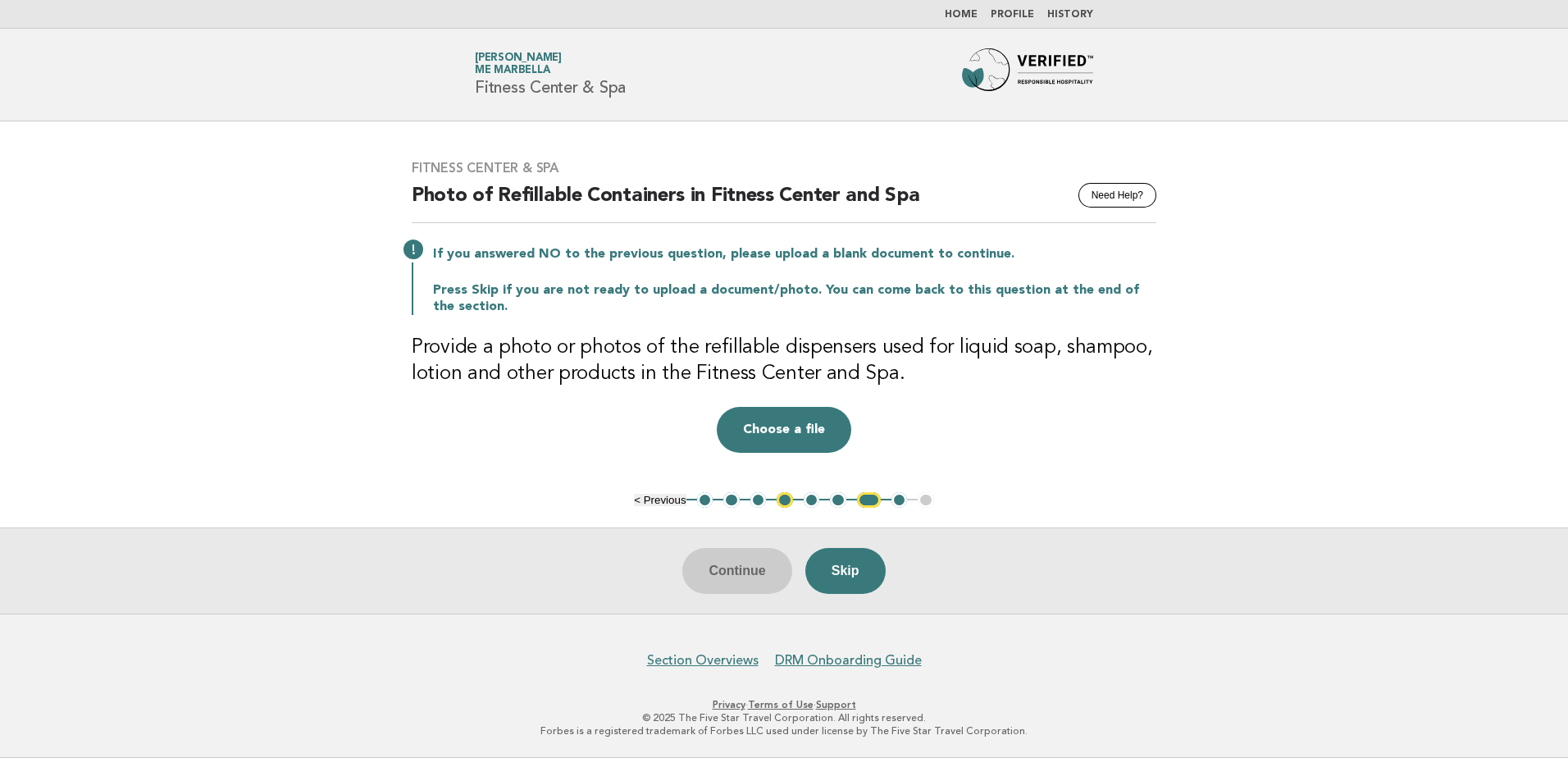
click at [775, 498] on ul "< Previous 1 2 3 4 5 6 7 8 9" at bounding box center [784, 500] width 301 height 17
click at [783, 500] on button "4" at bounding box center [785, 500] width 17 height 17
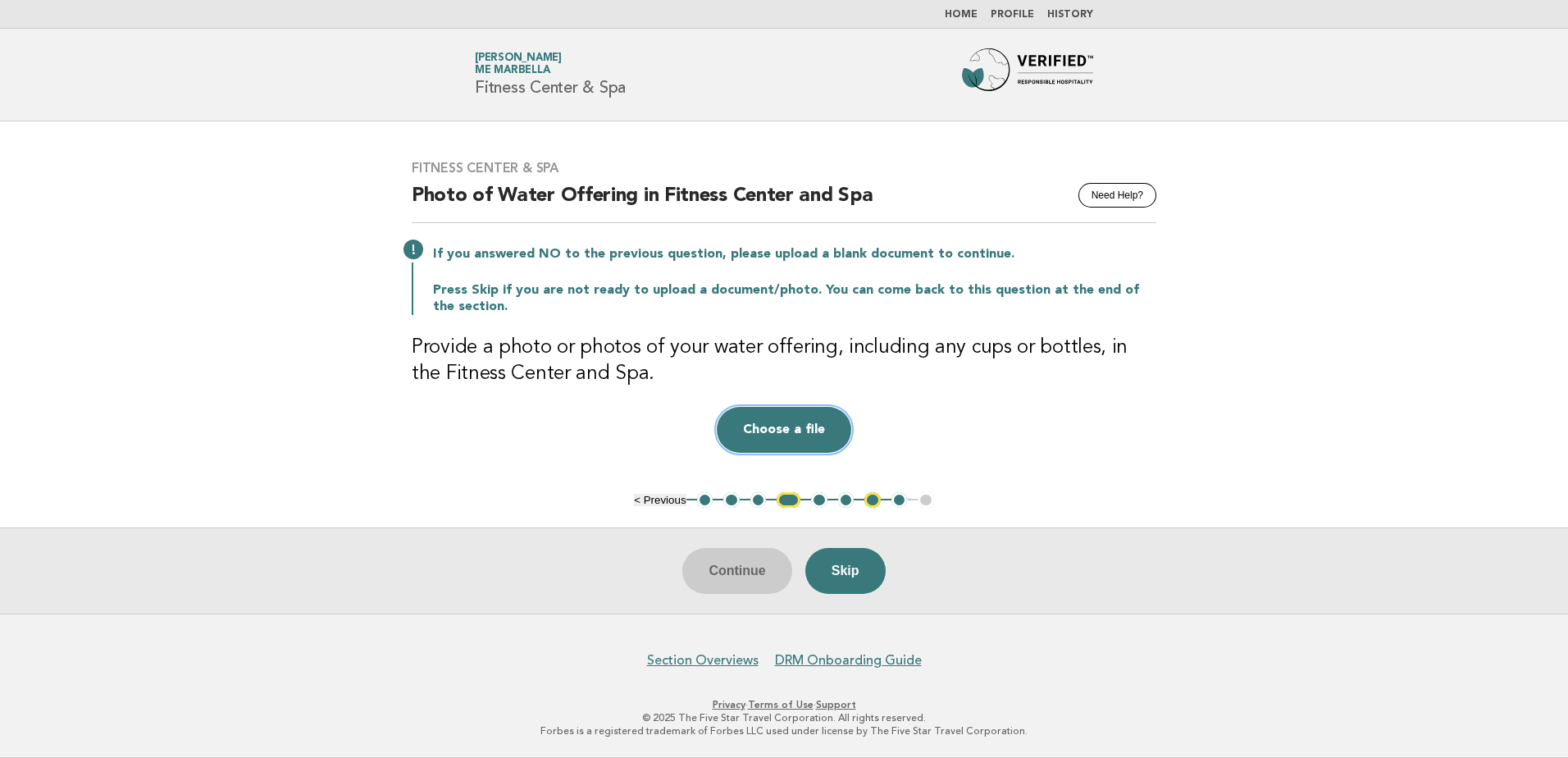
click at [776, 429] on button "Choose a file" at bounding box center [784, 429] width 134 height 46
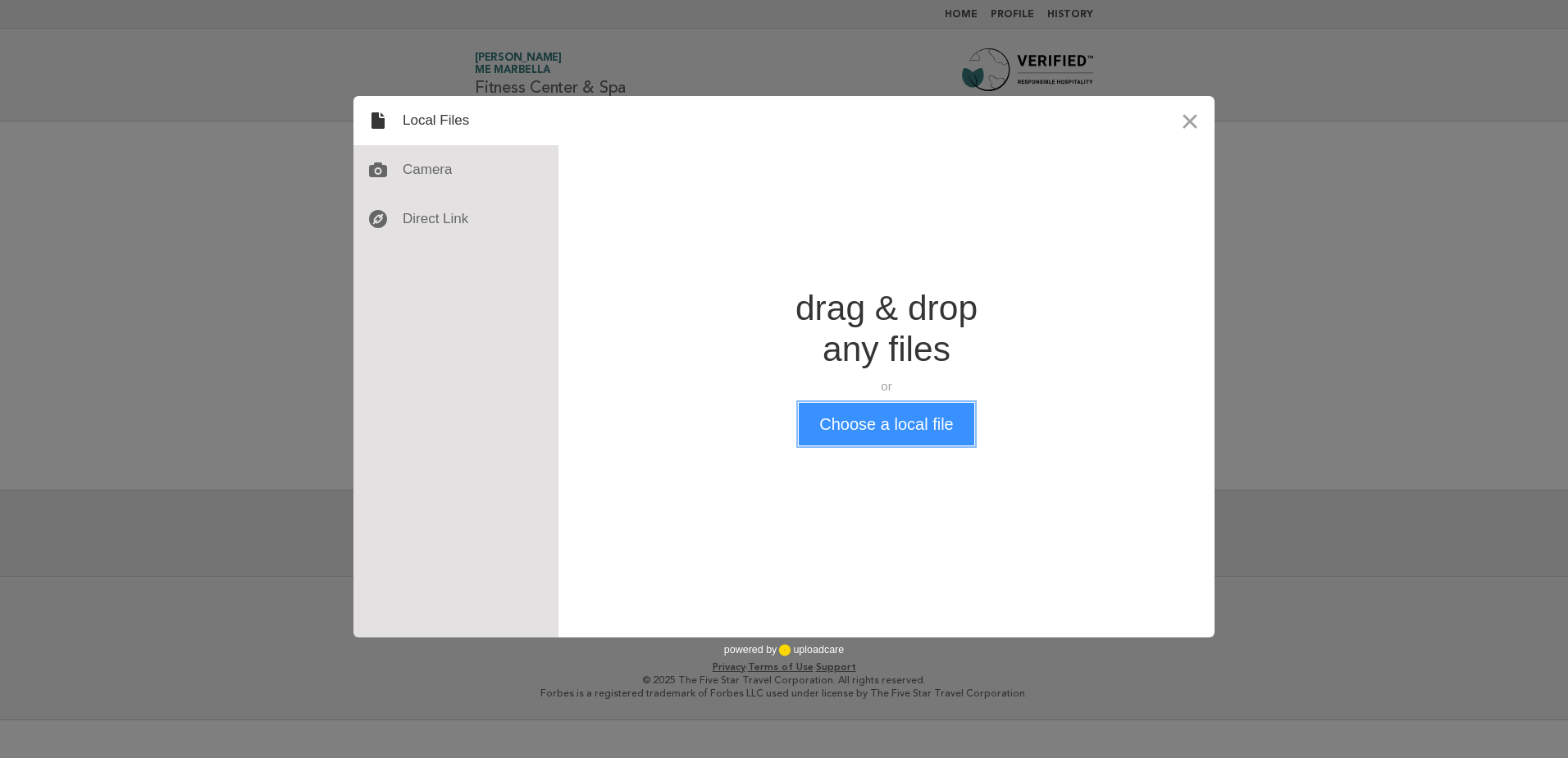
click at [855, 429] on button "Choose a local file" at bounding box center [886, 423] width 175 height 43
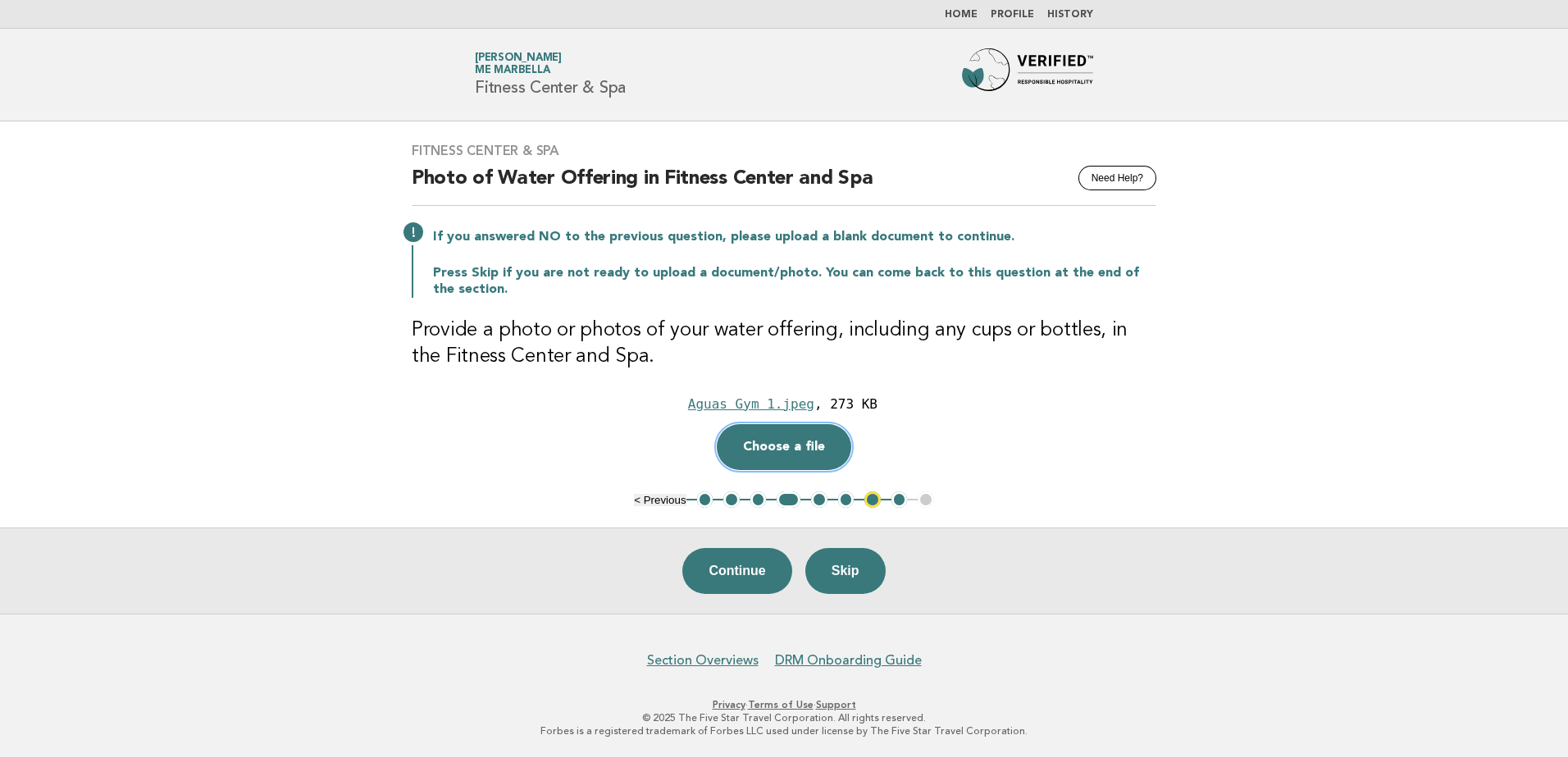
click at [780, 434] on button "Choose a file" at bounding box center [784, 447] width 134 height 46
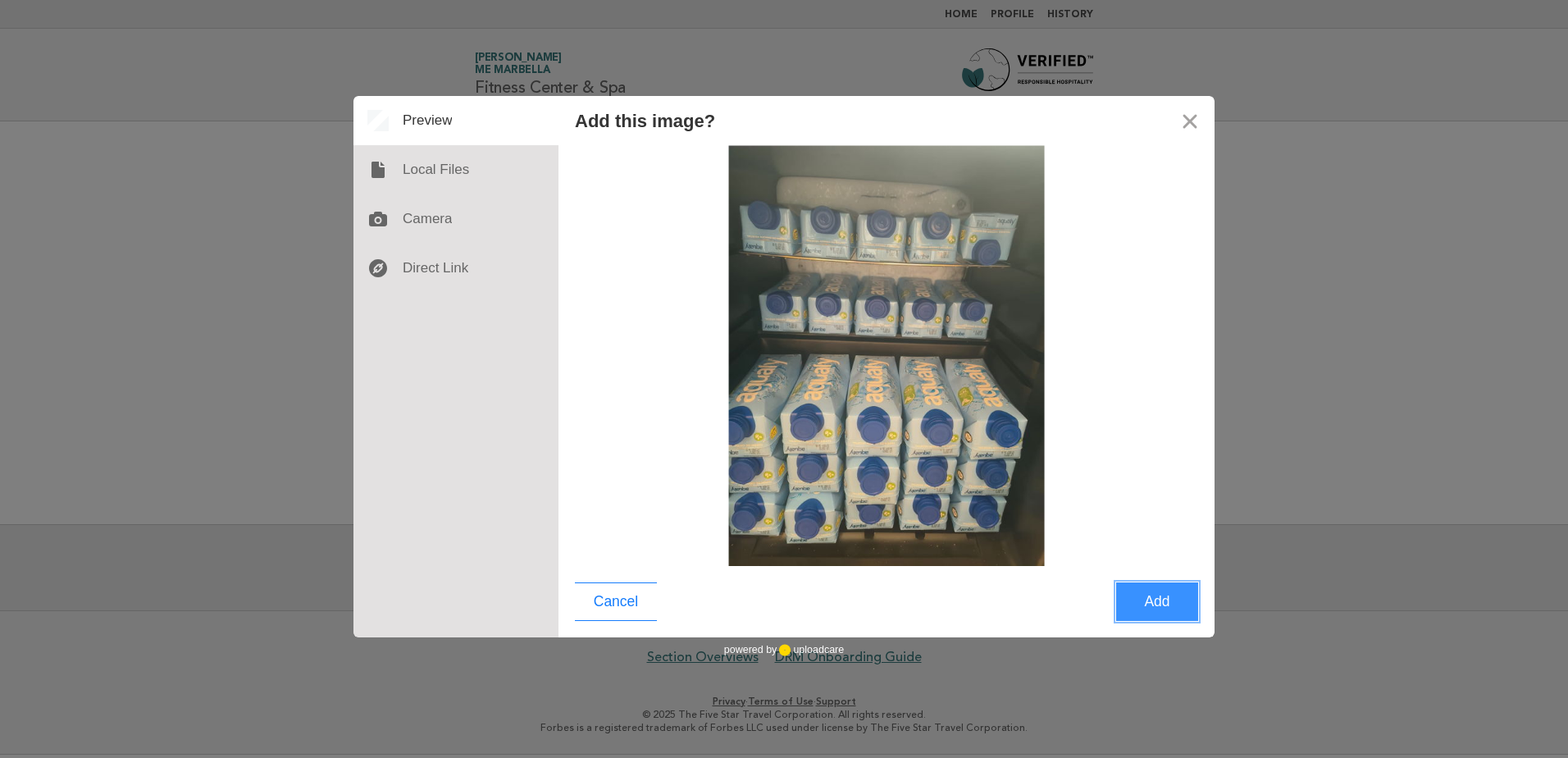
click at [1142, 601] on button "Add" at bounding box center [1157, 602] width 82 height 38
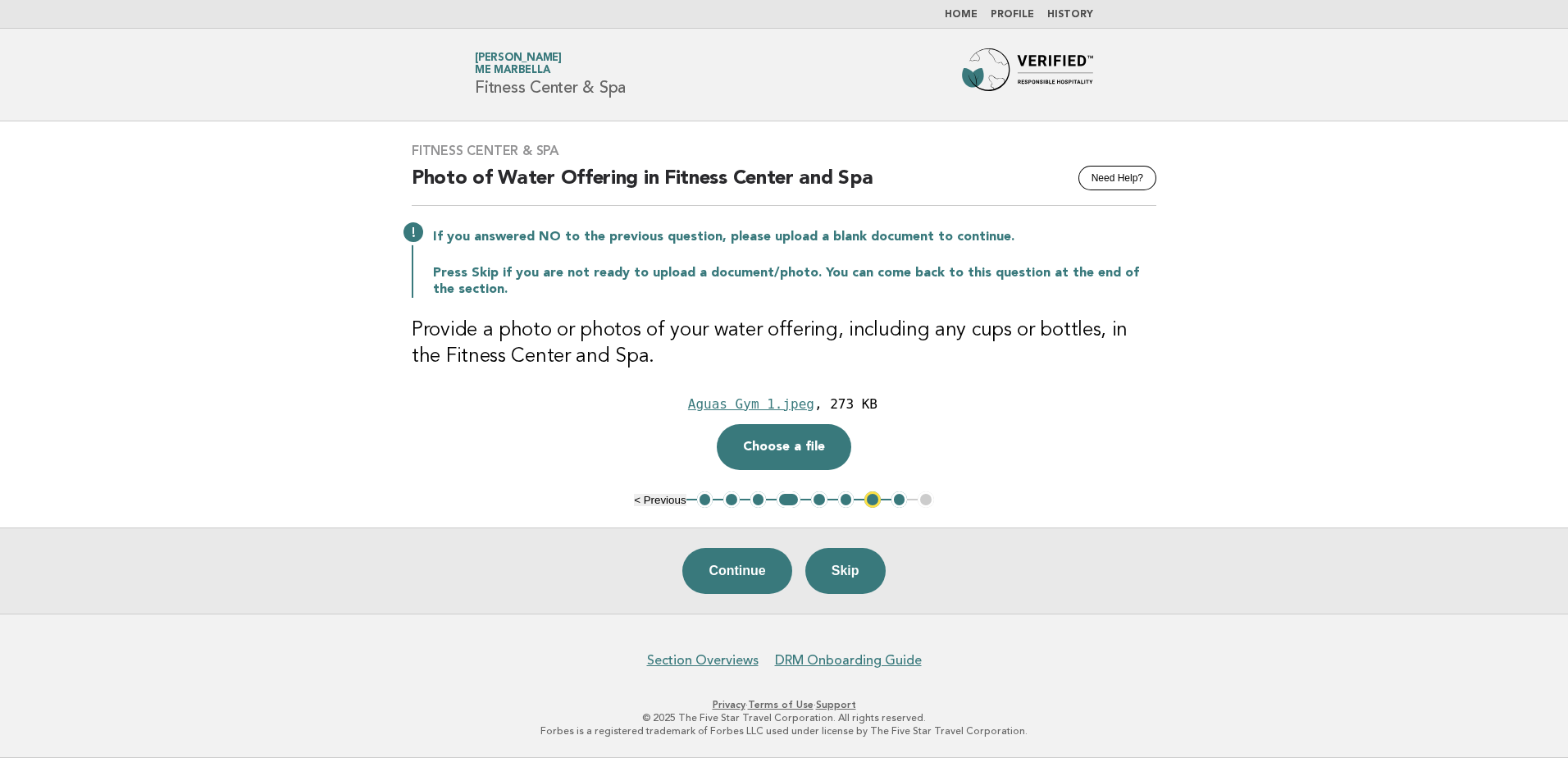
click at [872, 498] on button "7" at bounding box center [873, 499] width 17 height 17
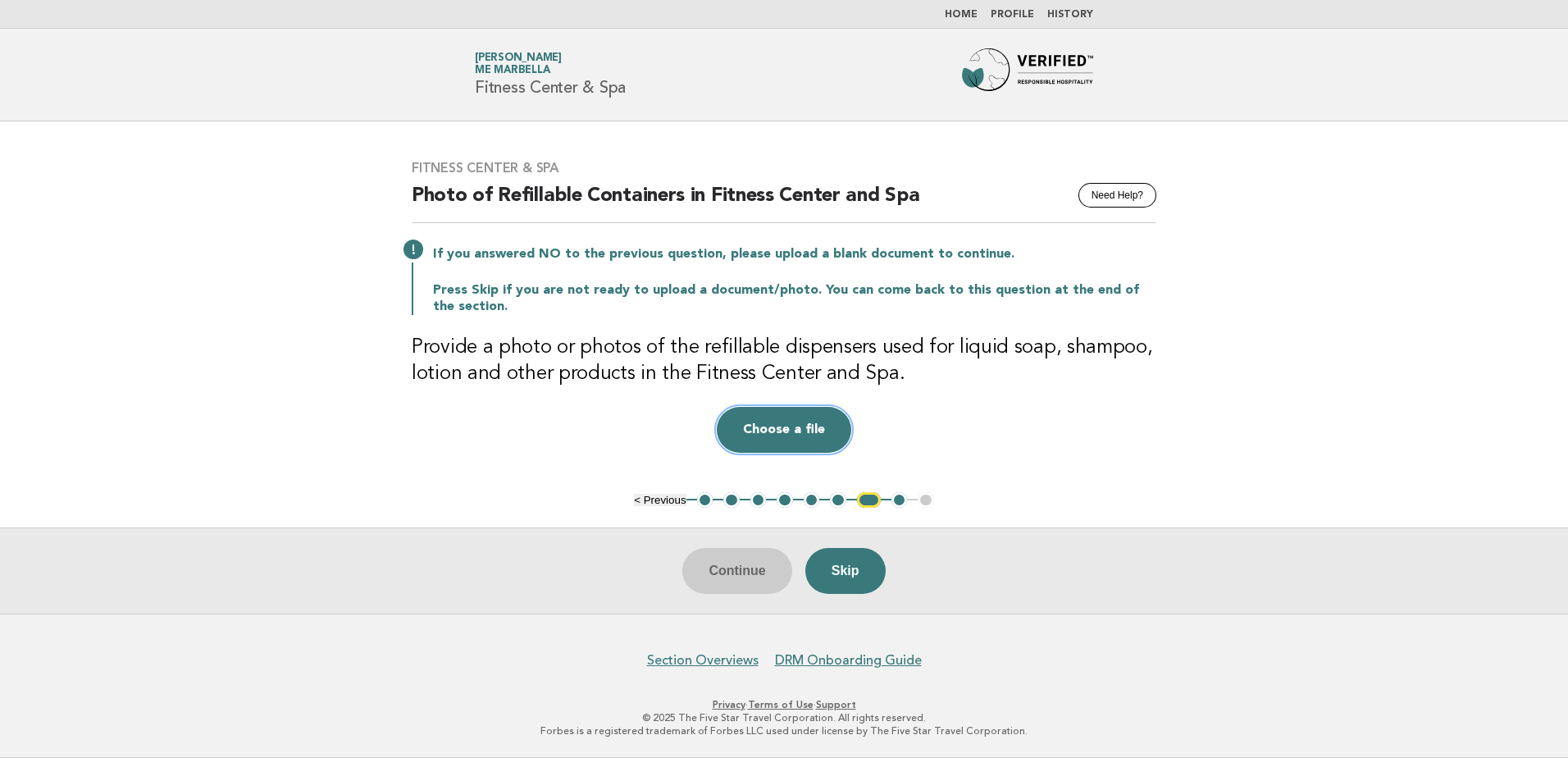
click at [776, 439] on button "Choose a file" at bounding box center [784, 429] width 134 height 46
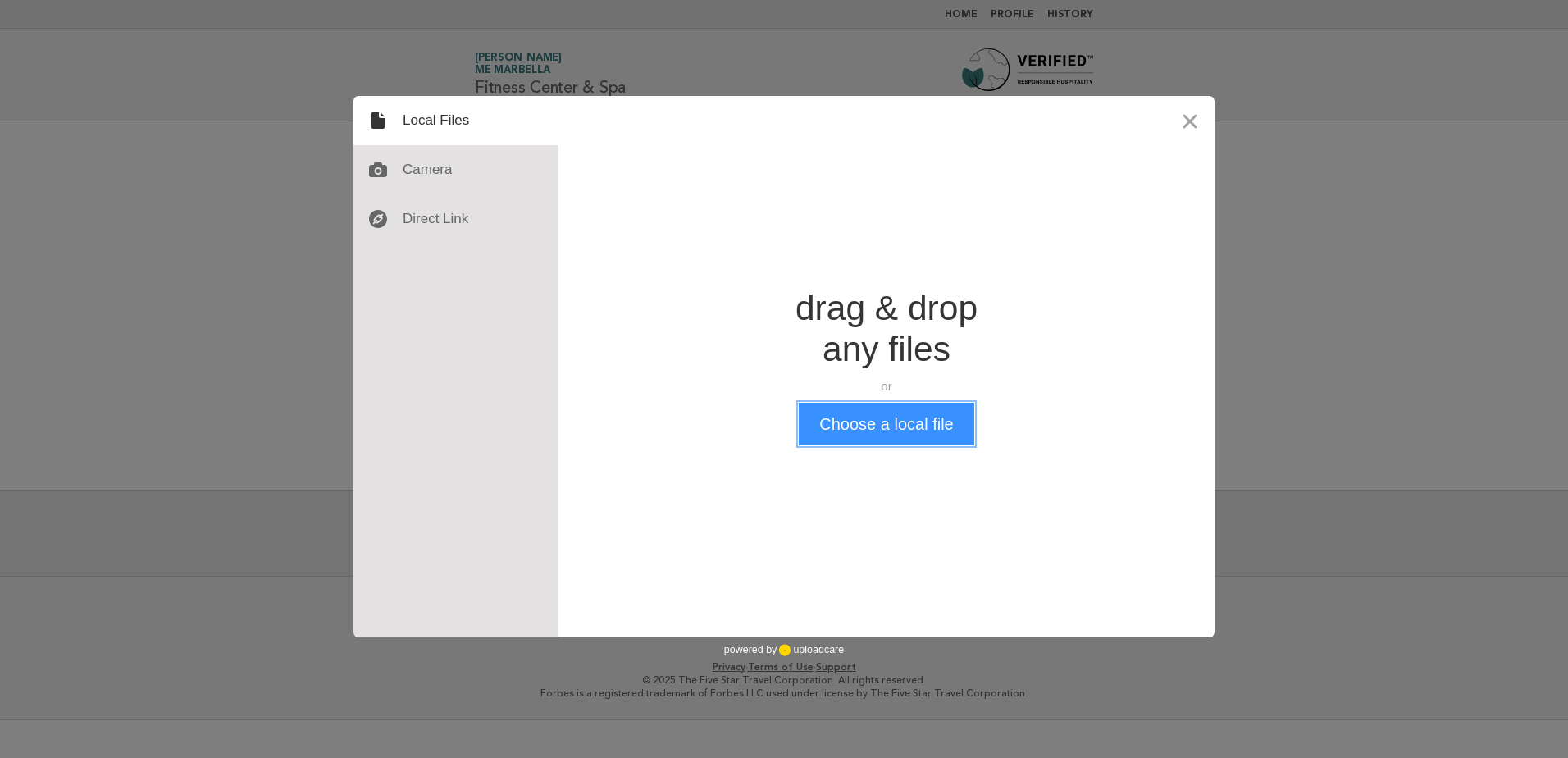
click at [911, 407] on button "Choose a local file" at bounding box center [886, 423] width 175 height 43
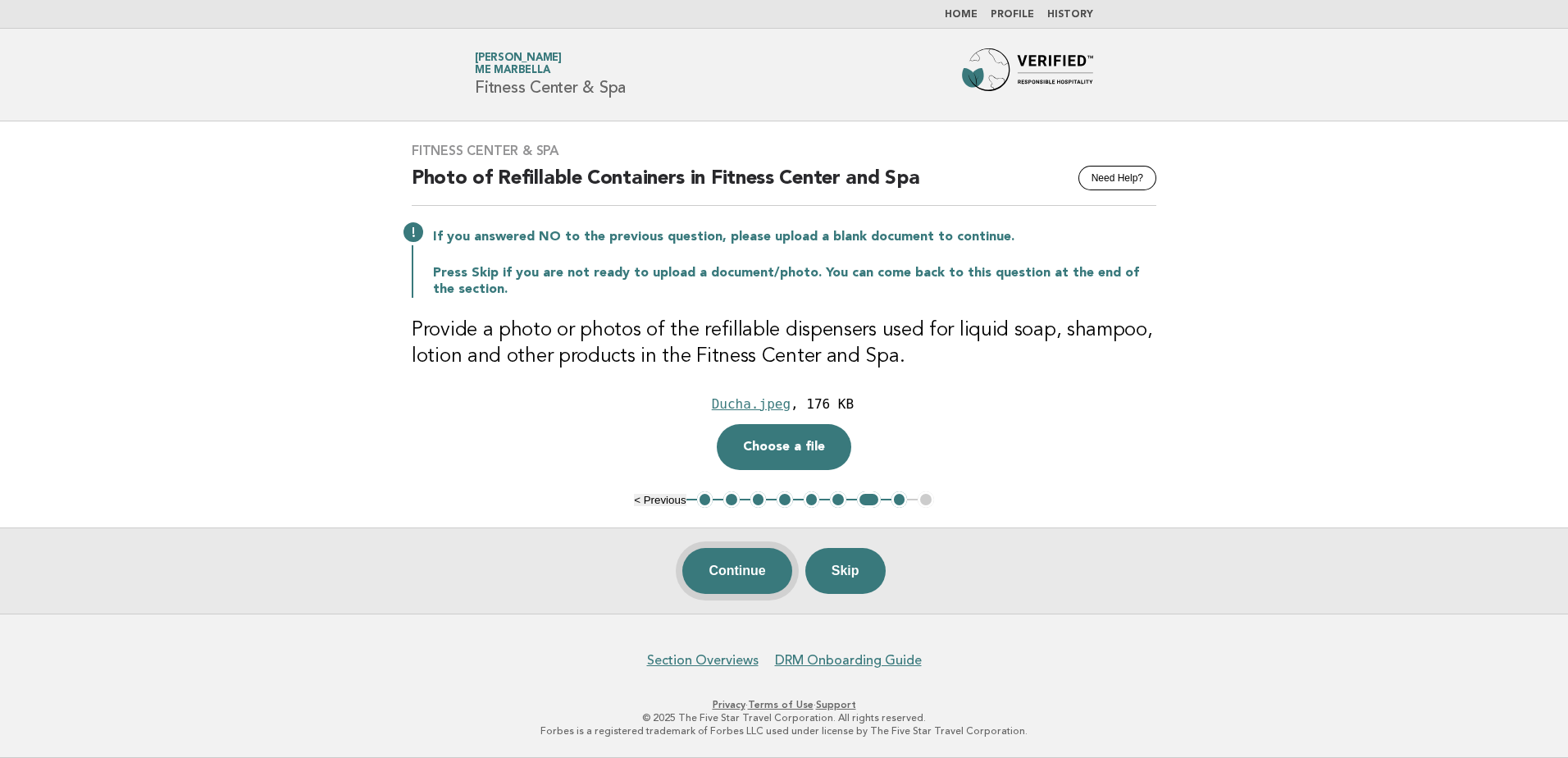
click at [727, 578] on button "Continue" at bounding box center [736, 570] width 109 height 46
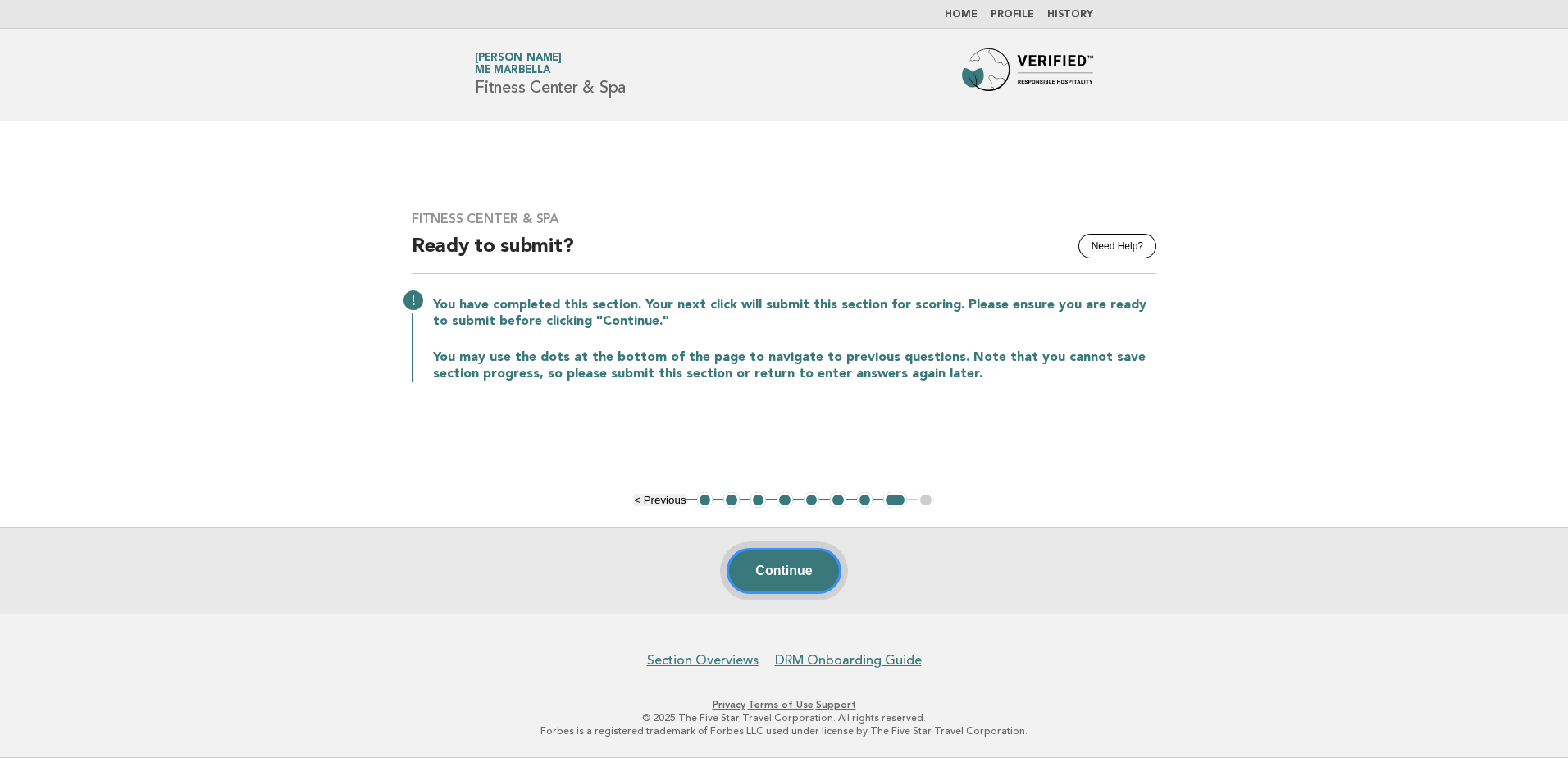
click at [766, 571] on button "Continue" at bounding box center [783, 570] width 114 height 46
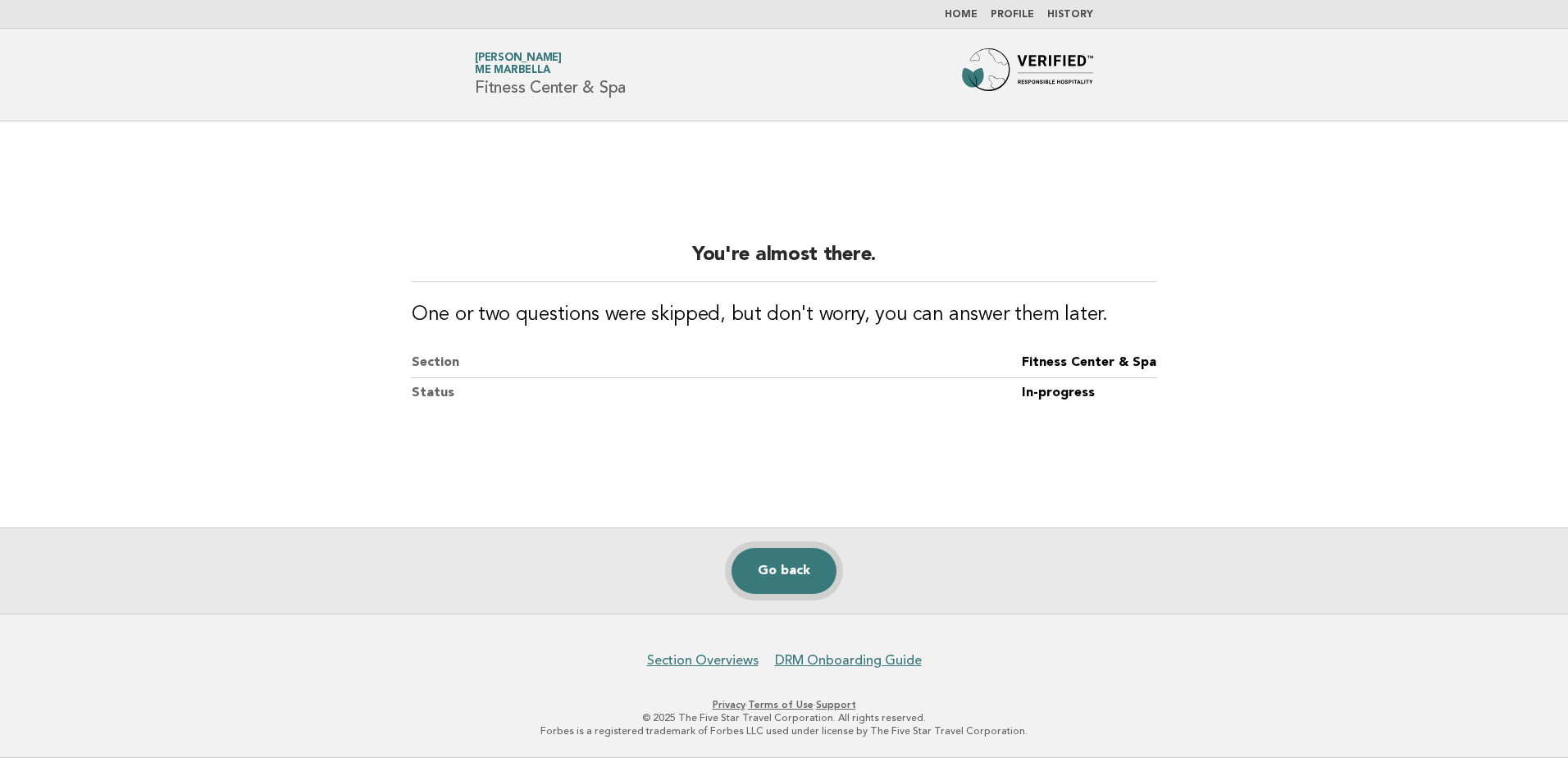
click at [771, 564] on link "Go back" at bounding box center [784, 570] width 105 height 46
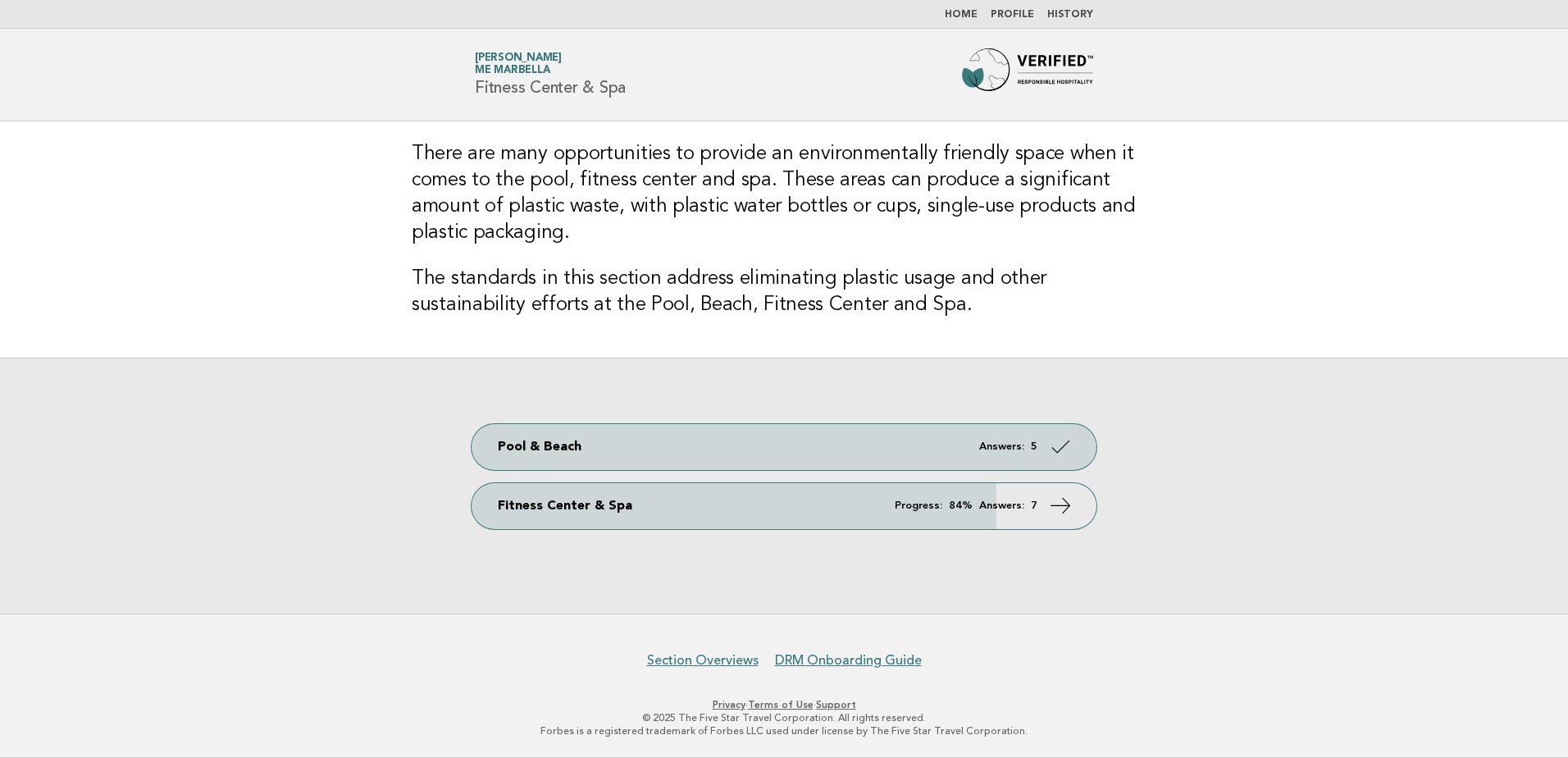
click at [810, 533] on div "Pool & Beach Answers: 5 Fitness Center & Spa Progress: 84% Answers: 7" at bounding box center [784, 485] width 1568 height 256
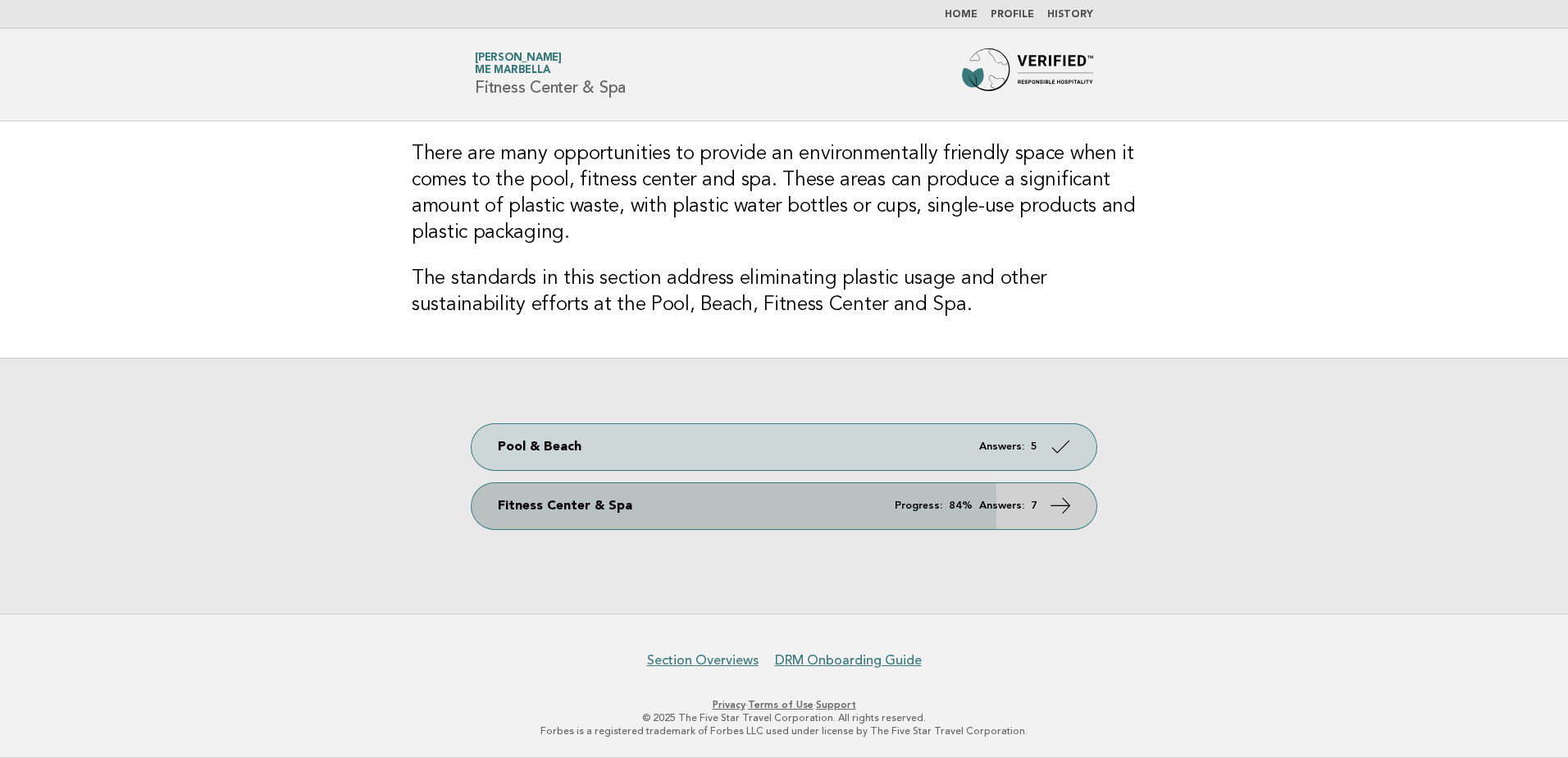
click at [817, 523] on link "Fitness Center & Spa Progress: 84% Answers: 7" at bounding box center [784, 506] width 625 height 46
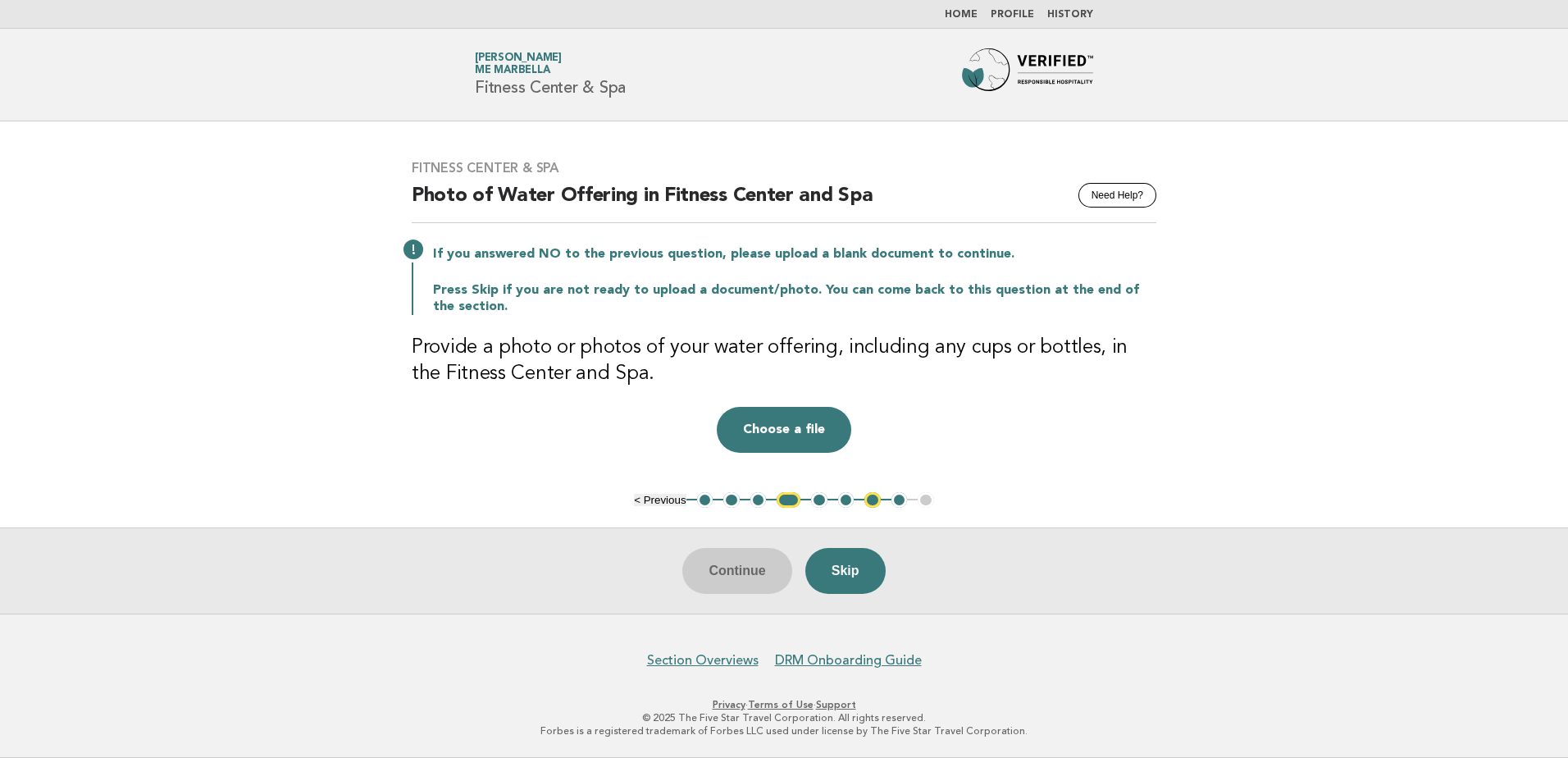
click at [787, 499] on button "4" at bounding box center [788, 500] width 23 height 17
click at [773, 427] on button "Choose a file" at bounding box center [784, 429] width 134 height 46
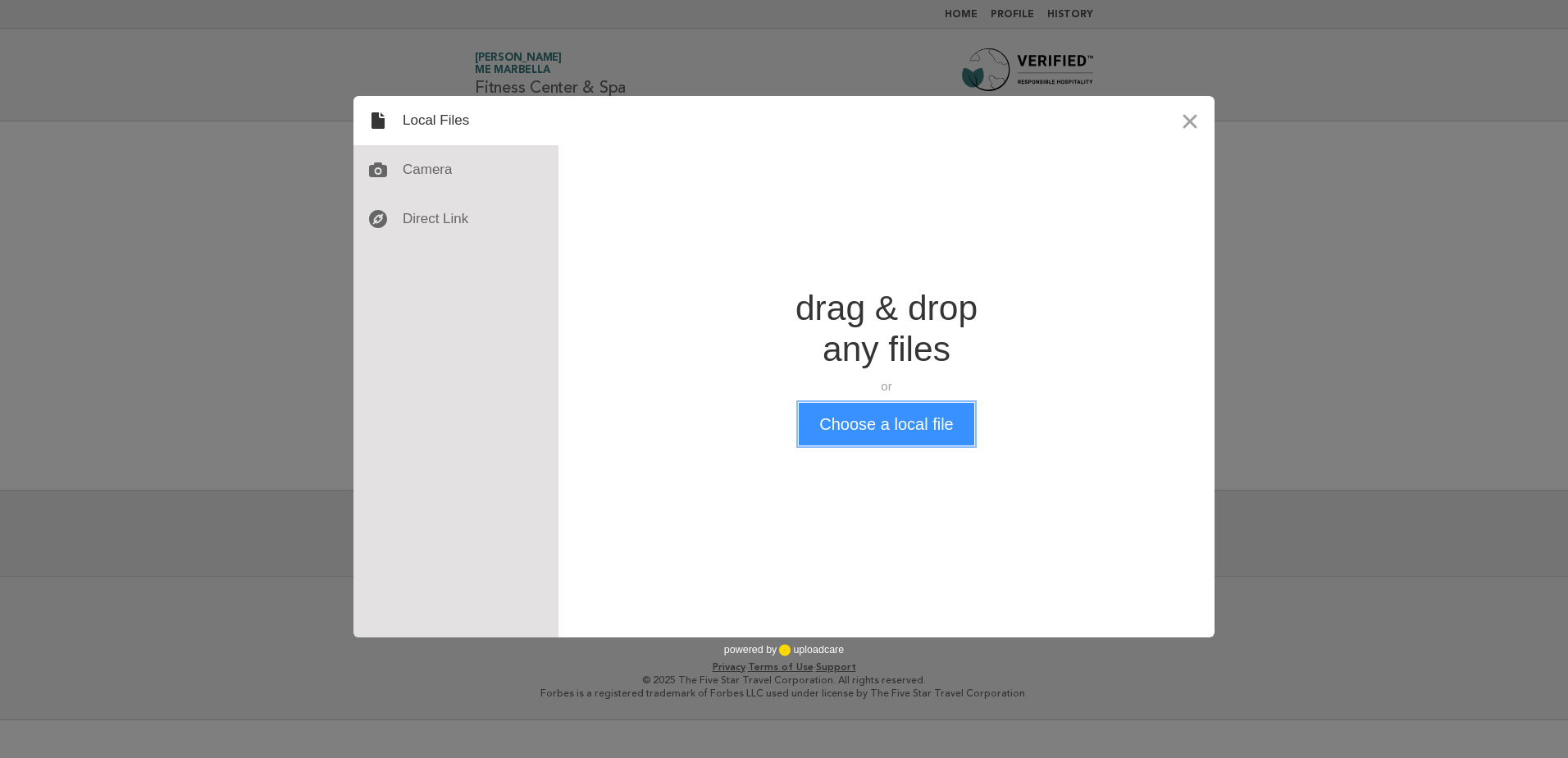
click at [839, 428] on button "Choose a local file" at bounding box center [886, 423] width 175 height 43
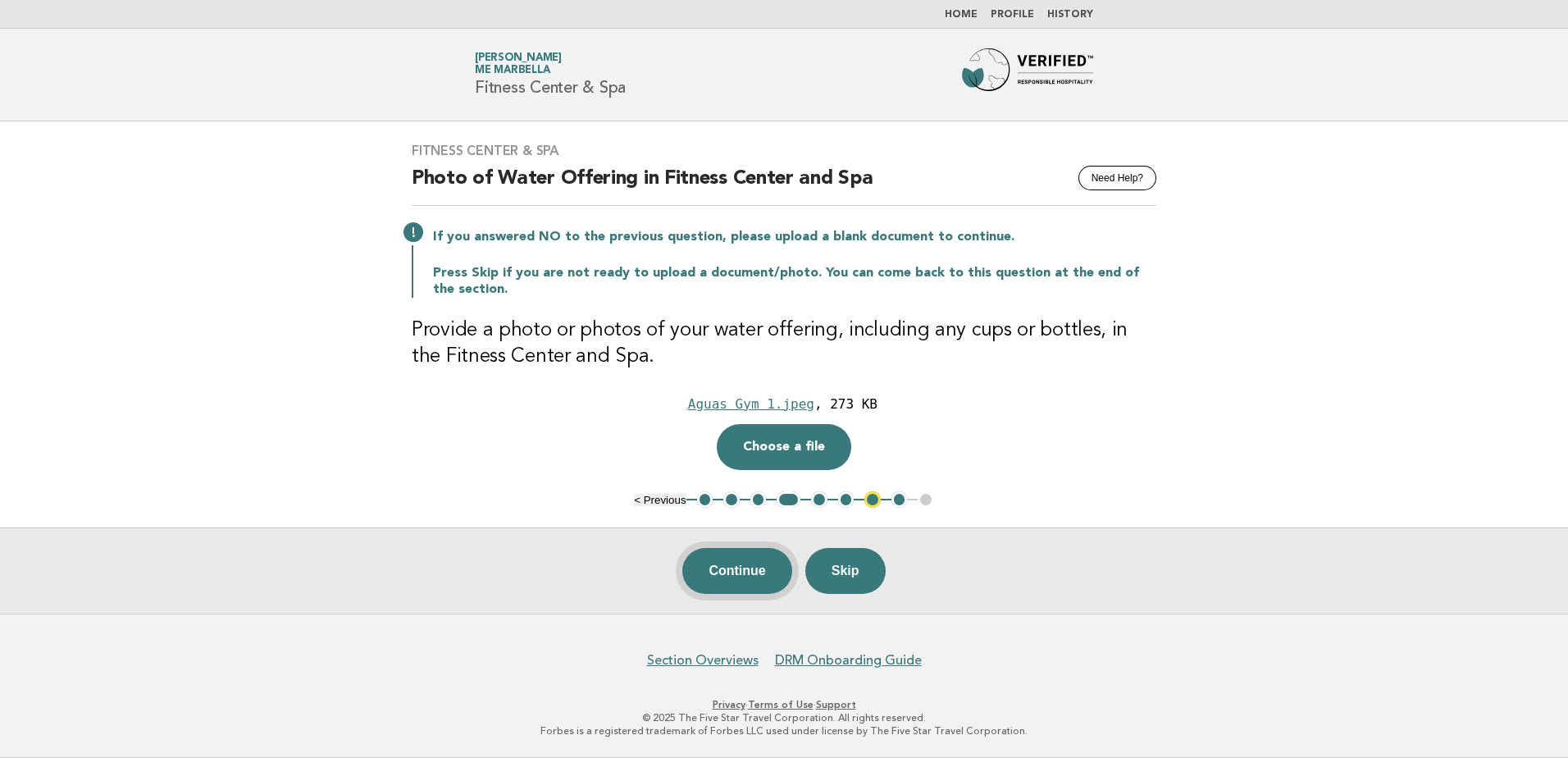
click at [736, 571] on button "Continue" at bounding box center [736, 570] width 109 height 46
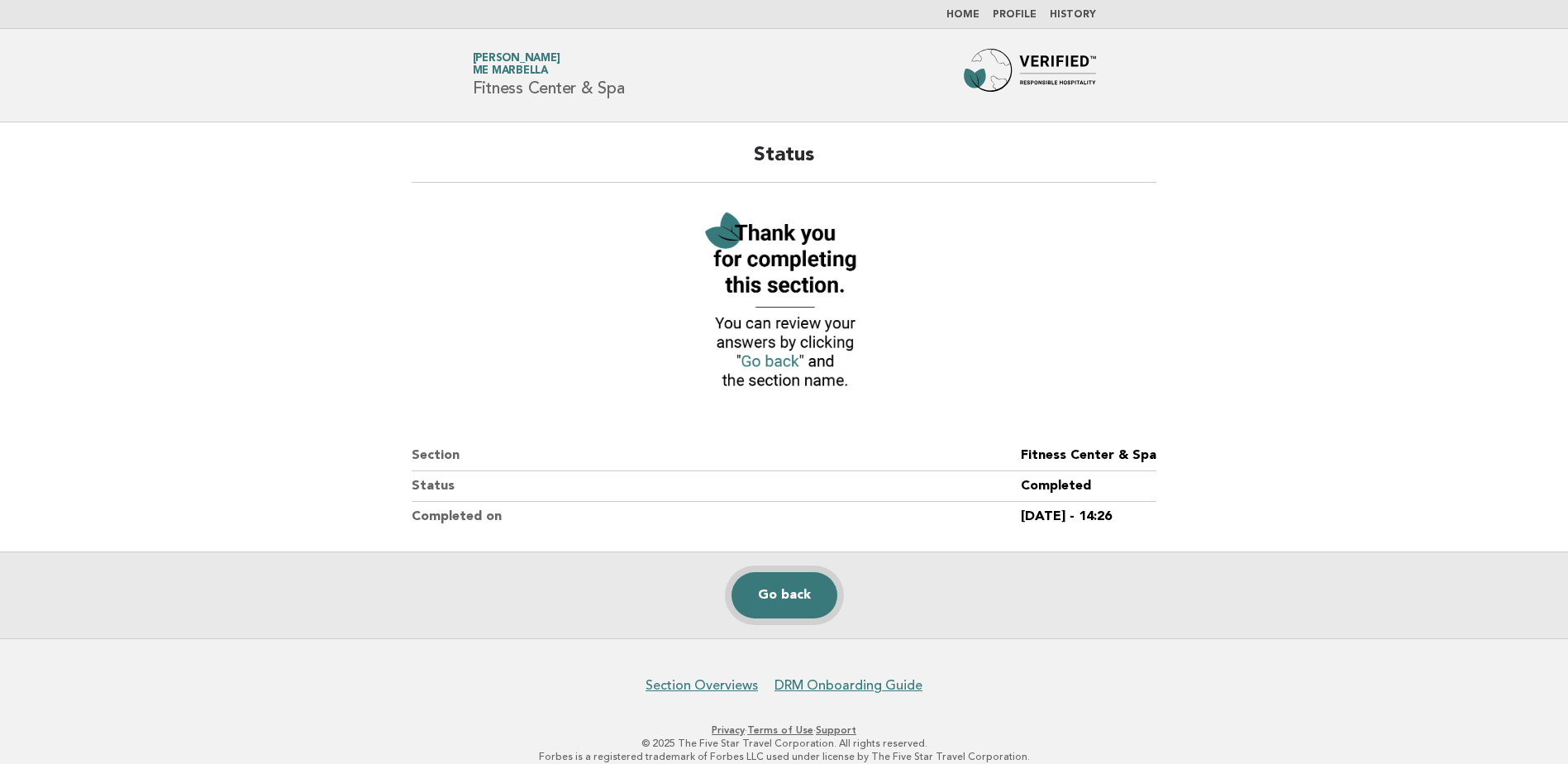
click at [765, 589] on link "Go back" at bounding box center [784, 595] width 106 height 46
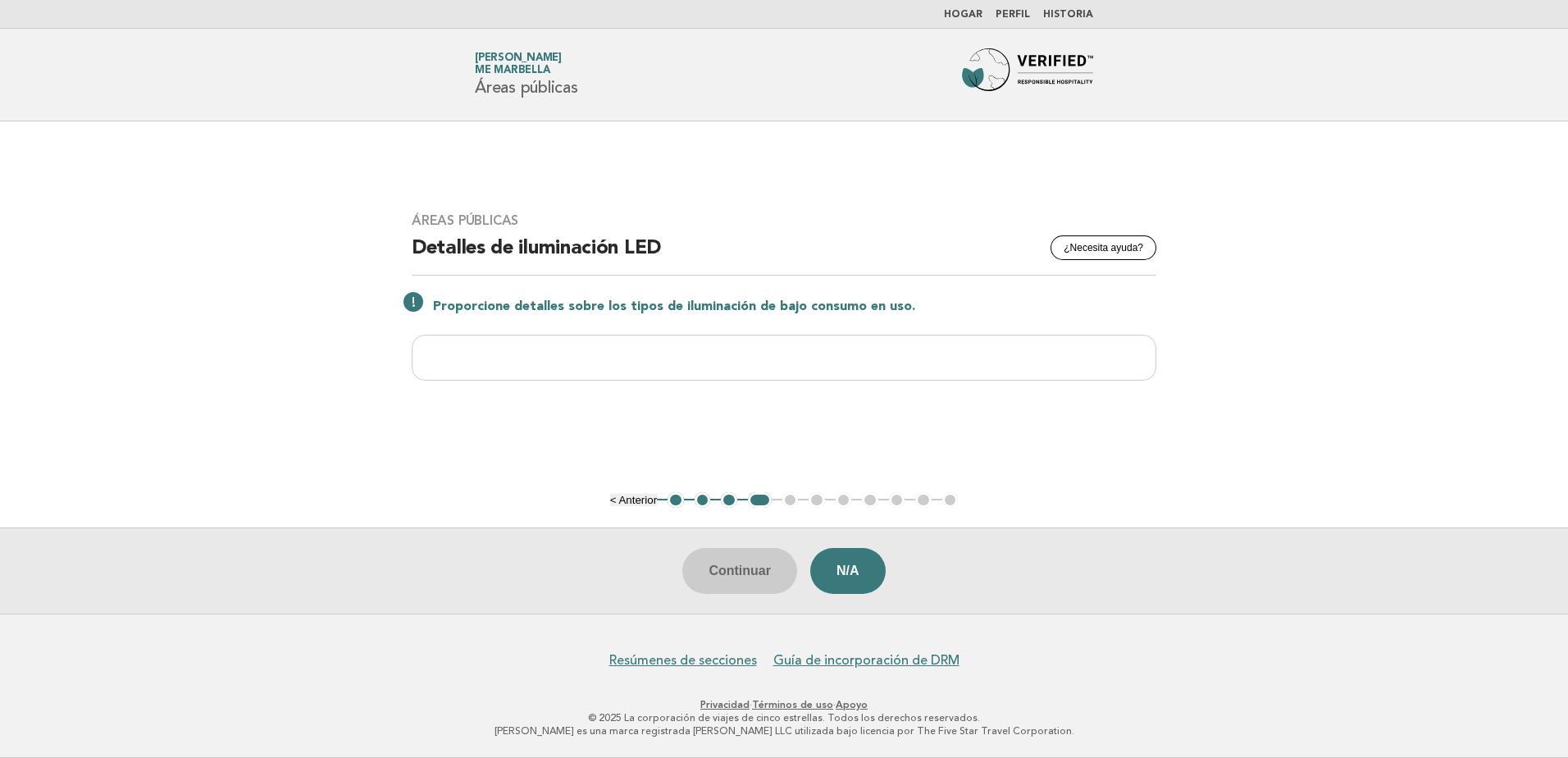
click at [617, 362] on input "text" at bounding box center [784, 357] width 745 height 46
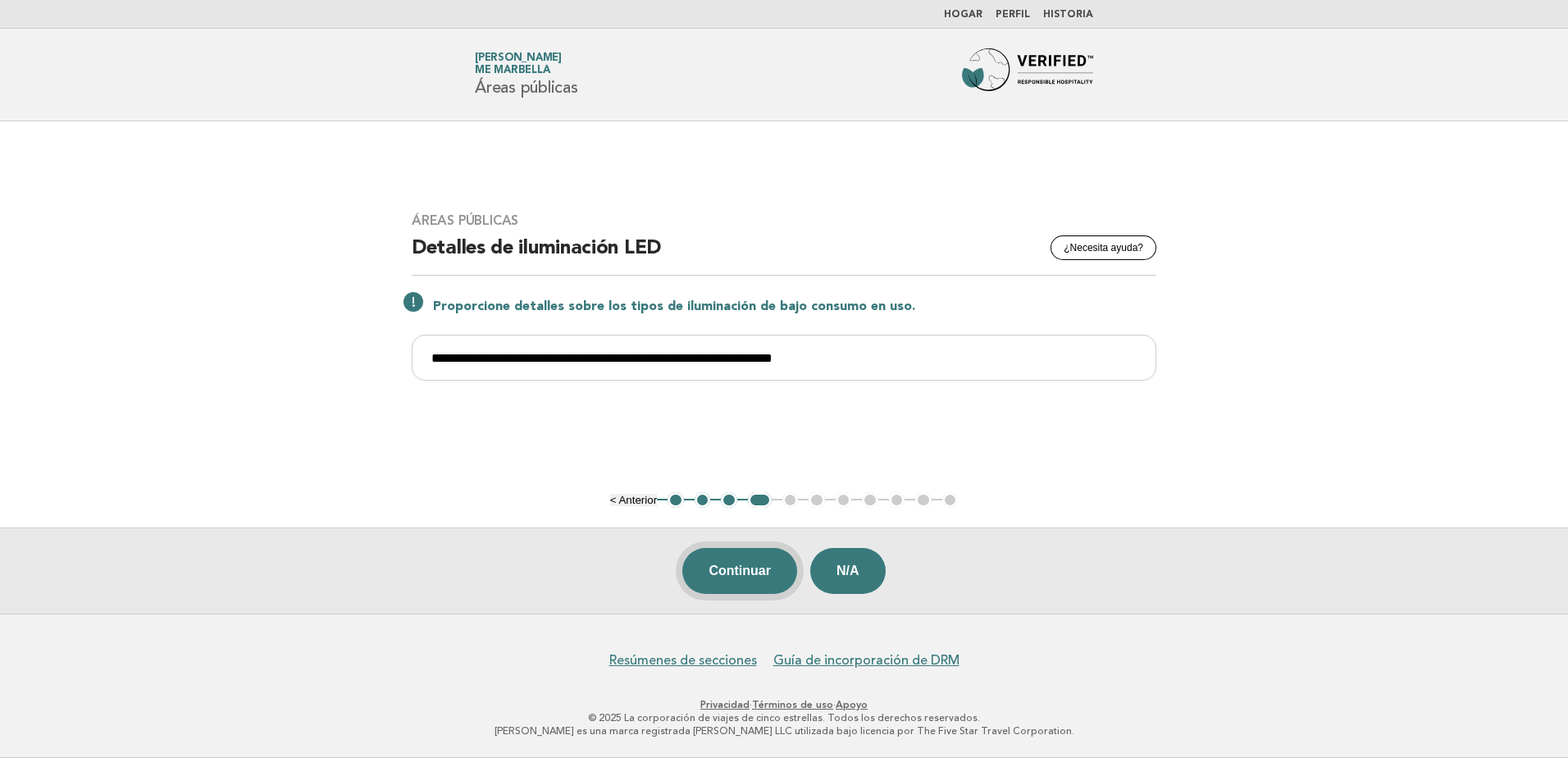
type input "**********"
click at [731, 568] on button "Continuar" at bounding box center [740, 570] width 115 height 46
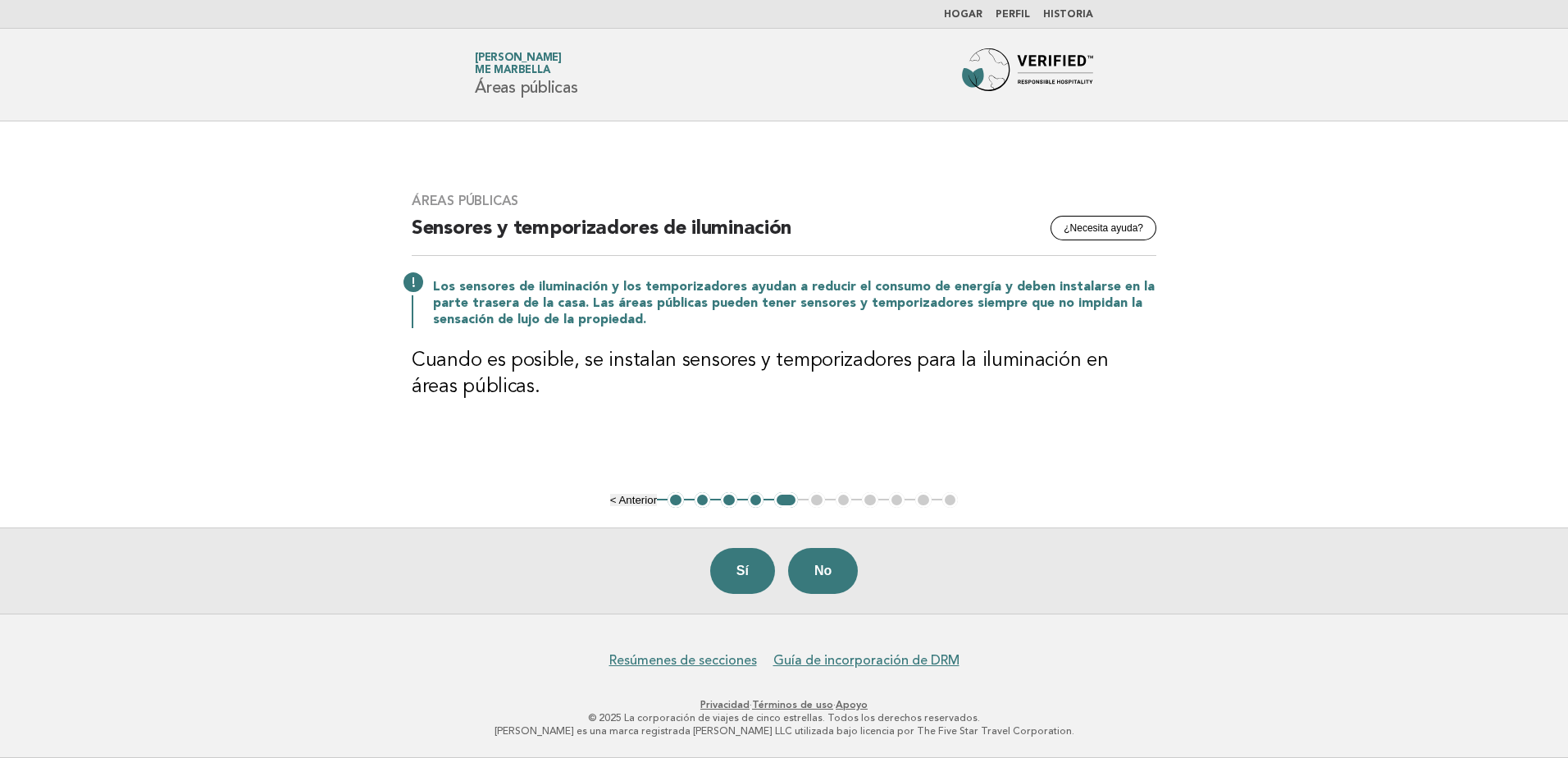
click at [731, 568] on button "Sí" at bounding box center [743, 570] width 65 height 46
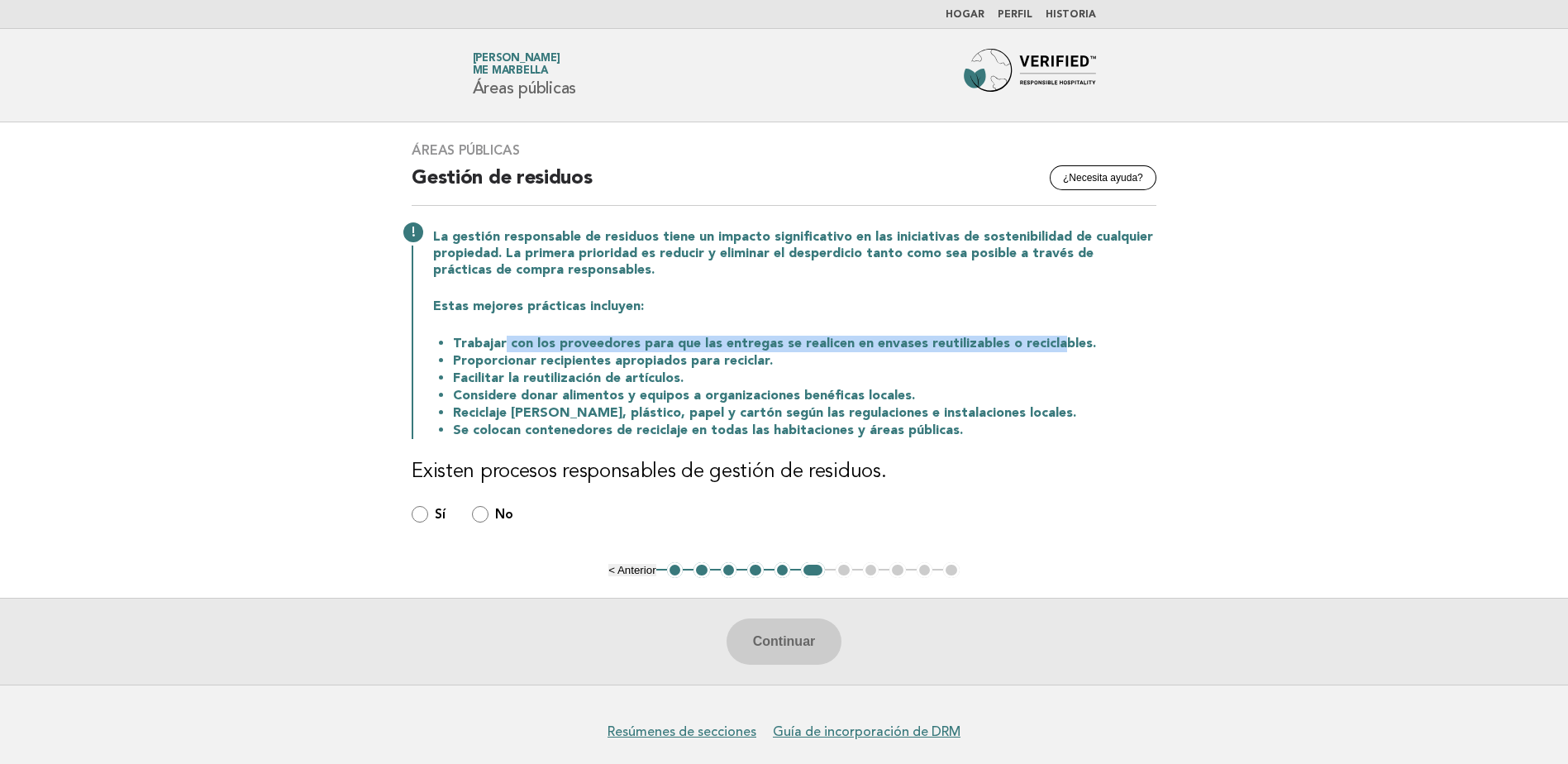
drag, startPoint x: 501, startPoint y: 346, endPoint x: 1046, endPoint y: 347, distance: 545.0
click at [1046, 347] on li "Trabajar con los proveedores para que las entregas se realicen en envases reuti…" at bounding box center [804, 343] width 703 height 18
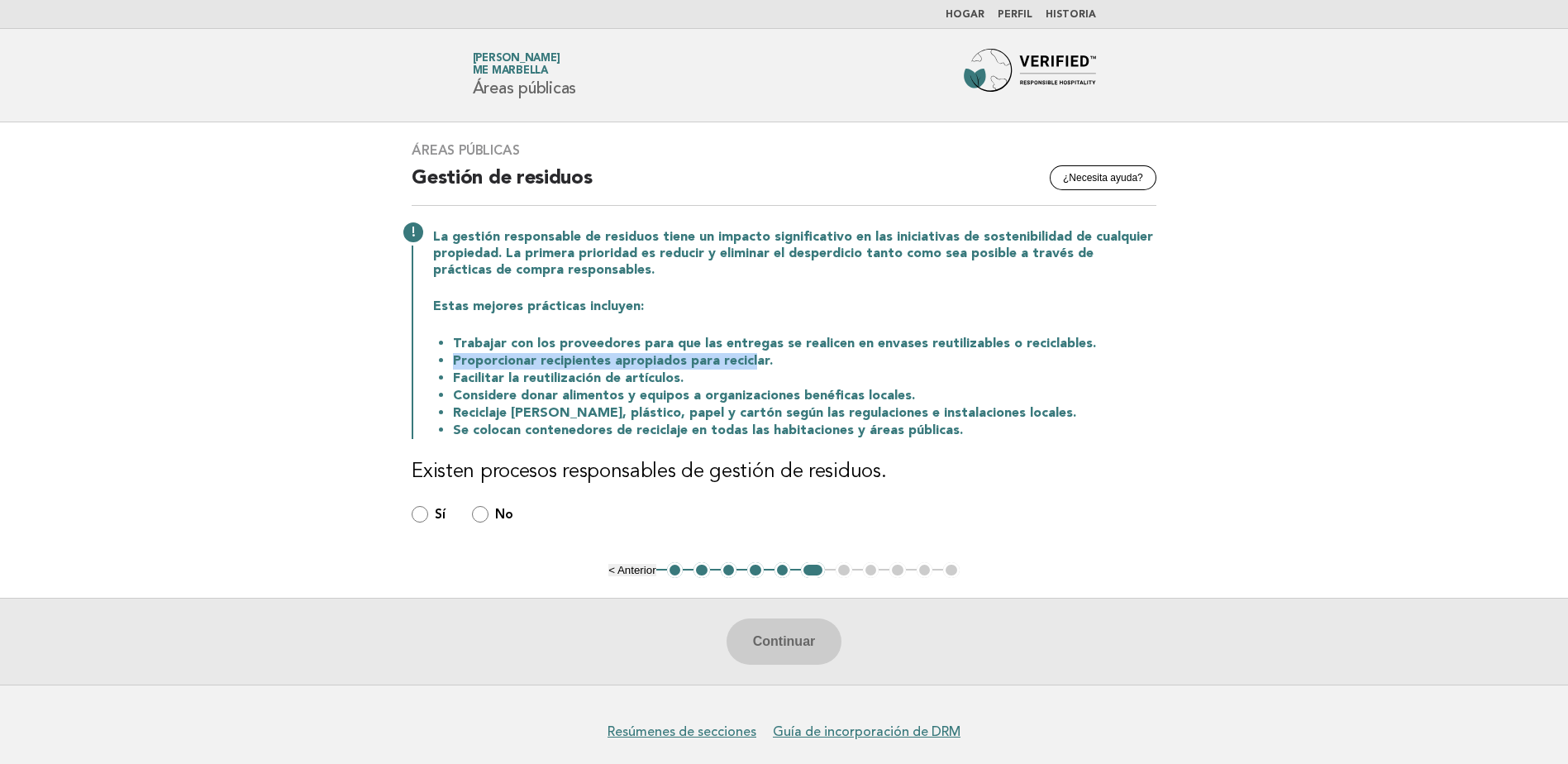
drag, startPoint x: 451, startPoint y: 356, endPoint x: 748, endPoint y: 364, distance: 297.1
click at [748, 364] on li "Proporcionar recipientes apropiados para reciclar." at bounding box center [804, 361] width 703 height 18
drag, startPoint x: 748, startPoint y: 364, endPoint x: 686, endPoint y: 385, distance: 65.5
click at [686, 385] on li "Facilitar la reutilización de artículos." at bounding box center [804, 378] width 703 height 18
drag, startPoint x: 466, startPoint y: 379, endPoint x: 643, endPoint y: 375, distance: 177.0
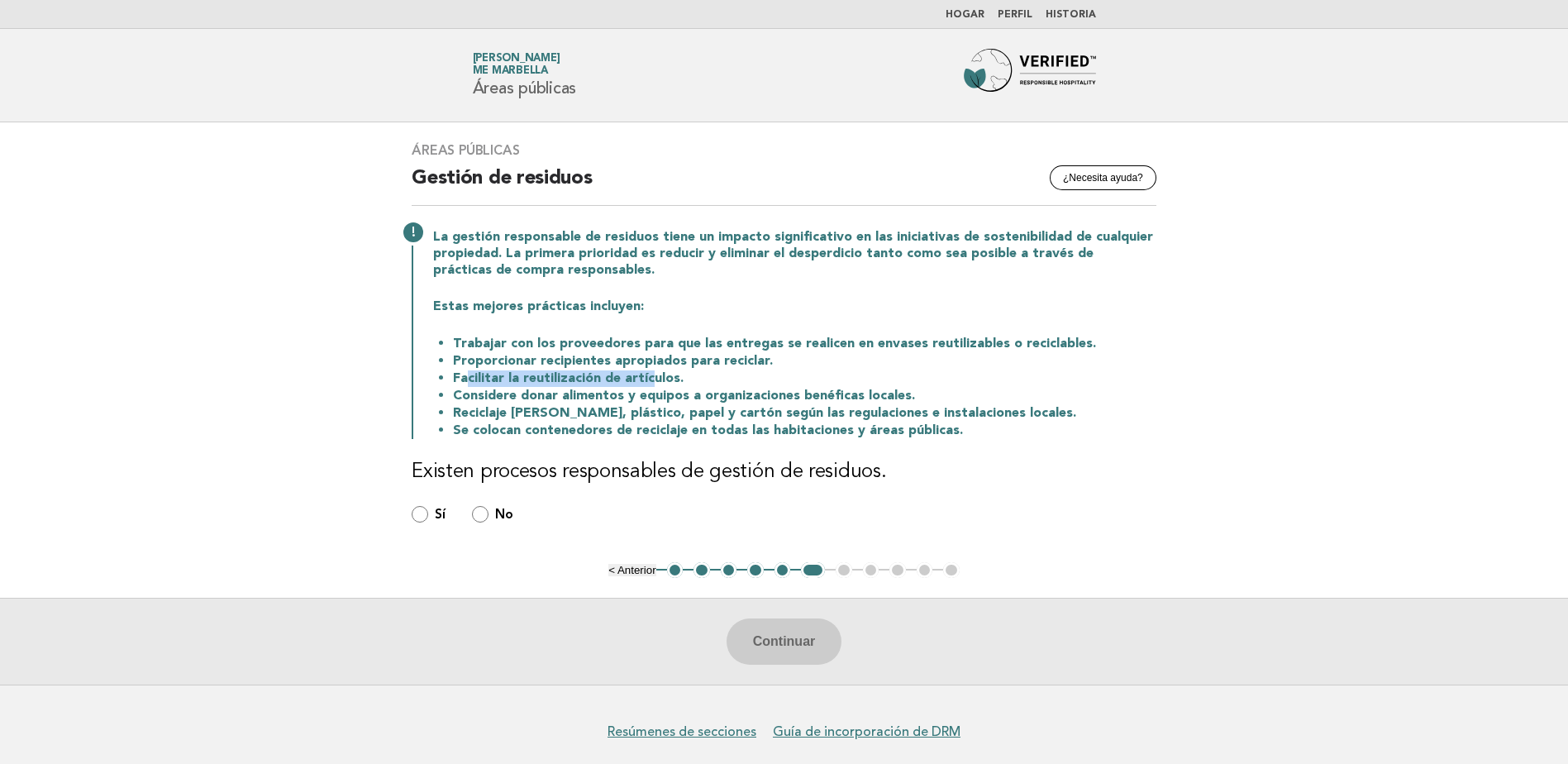
click at [643, 375] on li "Facilitar la reutilización de artículos." at bounding box center [804, 378] width 703 height 18
drag, startPoint x: 469, startPoint y: 427, endPoint x: 882, endPoint y: 425, distance: 413.0
click at [882, 425] on li "Se colocan contenedores de reciclaje en todas las habitaciones y áreas públicas." at bounding box center [804, 430] width 703 height 18
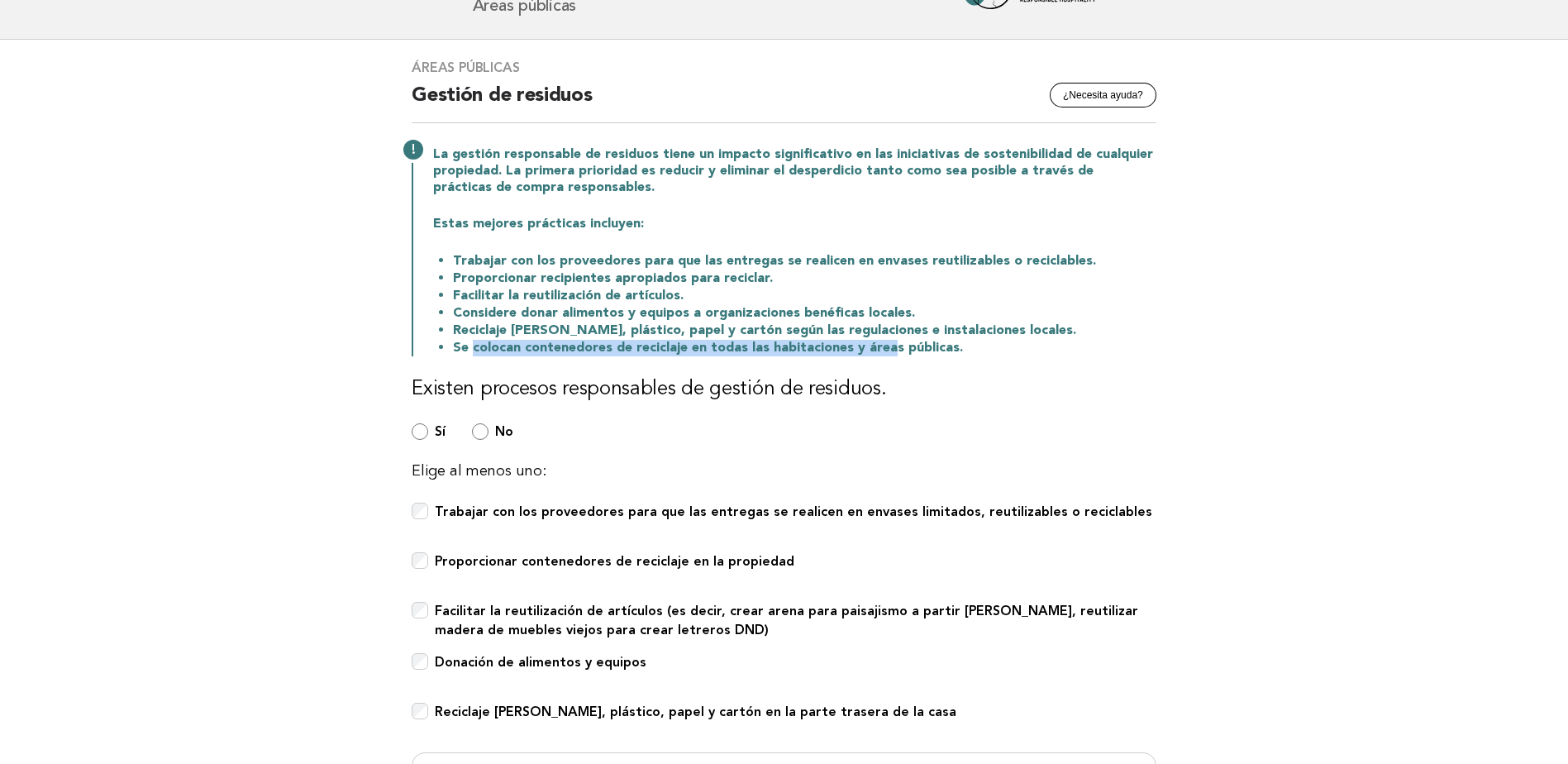
scroll to position [165, 0]
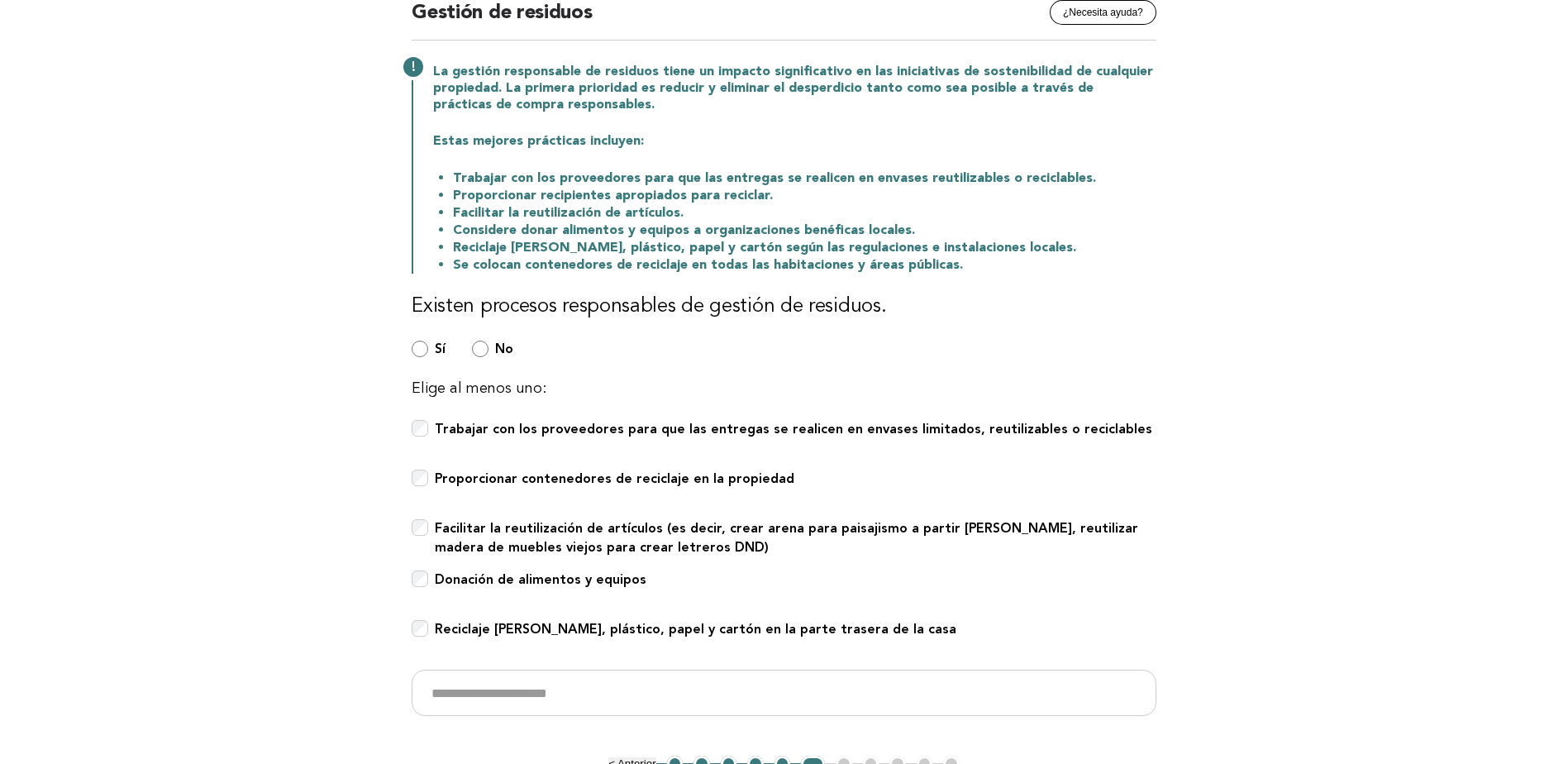
click at [426, 578] on div "Donación de alimentos y equipos" at bounding box center [783, 588] width 744 height 36
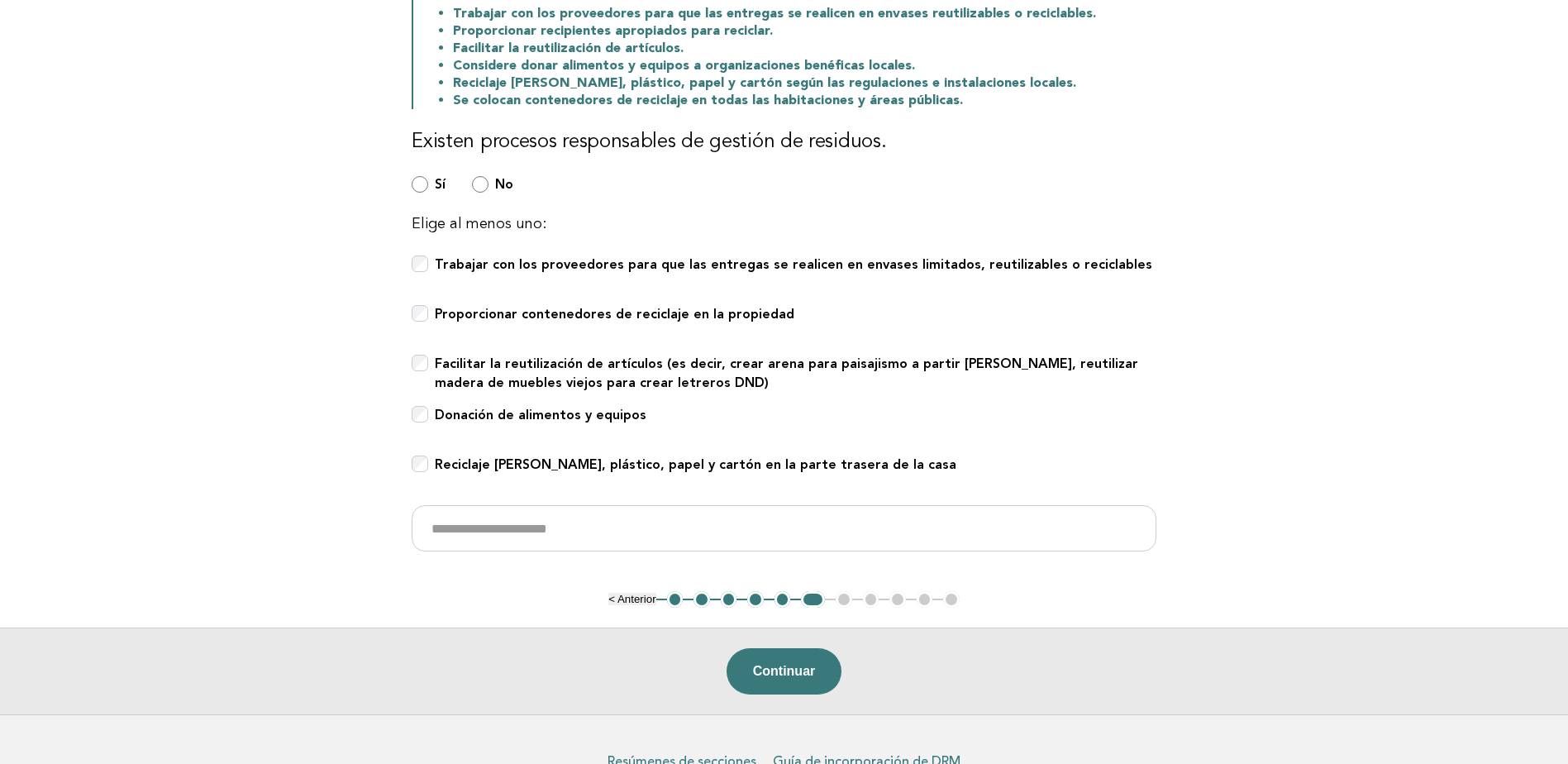
scroll to position [331, 0]
drag, startPoint x: 781, startPoint y: 356, endPoint x: 967, endPoint y: 356, distance: 186.0
click at [967, 356] on b "Facilitar la reutilización de artículos (es decir, crear arena para paisajismo …" at bounding box center [787, 371] width 703 height 34
click at [799, 669] on button "Continuar" at bounding box center [785, 670] width 116 height 46
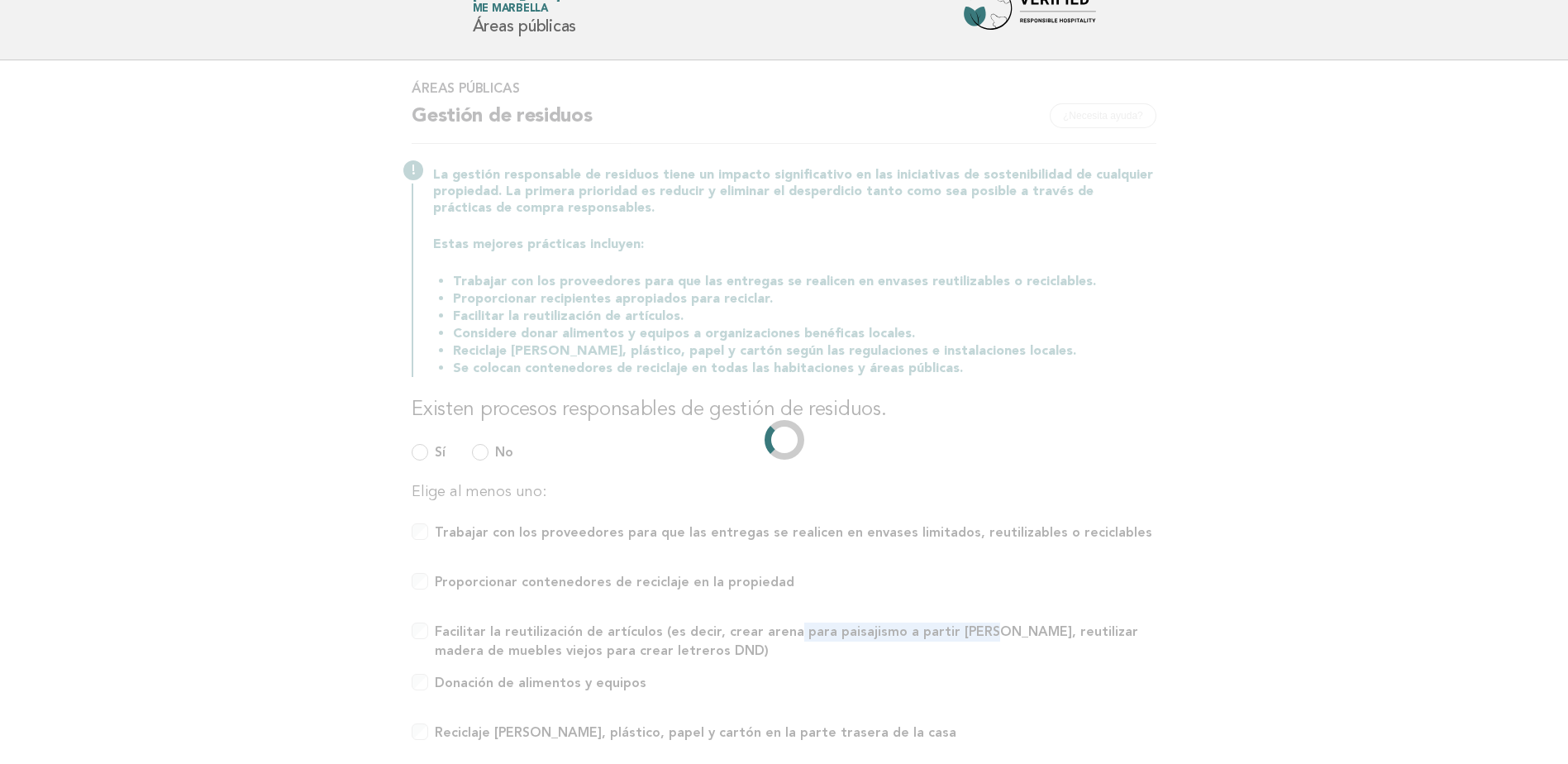
scroll to position [0, 0]
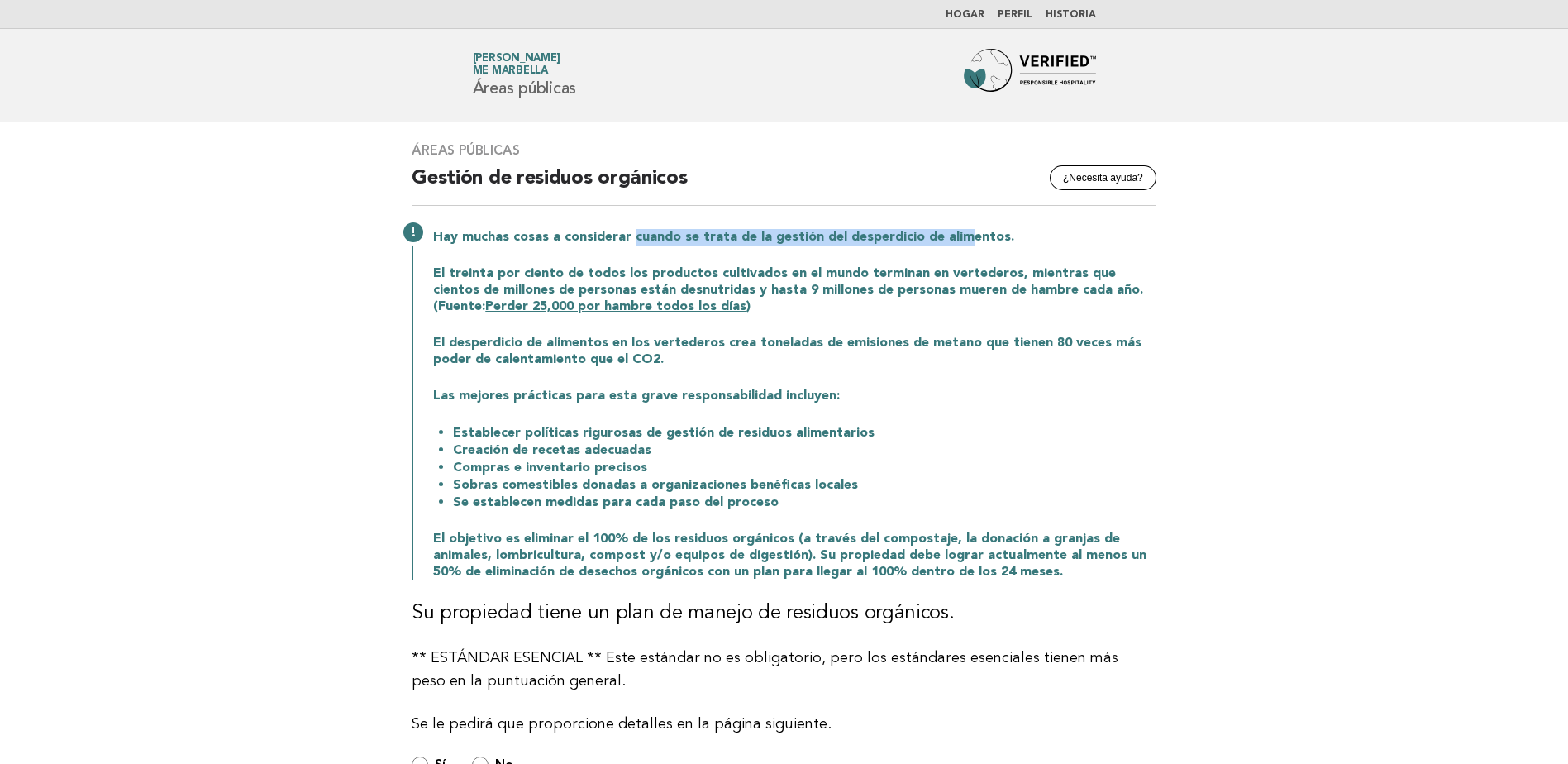
drag, startPoint x: 743, startPoint y: 241, endPoint x: 961, endPoint y: 230, distance: 218.3
click at [961, 230] on p "Hay muchas cosas a considerar cuando se trata de la gestión del desperdicio de …" at bounding box center [795, 237] width 723 height 17
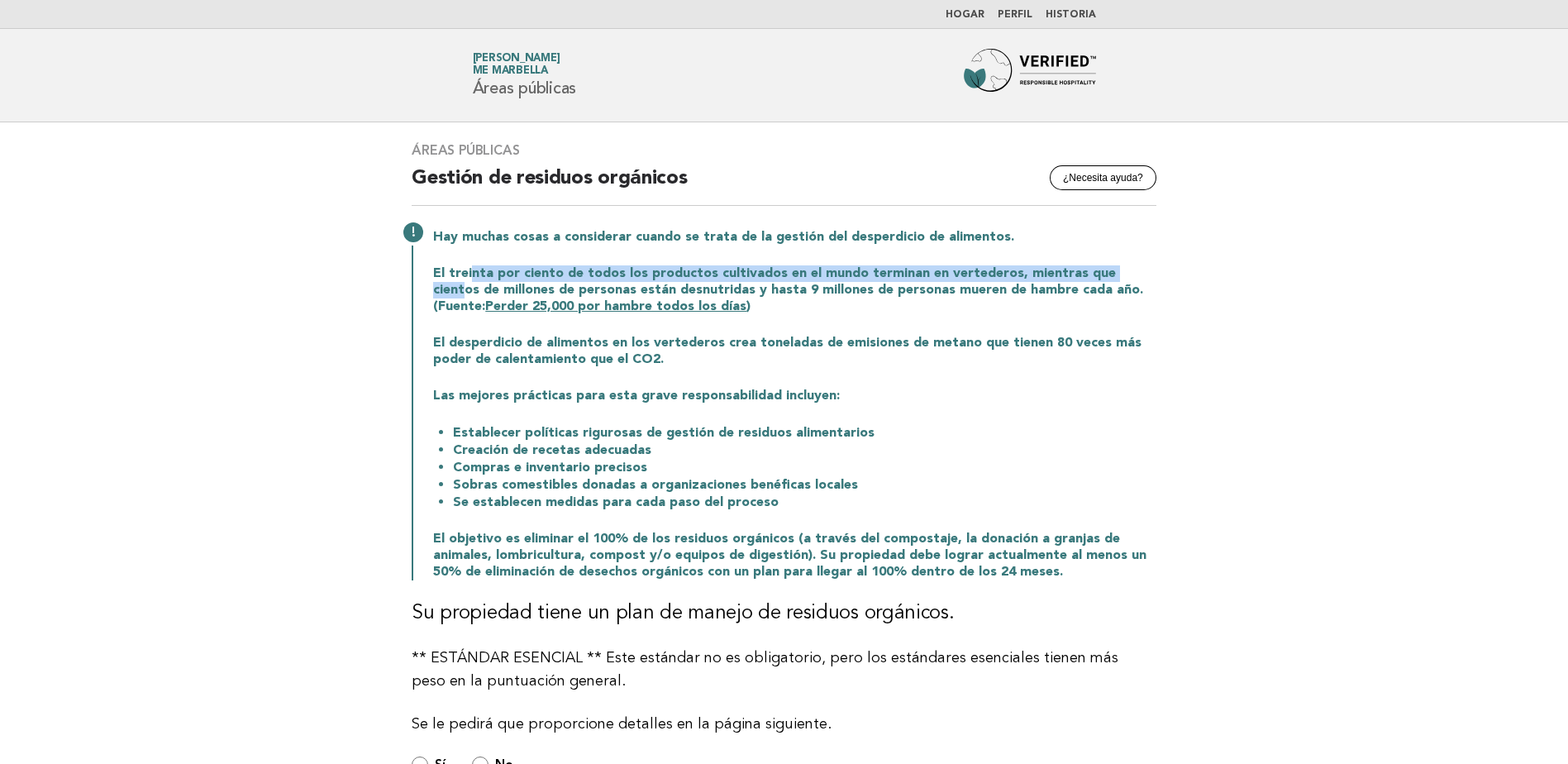
drag, startPoint x: 486, startPoint y: 275, endPoint x: 1124, endPoint y: 263, distance: 638.1
click at [1124, 263] on div "Hay muchas cosas a considerar cuando se trata de la gestión del desperdicio de …" at bounding box center [783, 402] width 744 height 354
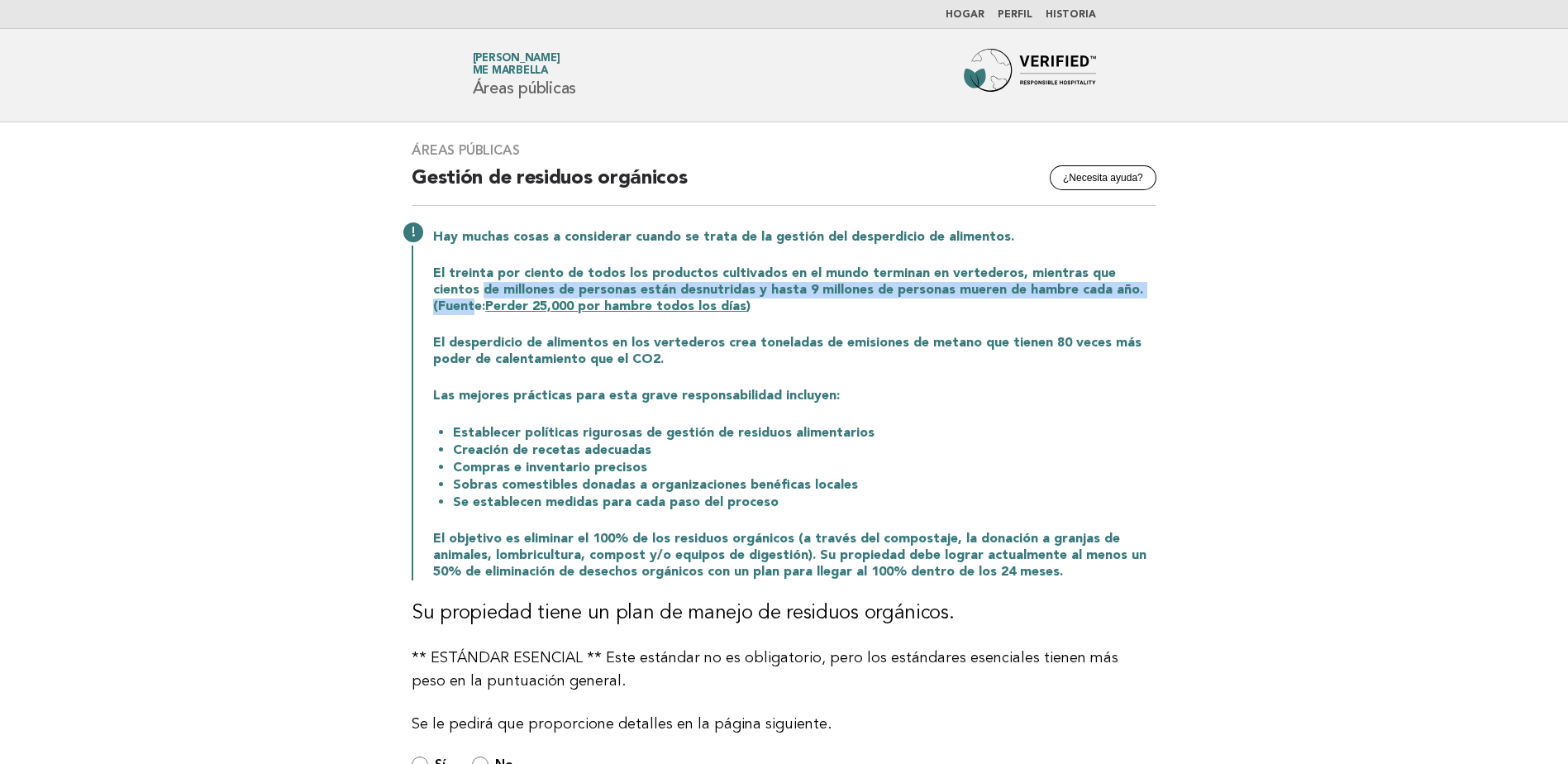
drag, startPoint x: 433, startPoint y: 292, endPoint x: 1122, endPoint y: 286, distance: 689.0
click at [1122, 286] on font "El treinta por ciento de todos los productos cultivados en el mundo terminan en…" at bounding box center [788, 289] width 710 height 46
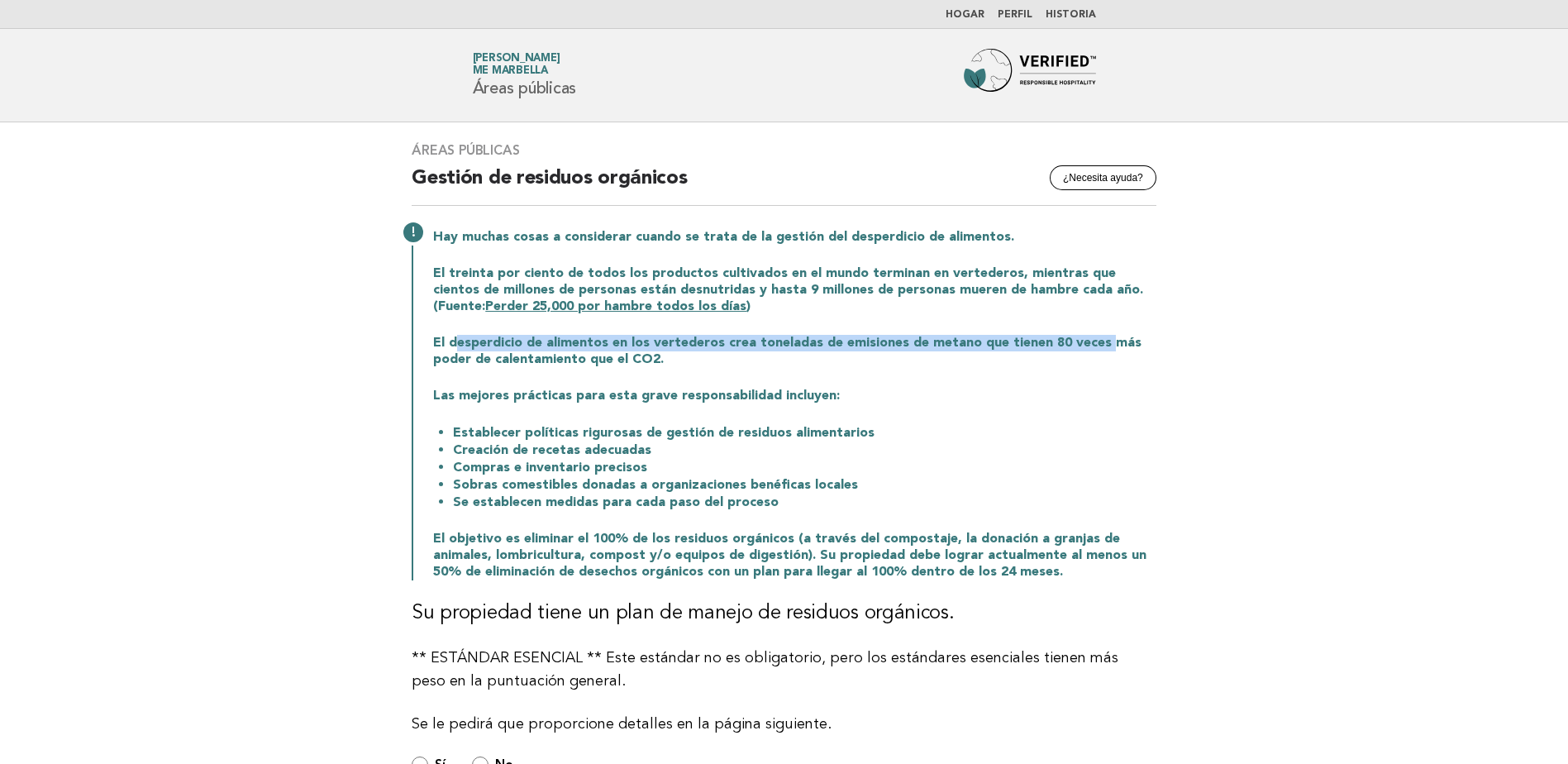
drag, startPoint x: 452, startPoint y: 342, endPoint x: 1104, endPoint y: 334, distance: 652.0
click at [1104, 334] on div "Hay muchas cosas a considerar cuando se trata de la gestión del desperdicio de …" at bounding box center [783, 402] width 744 height 354
drag, startPoint x: 435, startPoint y: 354, endPoint x: 667, endPoint y: 350, distance: 232.0
click at [667, 350] on p "El desperdicio de alimentos en los vertederos crea toneladas de emisiones de me…" at bounding box center [795, 351] width 723 height 33
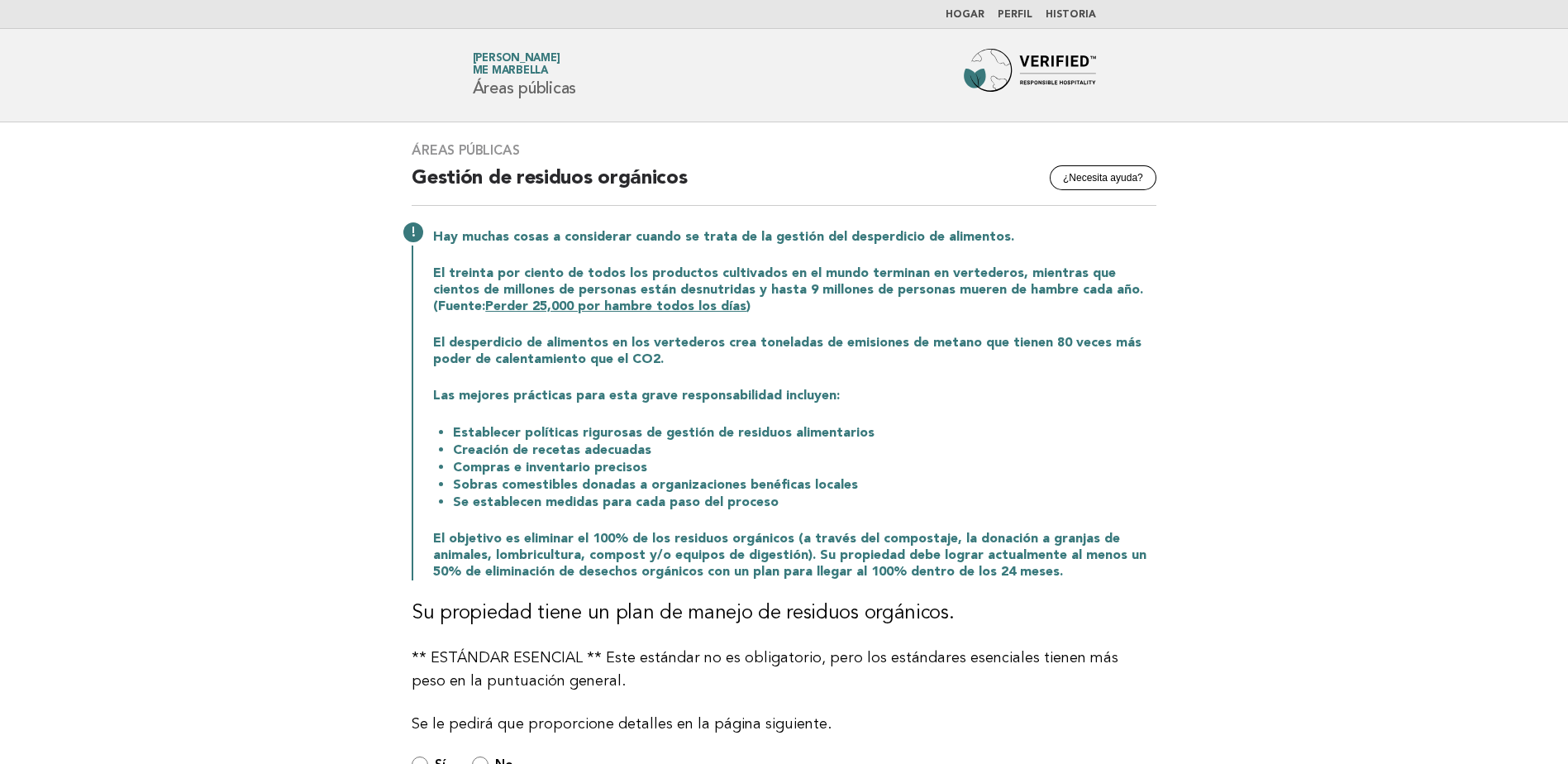
click at [504, 385] on div "Hay muchas cosas a considerar cuando se trata de la gestión del desperdicio de …" at bounding box center [783, 402] width 744 height 354
drag, startPoint x: 441, startPoint y: 362, endPoint x: 608, endPoint y: 354, distance: 167.2
click at [608, 354] on p "El desperdicio de alimentos en los vertederos crea toneladas de emisiones de me…" at bounding box center [795, 351] width 723 height 33
drag, startPoint x: 515, startPoint y: 395, endPoint x: 832, endPoint y: 379, distance: 317.4
click at [832, 379] on div "Hay muchas cosas a considerar cuando se trata de la gestión del desperdicio de …" at bounding box center [783, 402] width 744 height 354
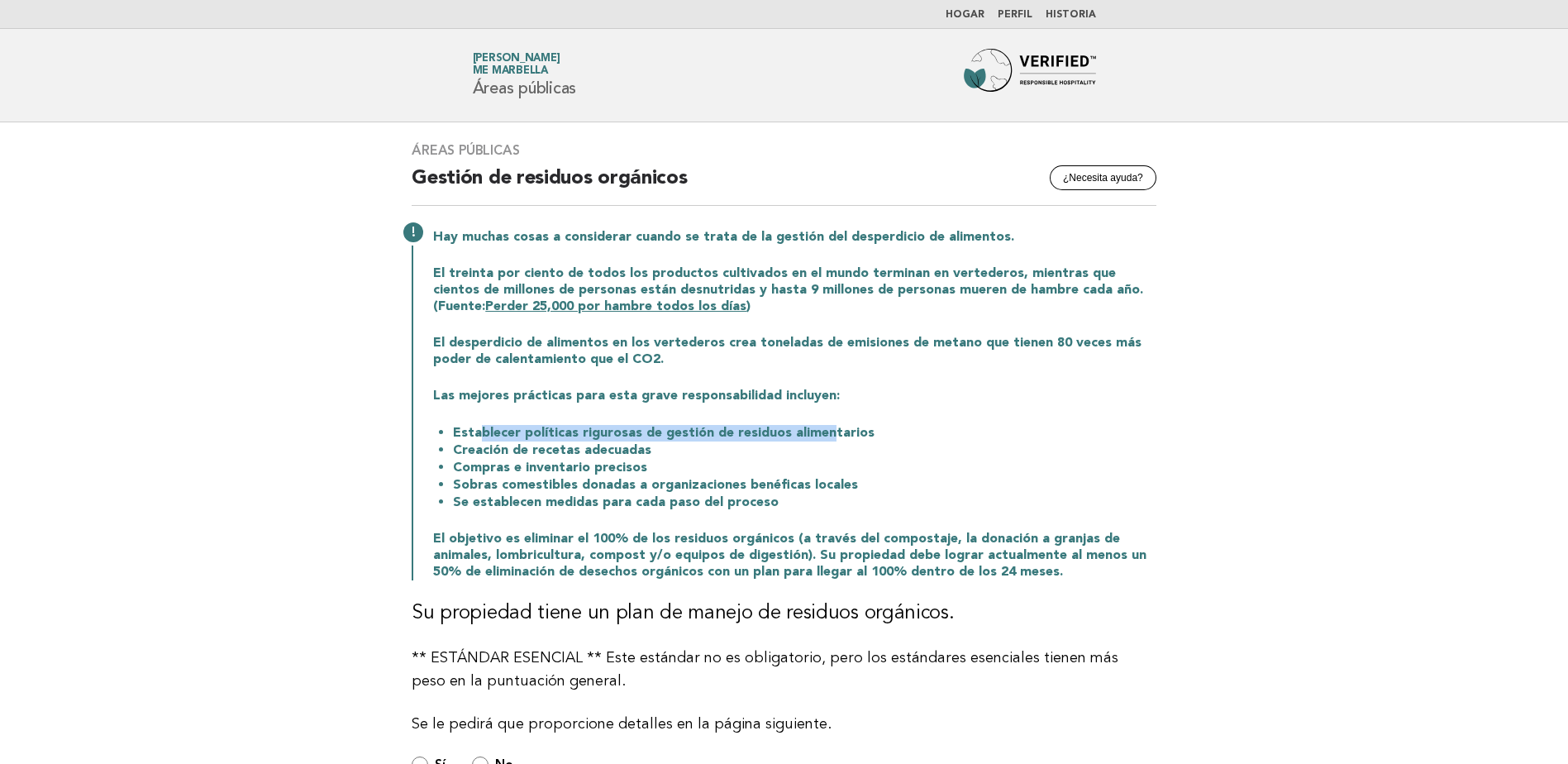
drag, startPoint x: 479, startPoint y: 433, endPoint x: 824, endPoint y: 422, distance: 345.2
click at [824, 422] on div "Hay muchas cosas a considerar cuando se trata de la gestión del desperdicio de …" at bounding box center [783, 402] width 744 height 354
drag, startPoint x: 479, startPoint y: 449, endPoint x: 613, endPoint y: 441, distance: 134.2
click at [613, 441] on ul "Establecer políticas rigurosas de gestión de residuos alimentarios Creación de …" at bounding box center [795, 467] width 723 height 87
drag, startPoint x: 613, startPoint y: 441, endPoint x: 622, endPoint y: 459, distance: 20.1
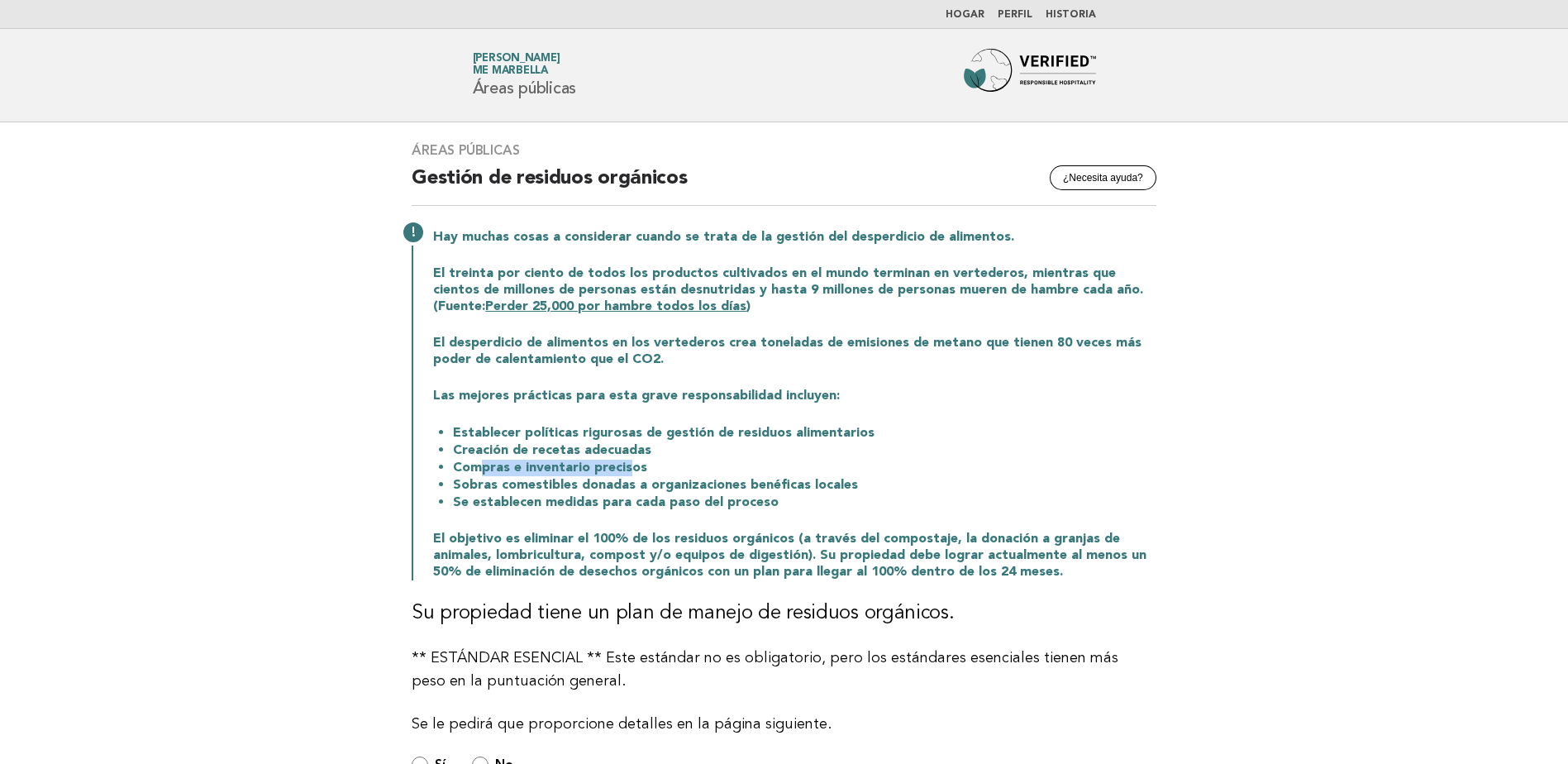
click at [622, 459] on li "Compras e inventario precisos" at bounding box center [804, 467] width 703 height 18
drag, startPoint x: 462, startPoint y: 485, endPoint x: 790, endPoint y: 481, distance: 328.0
click at [790, 481] on li "Sobras comestibles donadas a organizaciones benéficas locales" at bounding box center [804, 485] width 703 height 18
click at [505, 544] on p "El objetivo es eliminar el 100% de los residuos orgánicos (a través del compost…" at bounding box center [795, 555] width 723 height 50
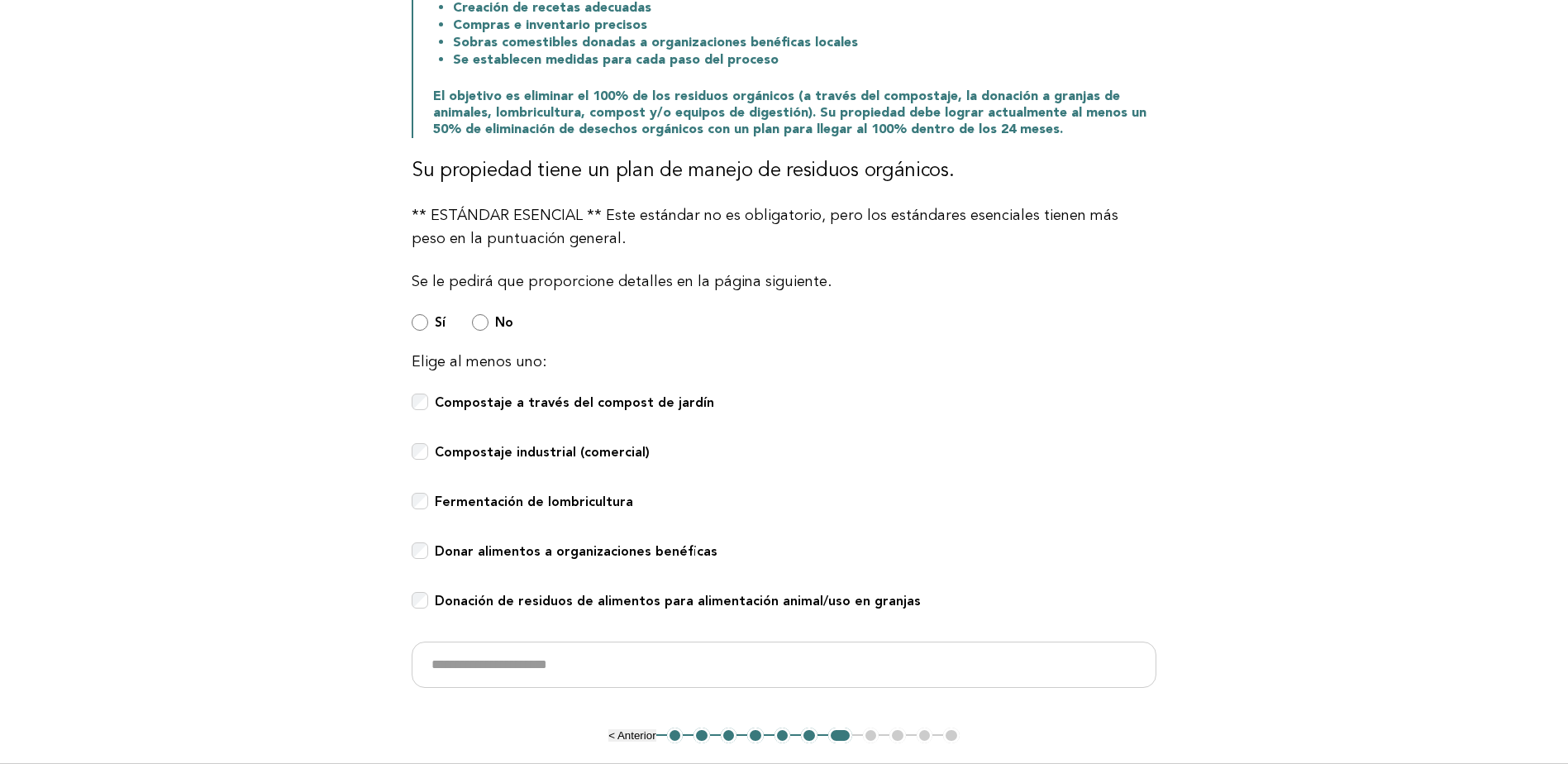
scroll to position [480, 0]
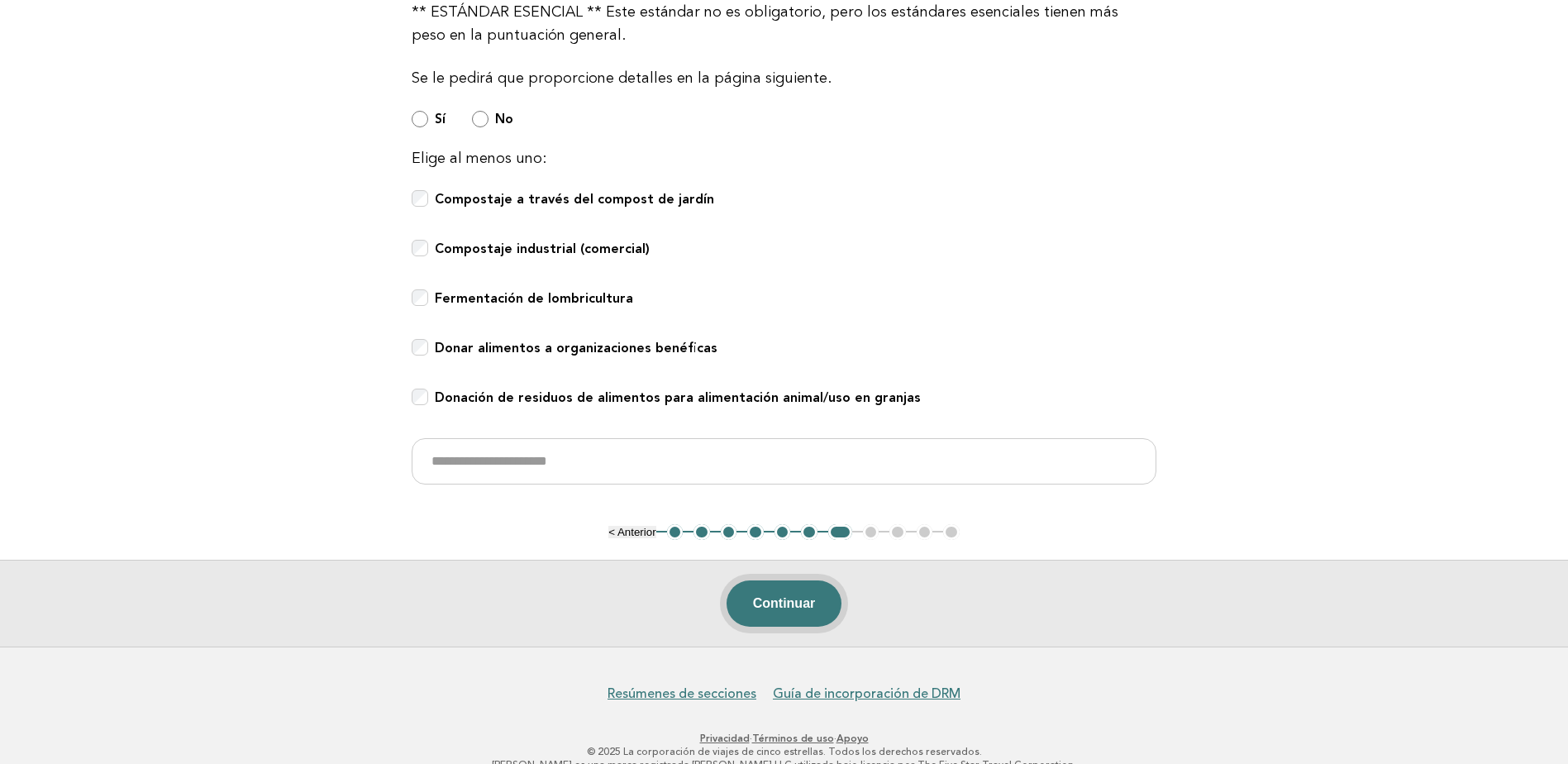
click at [799, 608] on button "Continuar" at bounding box center [785, 603] width 116 height 46
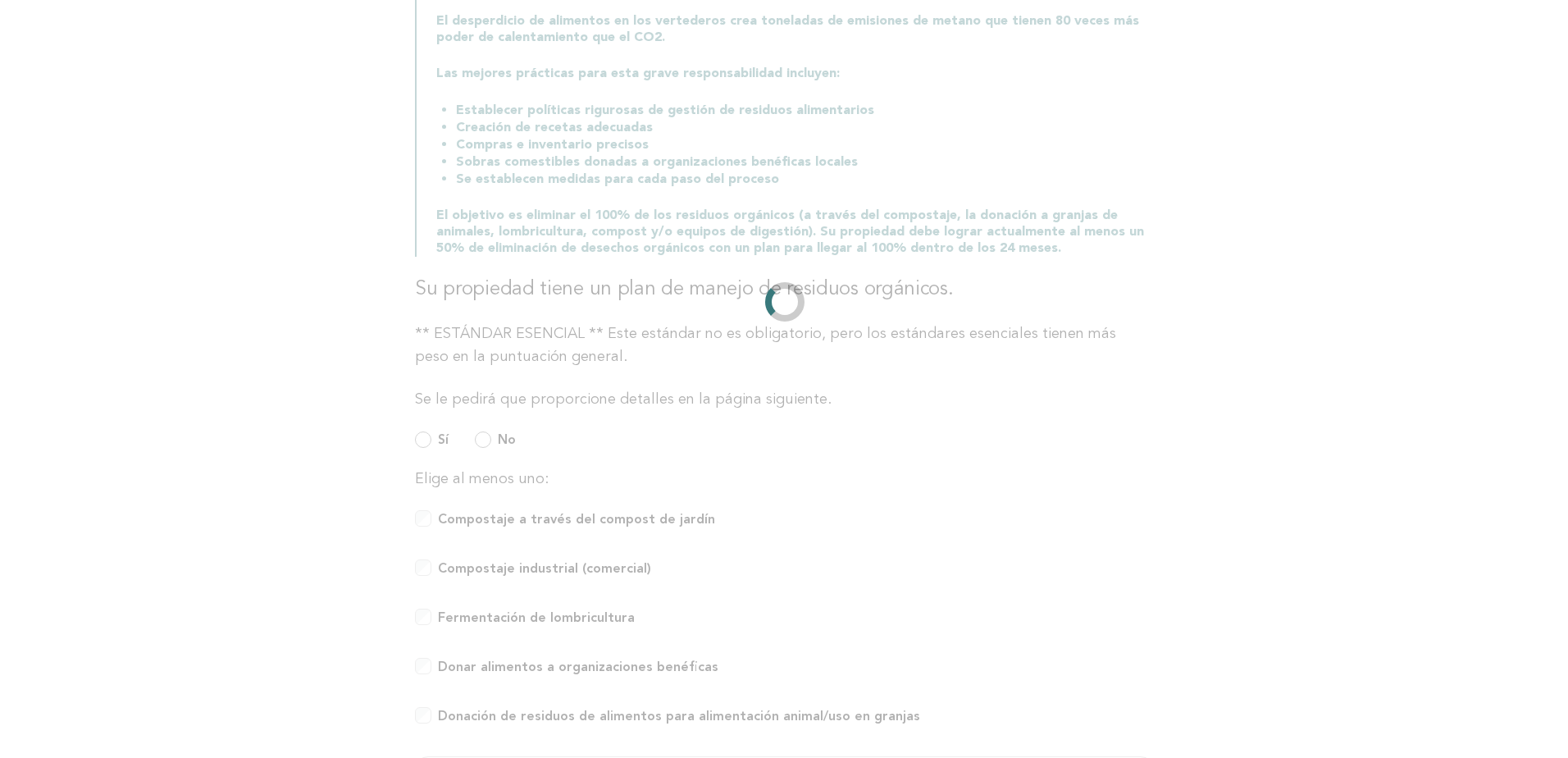
scroll to position [0, 0]
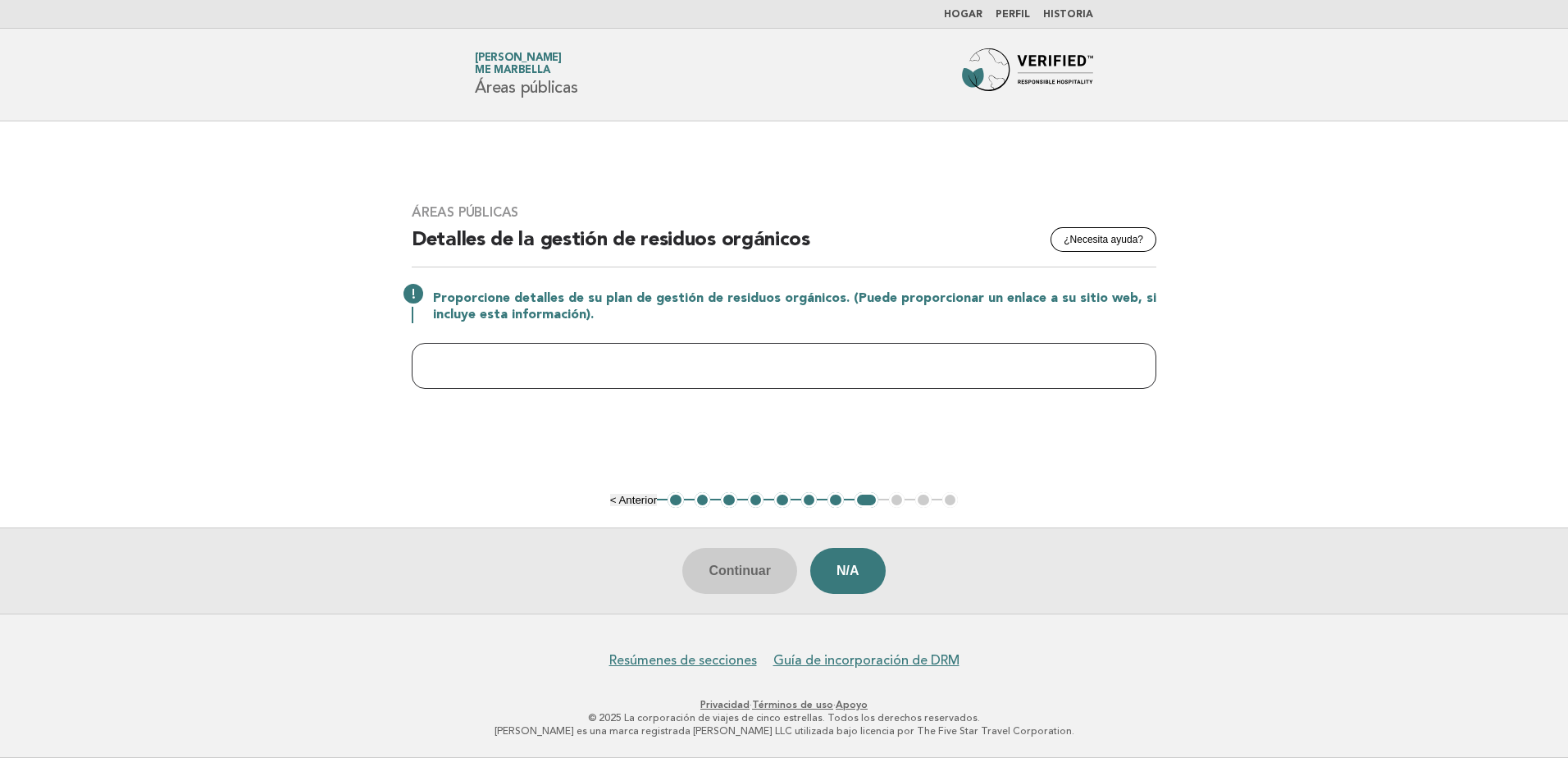
click at [680, 369] on input "text" at bounding box center [784, 366] width 745 height 46
click at [544, 346] on input "text" at bounding box center [784, 366] width 745 height 46
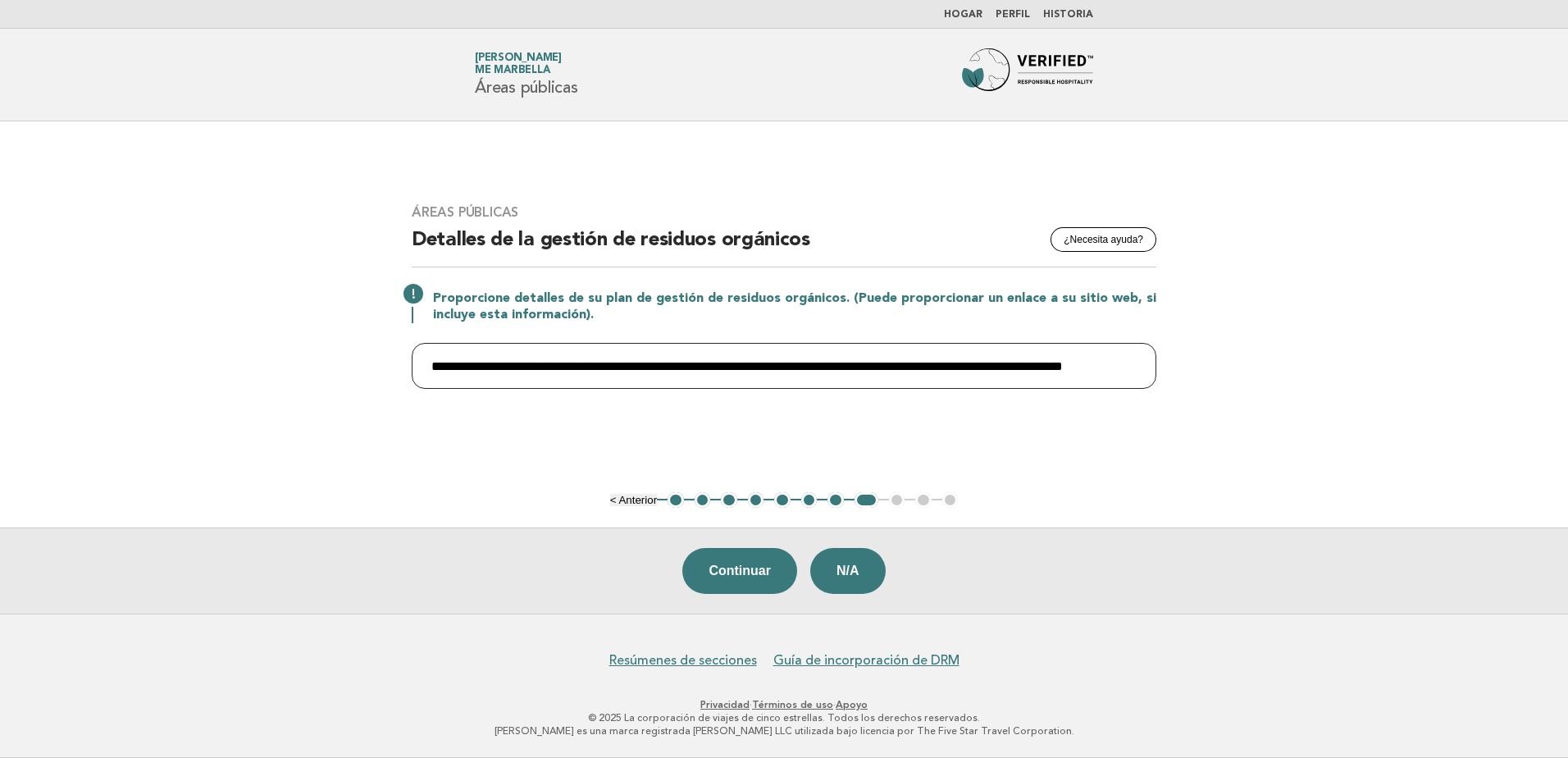
scroll to position [0, 62]
click at [1135, 361] on input "**********" at bounding box center [784, 366] width 745 height 46
type input "**********"
click at [726, 572] on button "Continuar" at bounding box center [740, 570] width 115 height 46
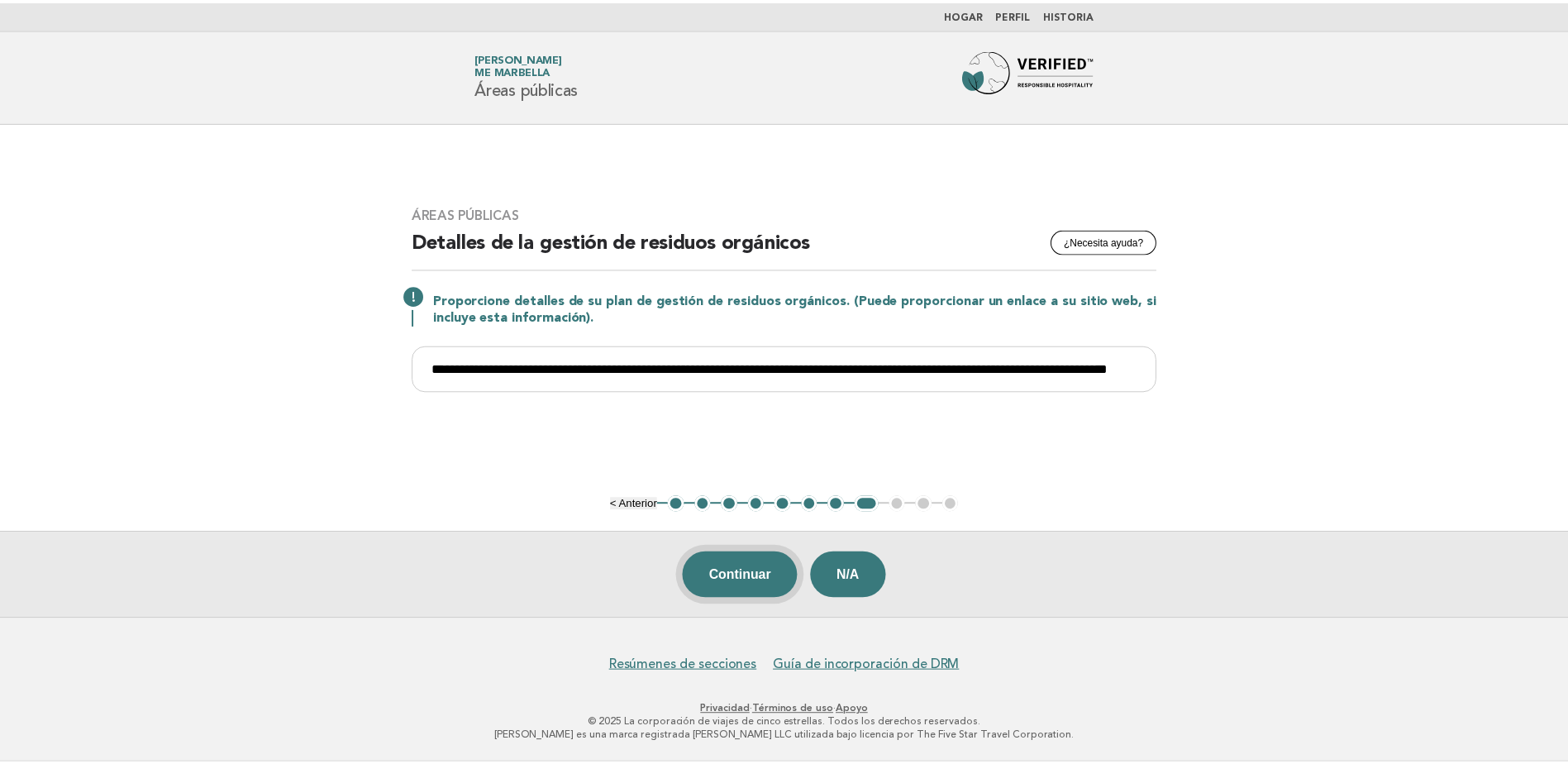
scroll to position [0, 0]
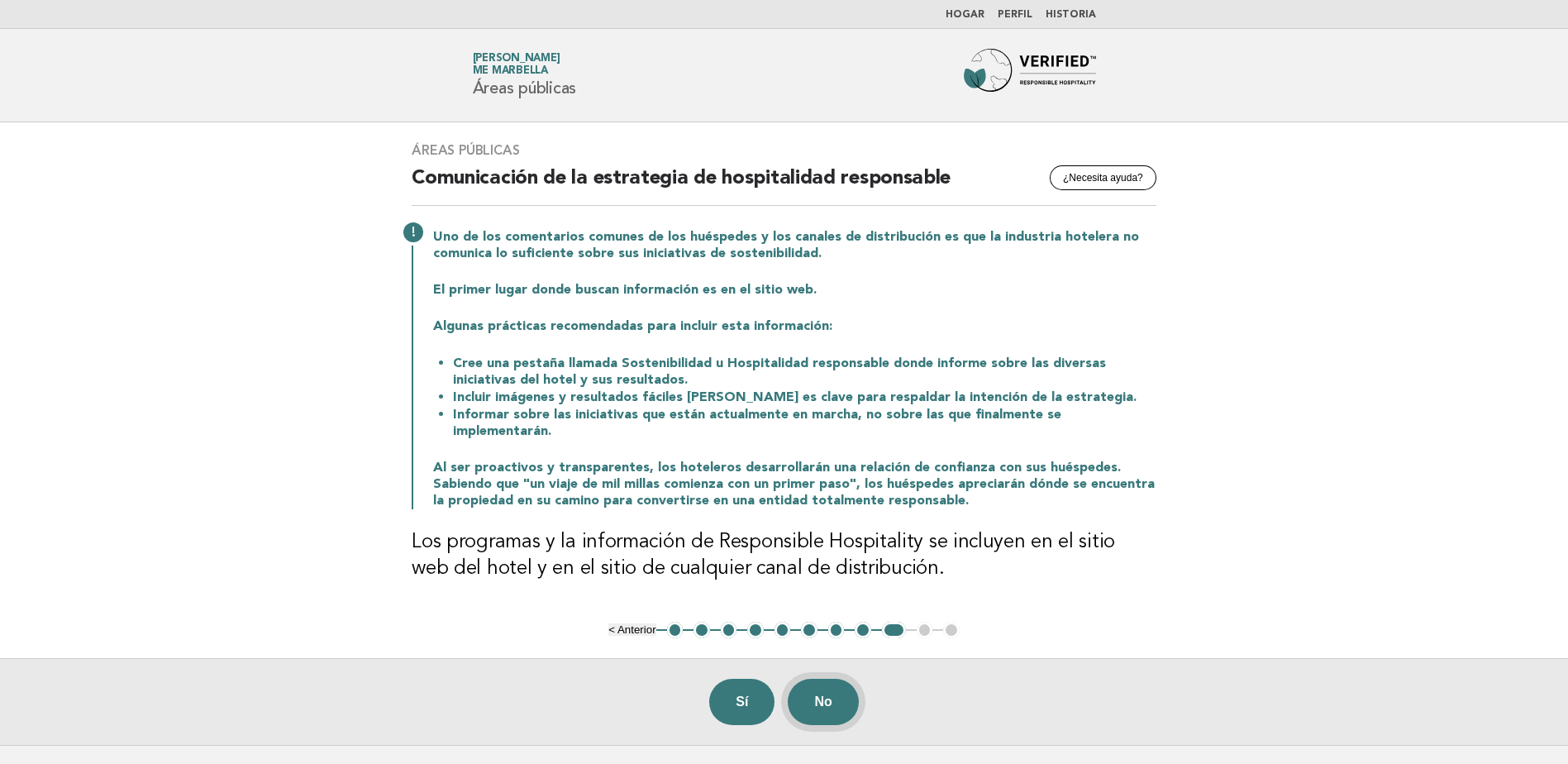
click at [821, 685] on button "No" at bounding box center [823, 702] width 71 height 46
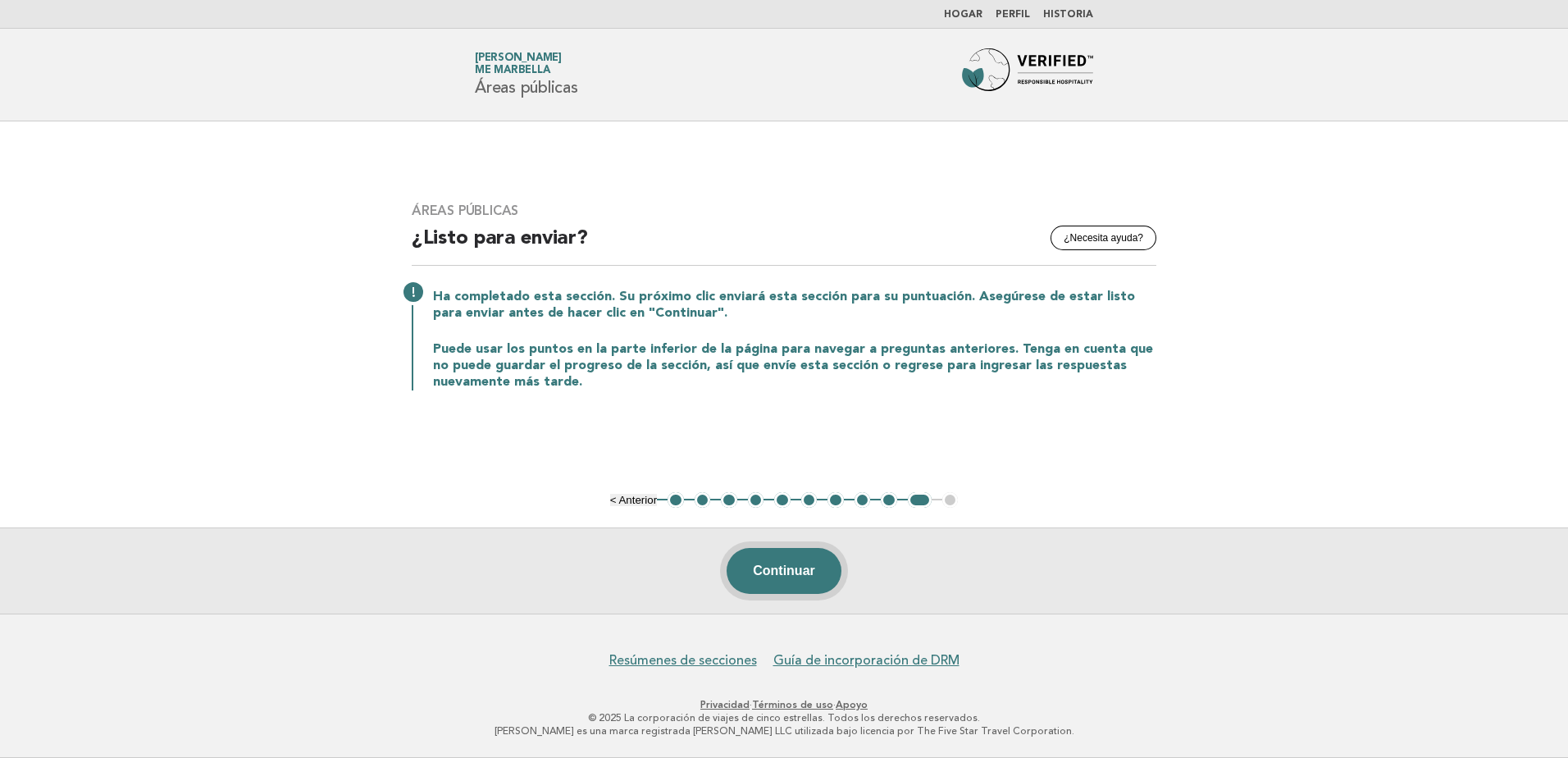
click at [787, 588] on button "Continuar" at bounding box center [784, 570] width 115 height 46
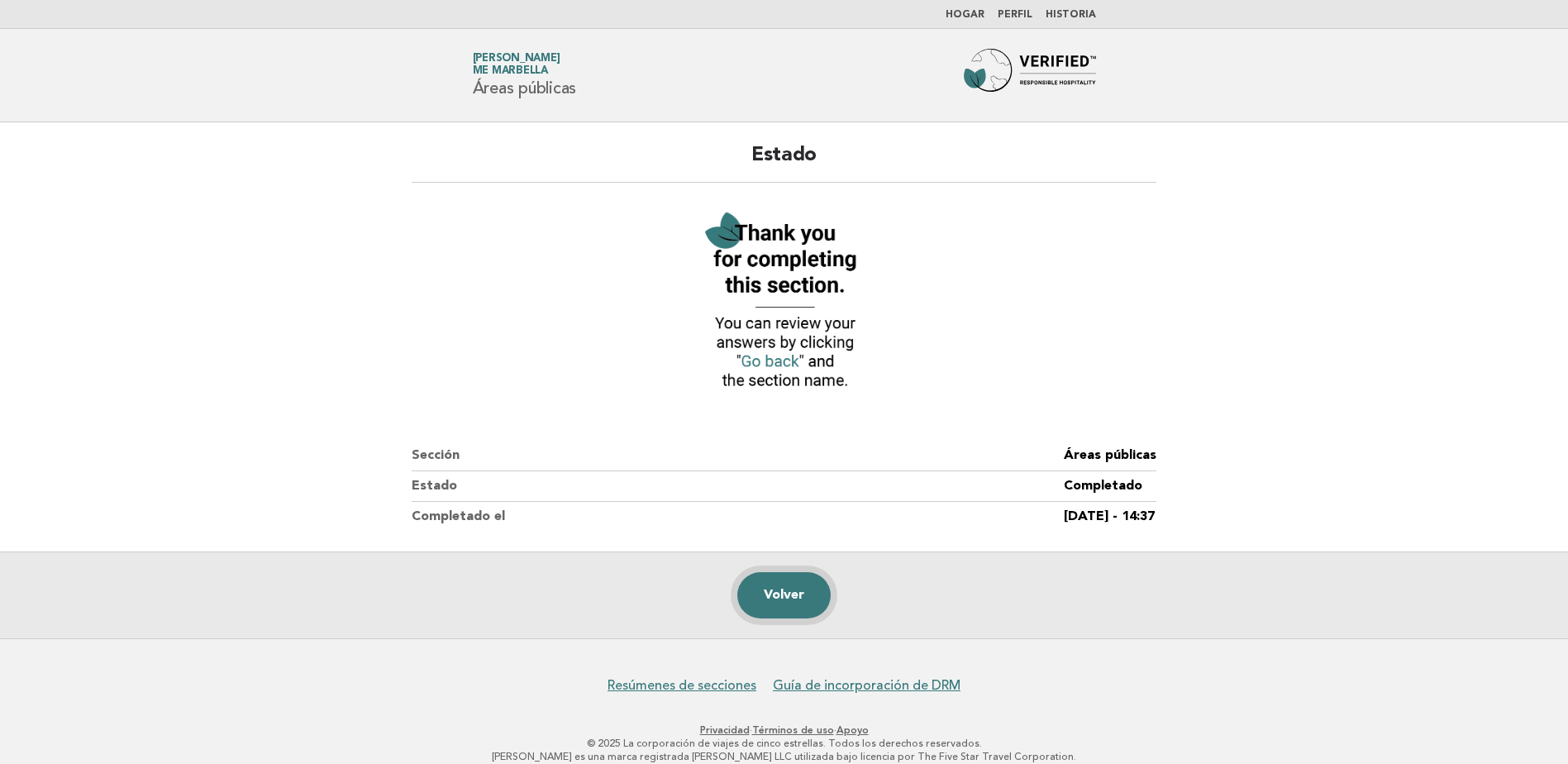
click at [794, 596] on link "Volver" at bounding box center [783, 595] width 93 height 46
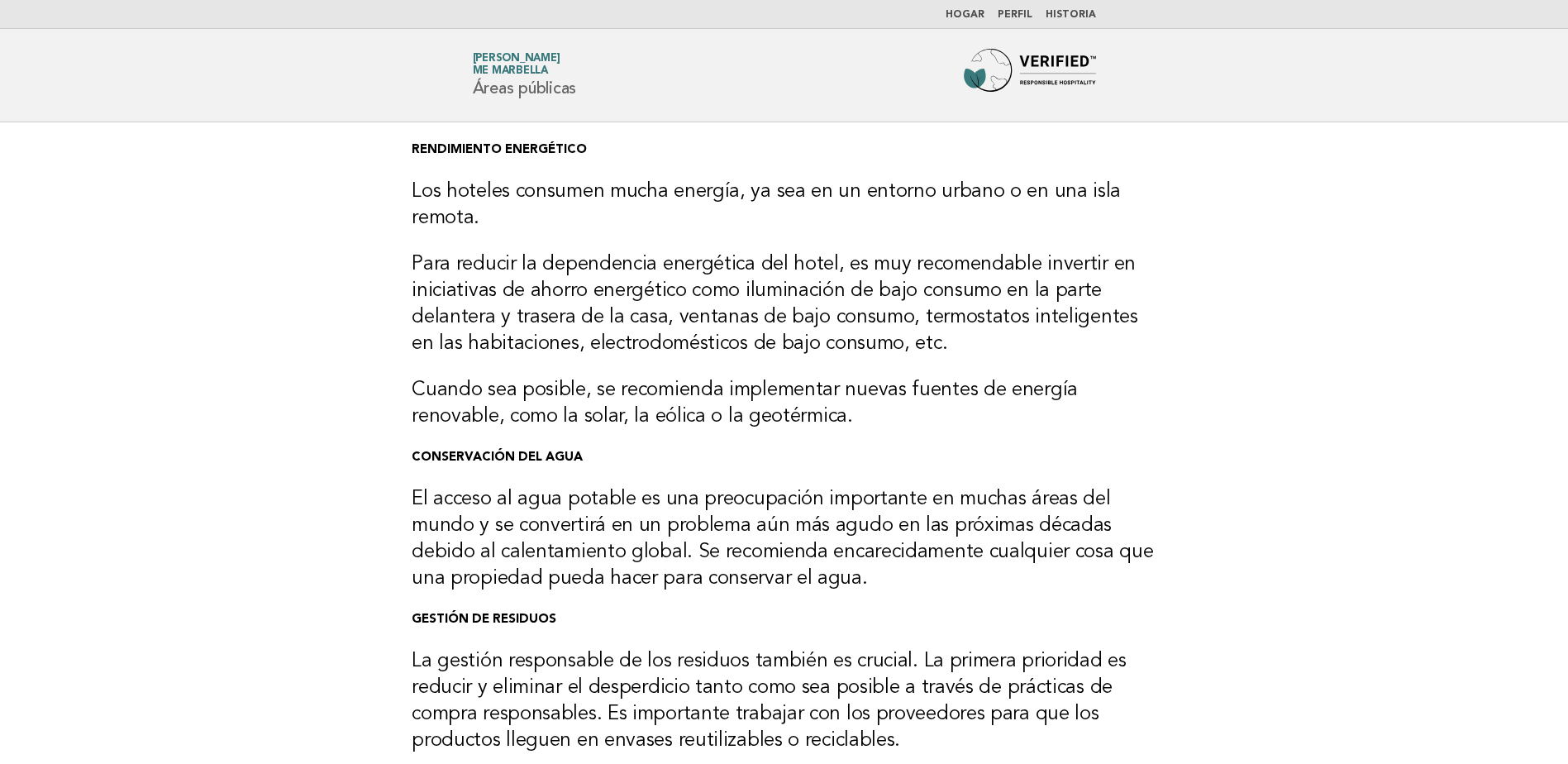
click at [1022, 17] on link "Perfil" at bounding box center [1014, 15] width 34 height 10
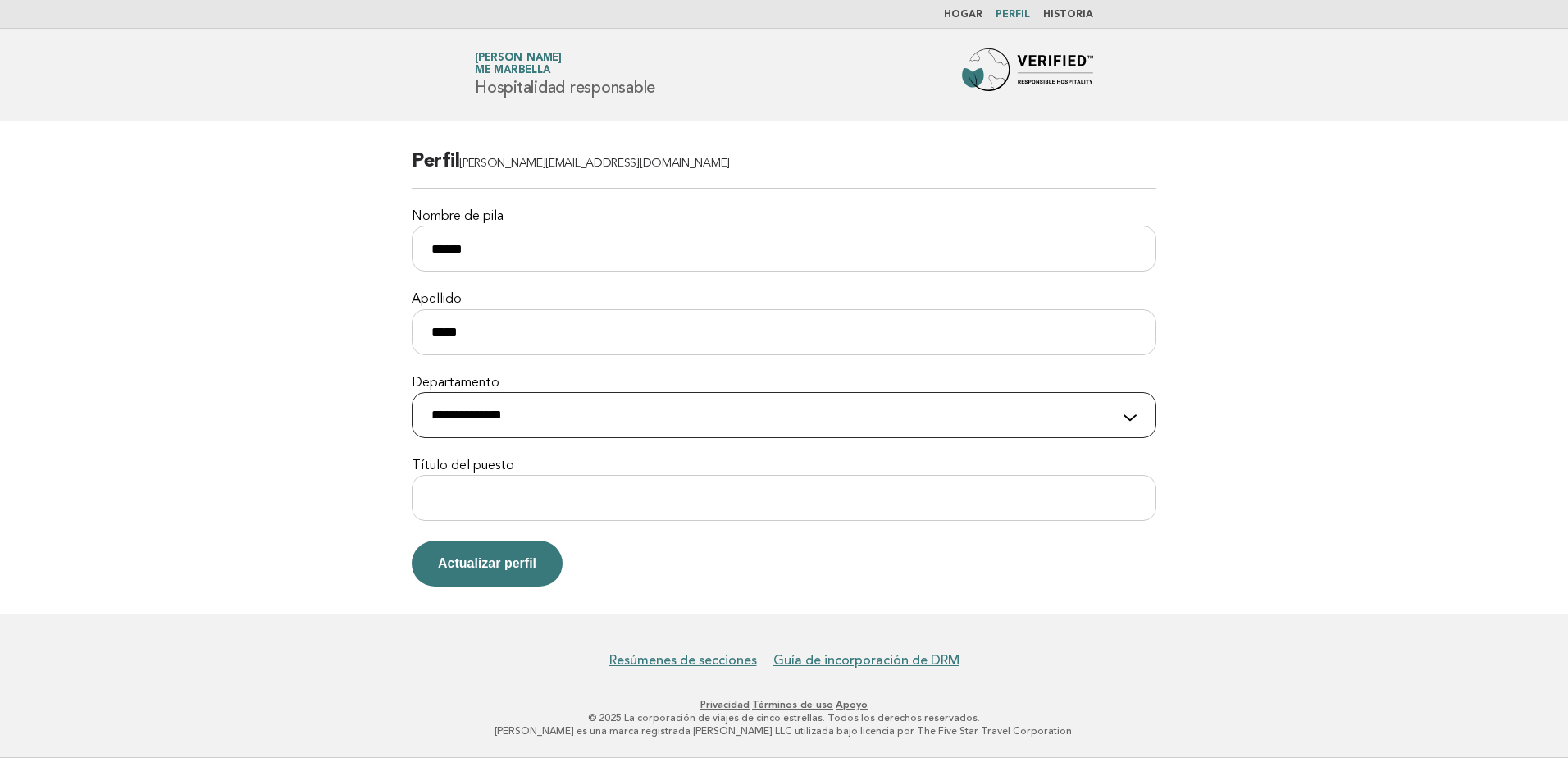
click at [662, 421] on select "**********" at bounding box center [784, 415] width 745 height 46
select select "**********"
click at [412, 392] on select "**********" at bounding box center [784, 415] width 745 height 46
click at [584, 507] on input "Título del puesto" at bounding box center [784, 498] width 745 height 46
click at [479, 494] on input "**********" at bounding box center [784, 498] width 745 height 46
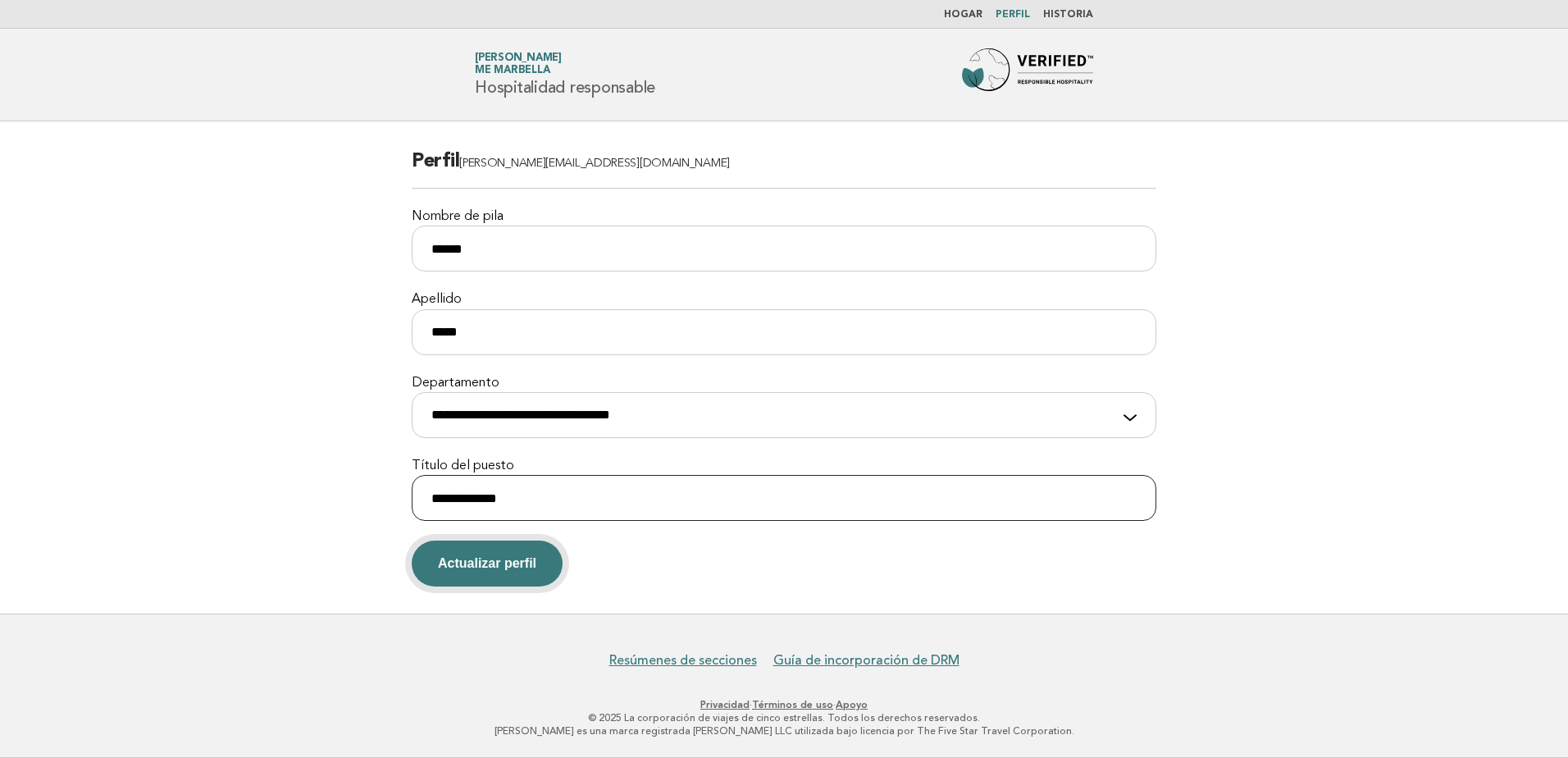
type input "**********"
click at [524, 558] on button "Actualizar perfil" at bounding box center [487, 563] width 151 height 46
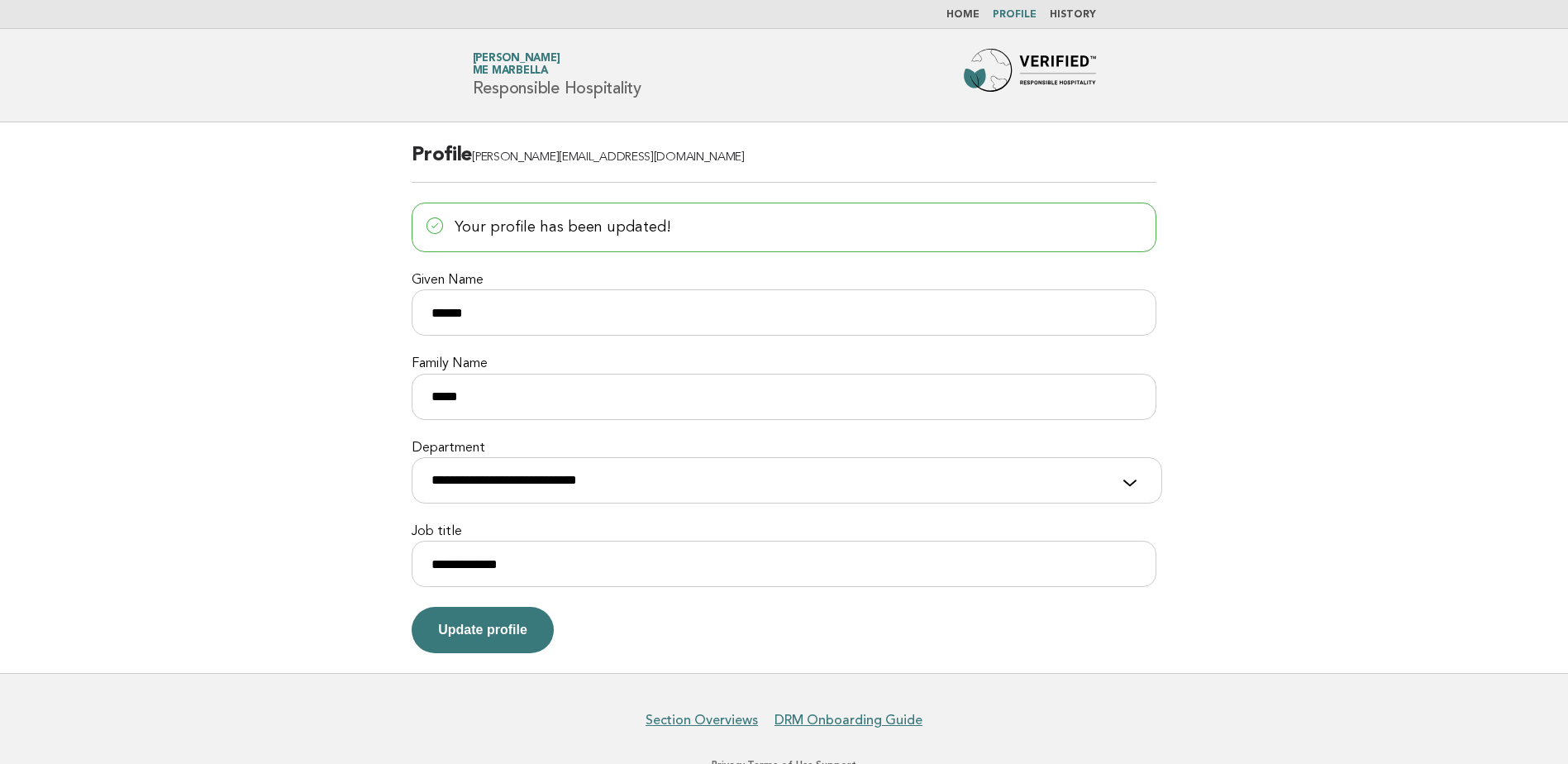
click at [976, 12] on link "Home" at bounding box center [962, 15] width 33 height 10
